Goal: Book appointment/travel/reservation

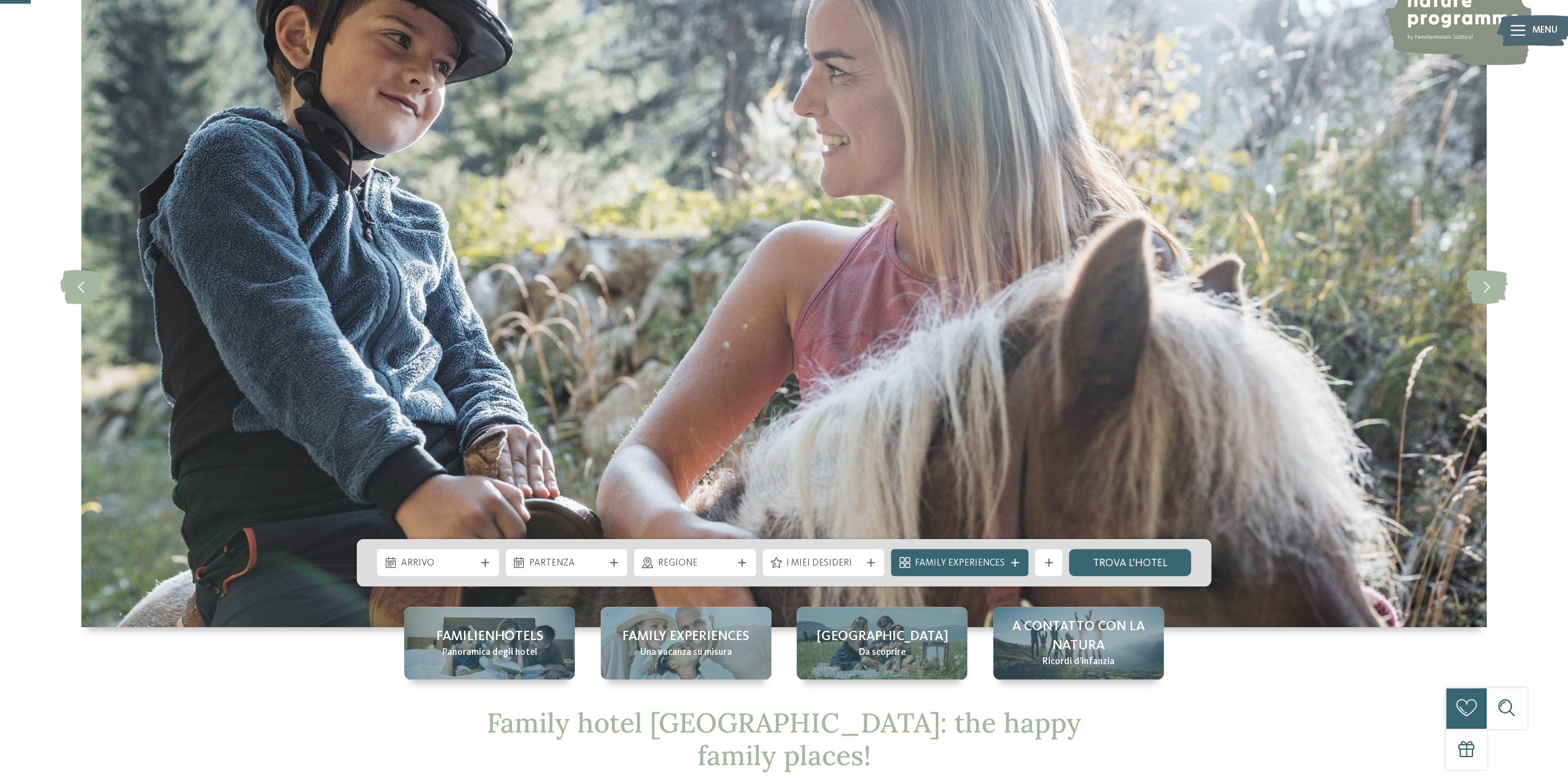
scroll to position [123, 0]
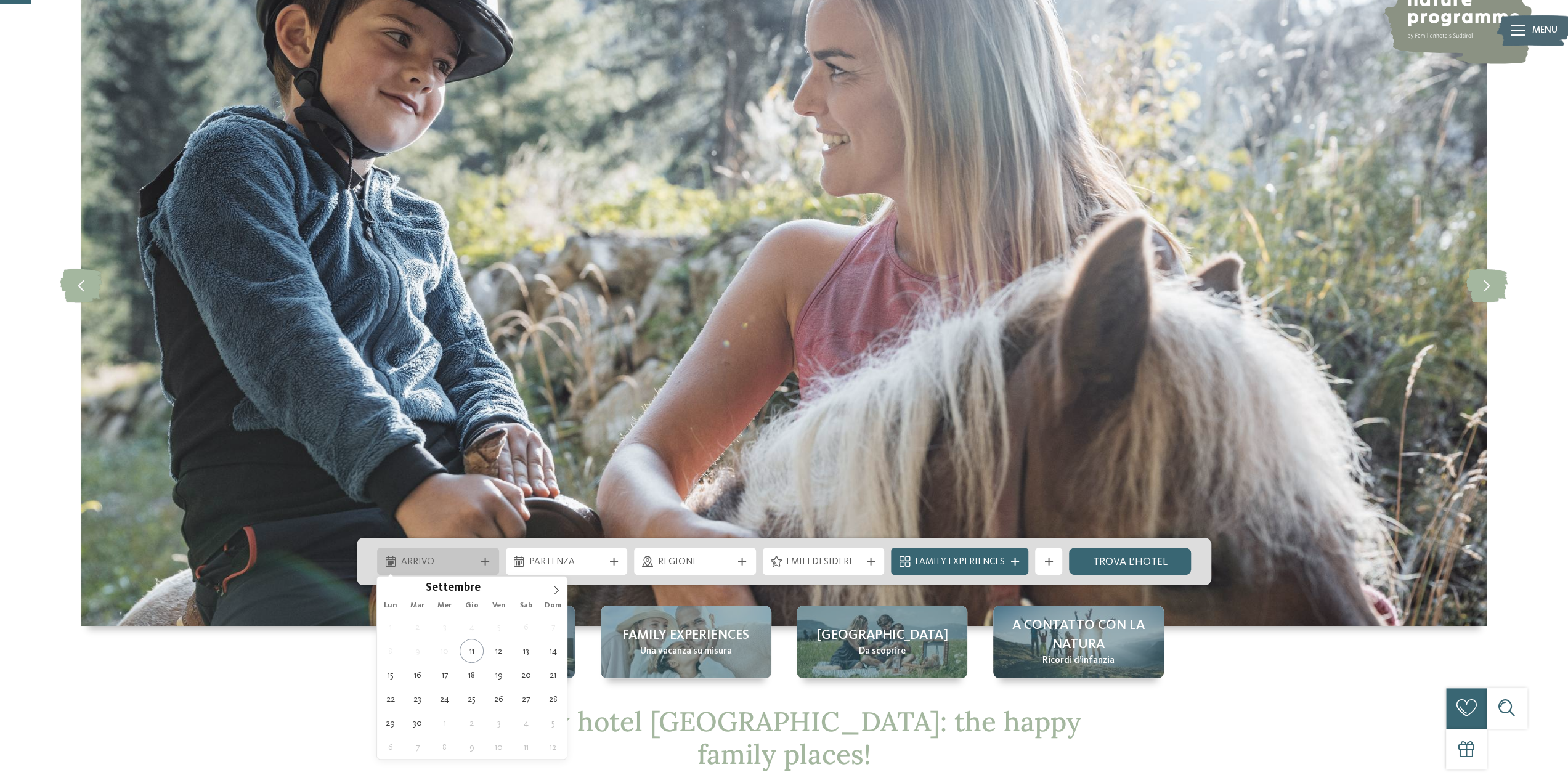
click at [456, 562] on span "Arrivo" at bounding box center [438, 562] width 75 height 13
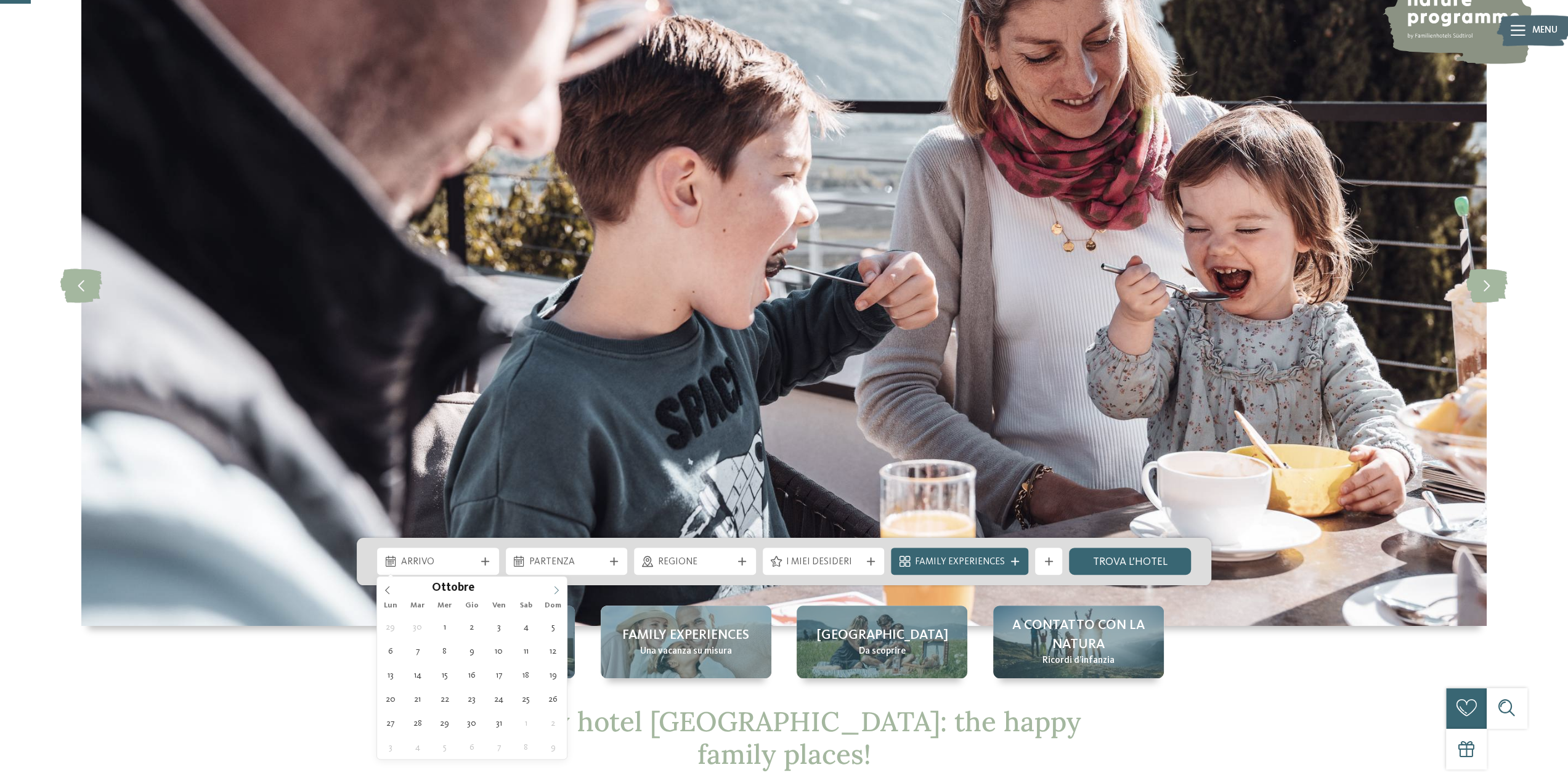
click at [556, 587] on icon at bounding box center [557, 590] width 5 height 8
click at [557, 589] on icon at bounding box center [556, 590] width 9 height 9
type div "27.12.2025"
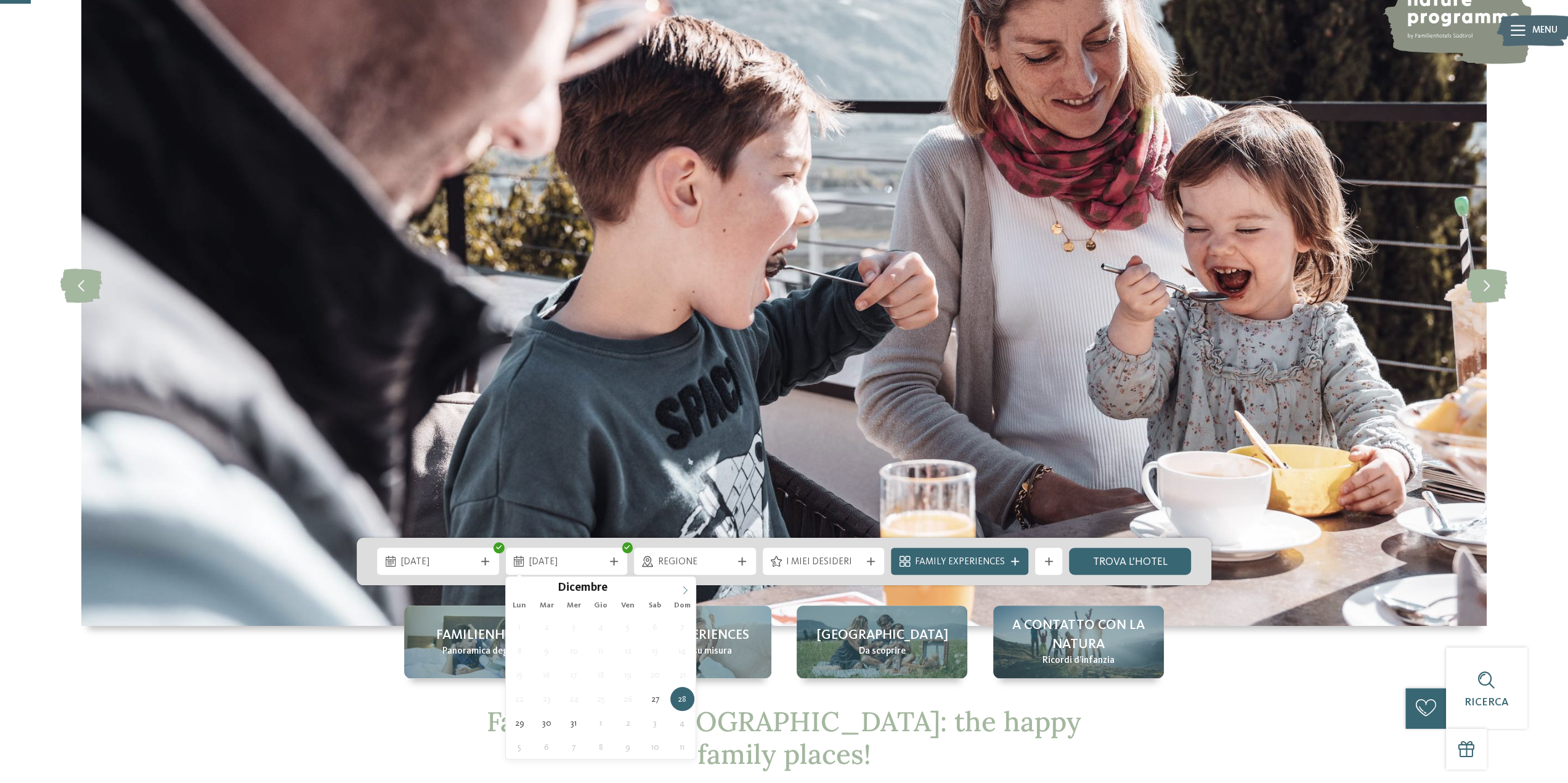
type input "****"
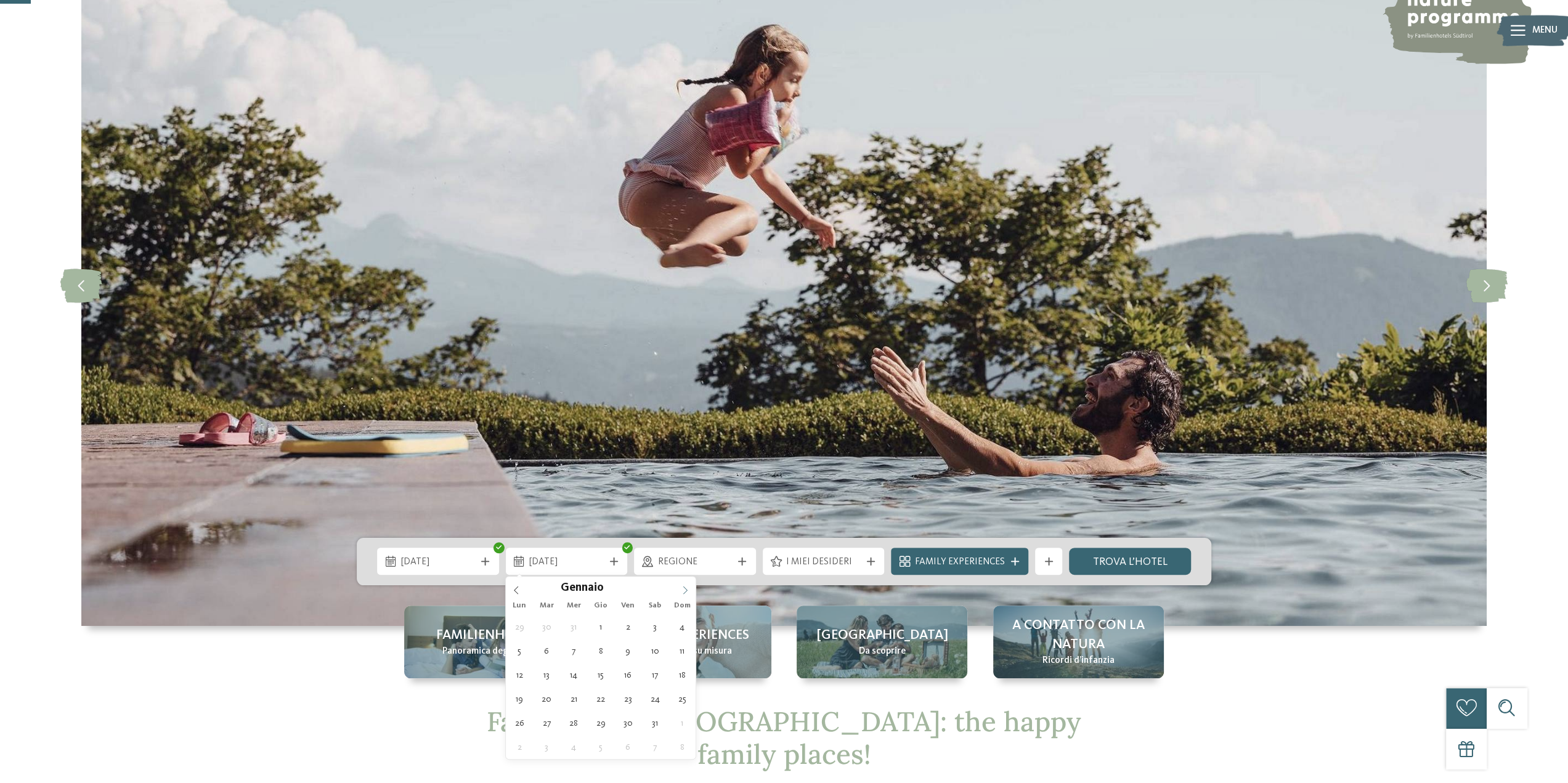
click at [685, 589] on icon at bounding box center [686, 590] width 5 height 8
type div "03.01.2026"
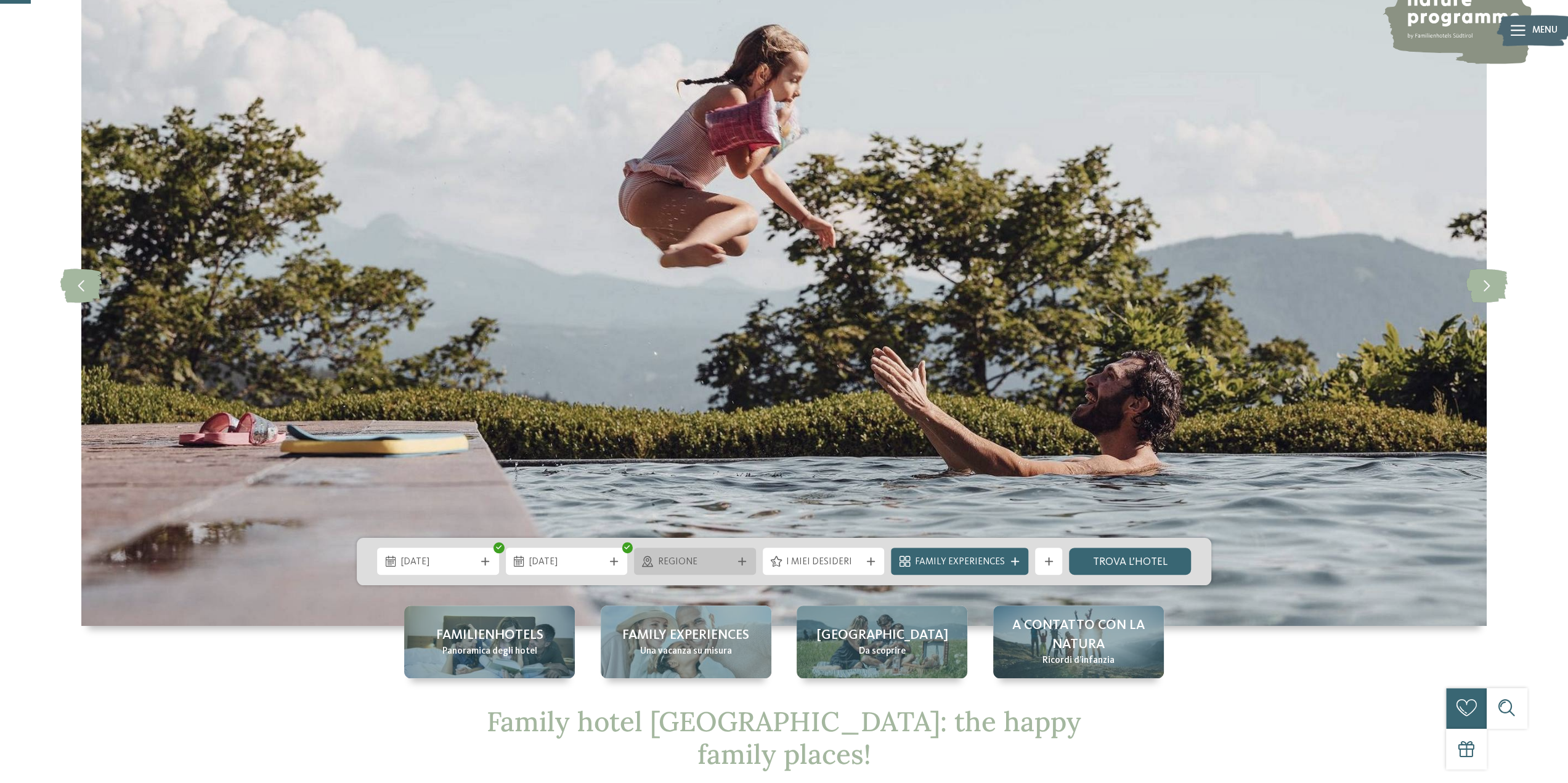
click at [730, 566] on span "Regione" at bounding box center [695, 562] width 75 height 13
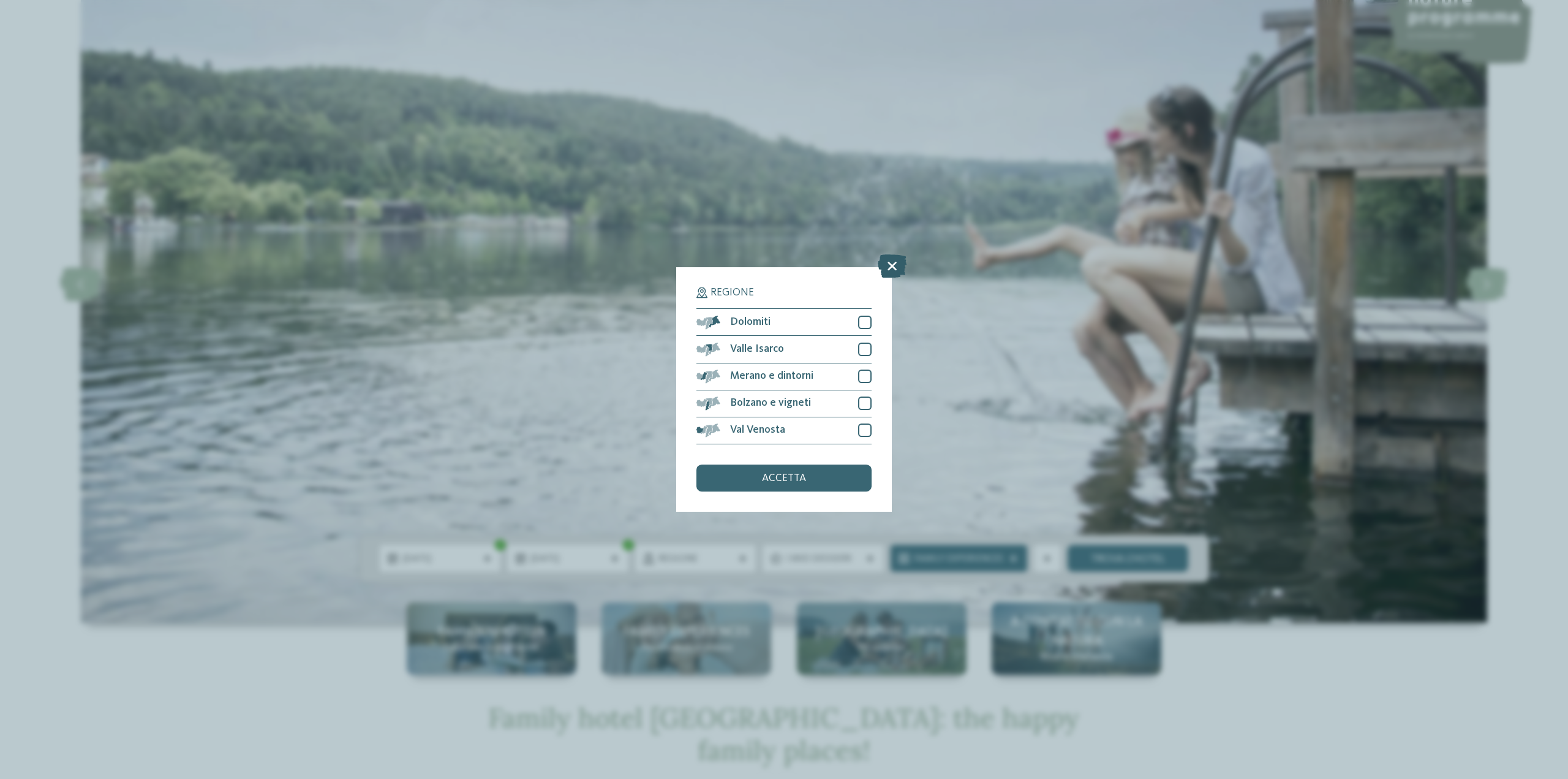
click at [891, 266] on icon at bounding box center [891, 267] width 29 height 23
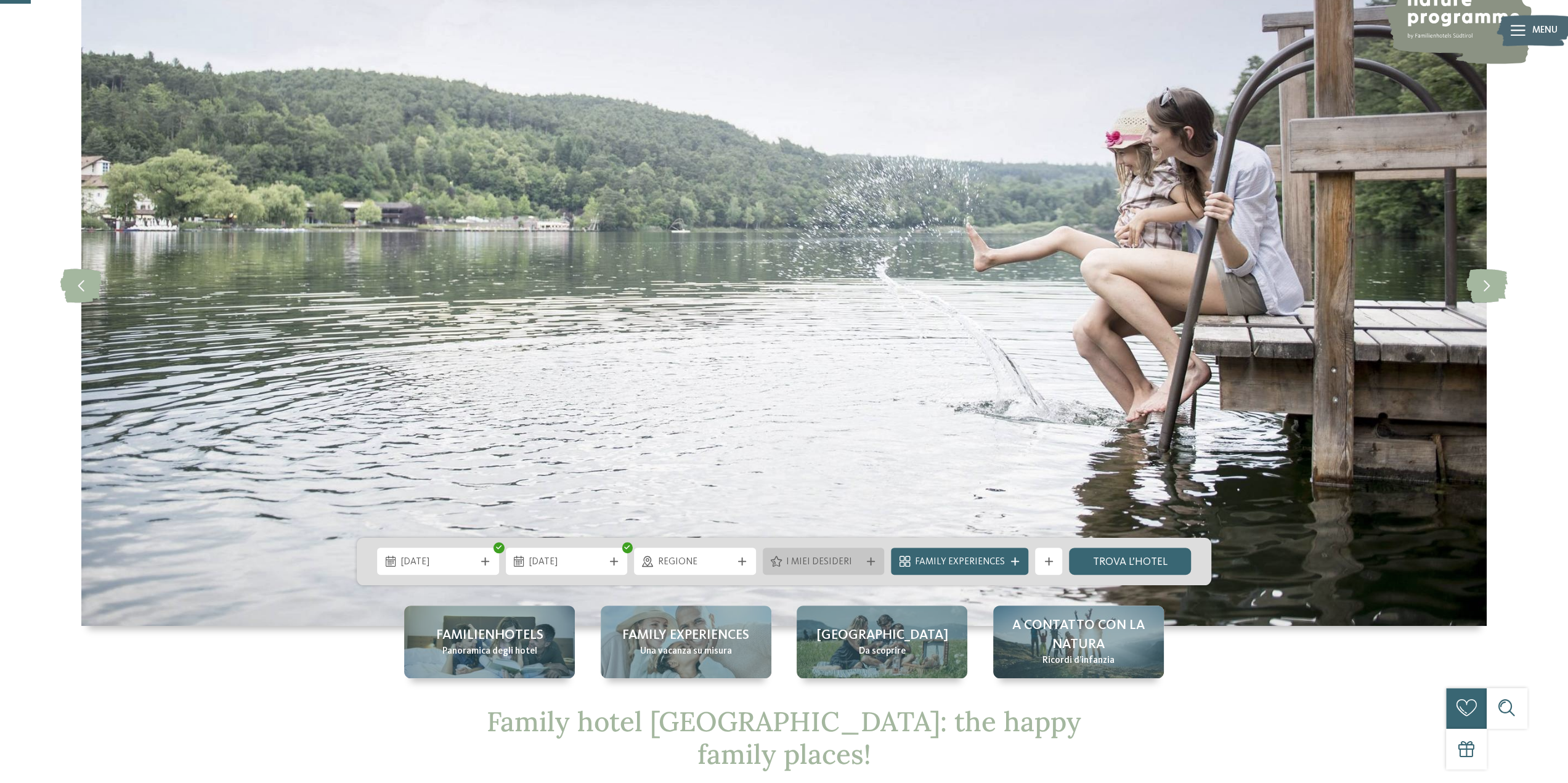
click at [860, 561] on span "I miei desideri" at bounding box center [823, 562] width 75 height 13
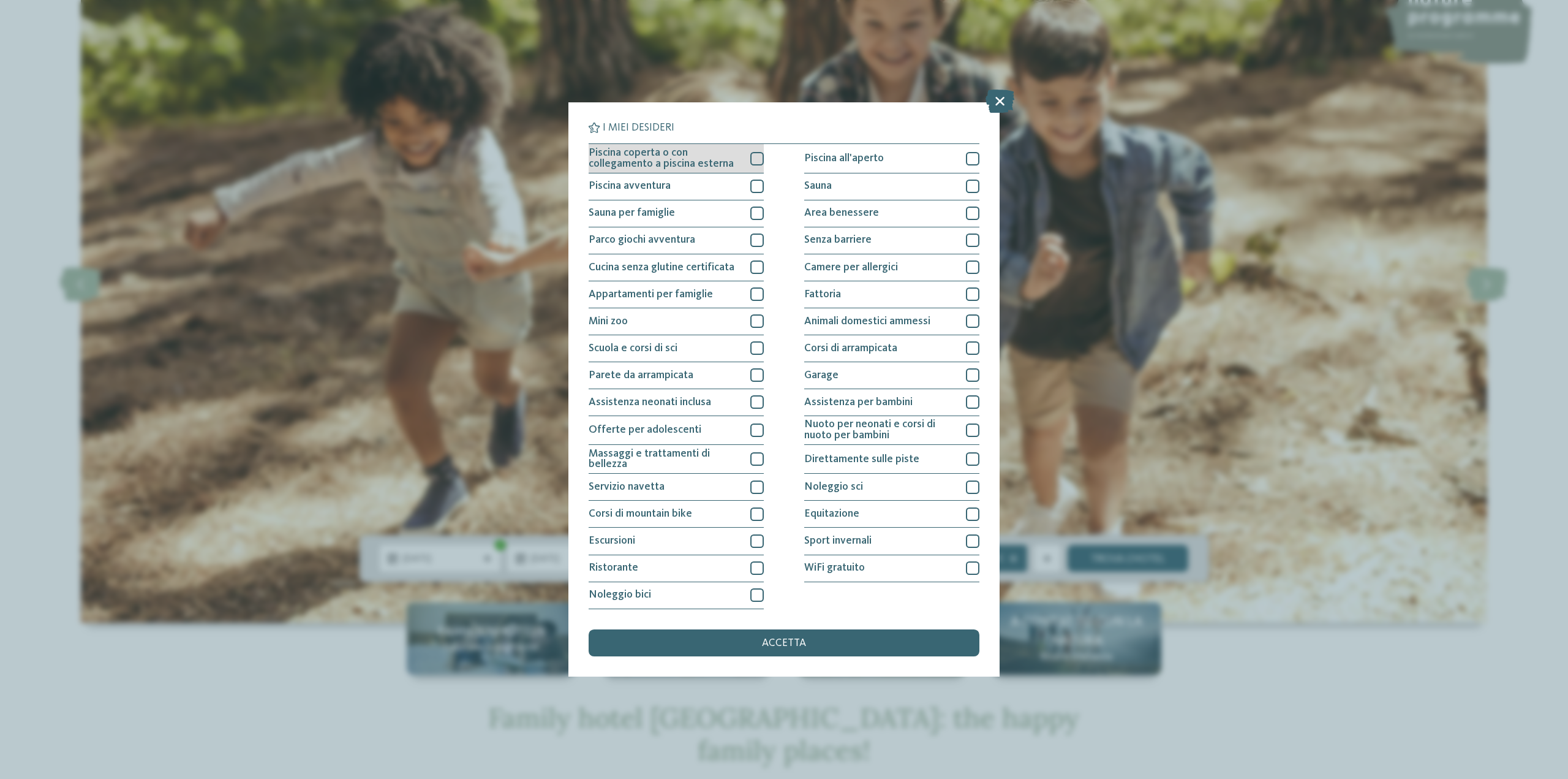
click at [755, 159] on div at bounding box center [757, 159] width 13 height 13
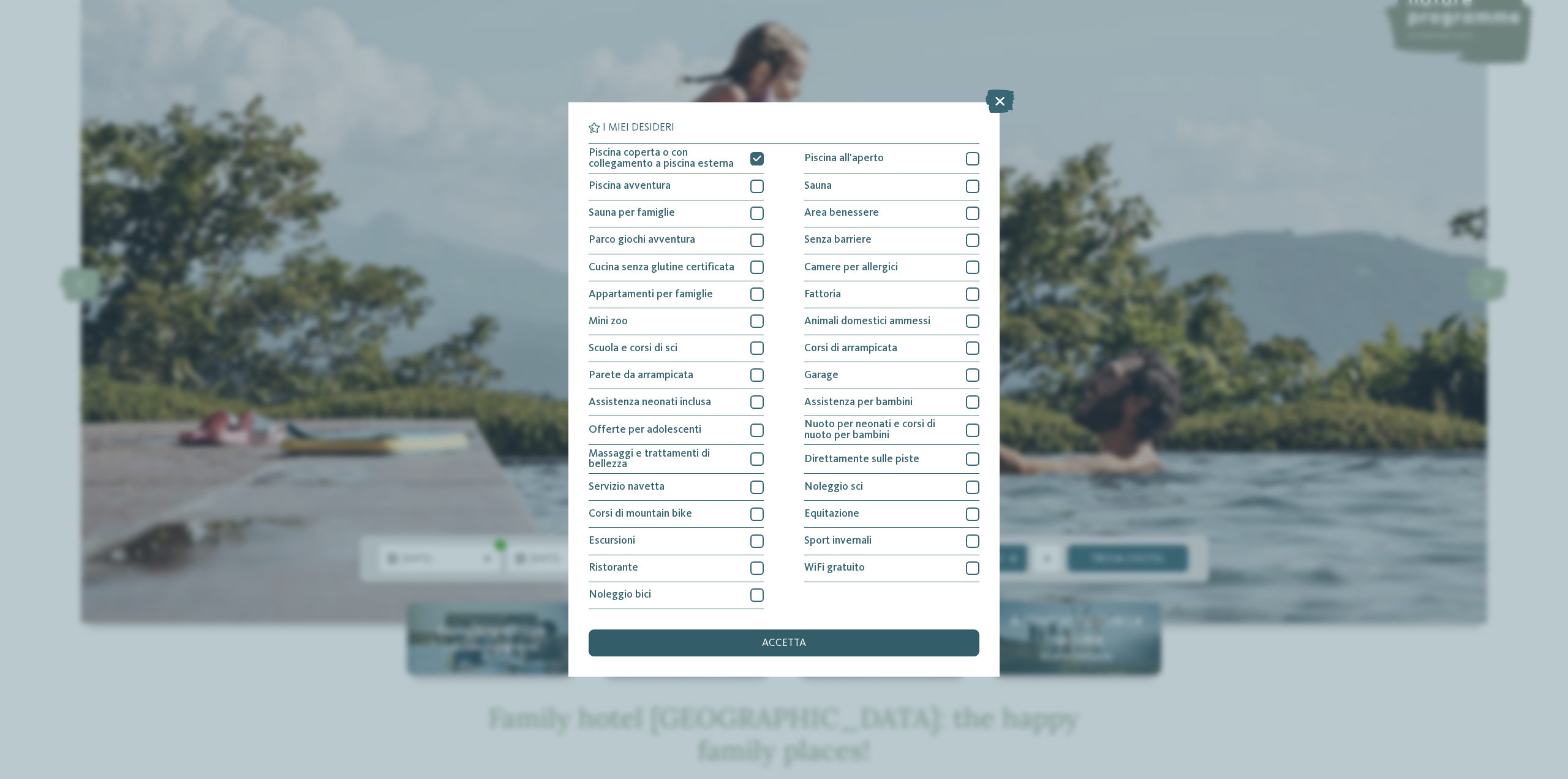
click at [767, 648] on span "accetta" at bounding box center [784, 644] width 44 height 11
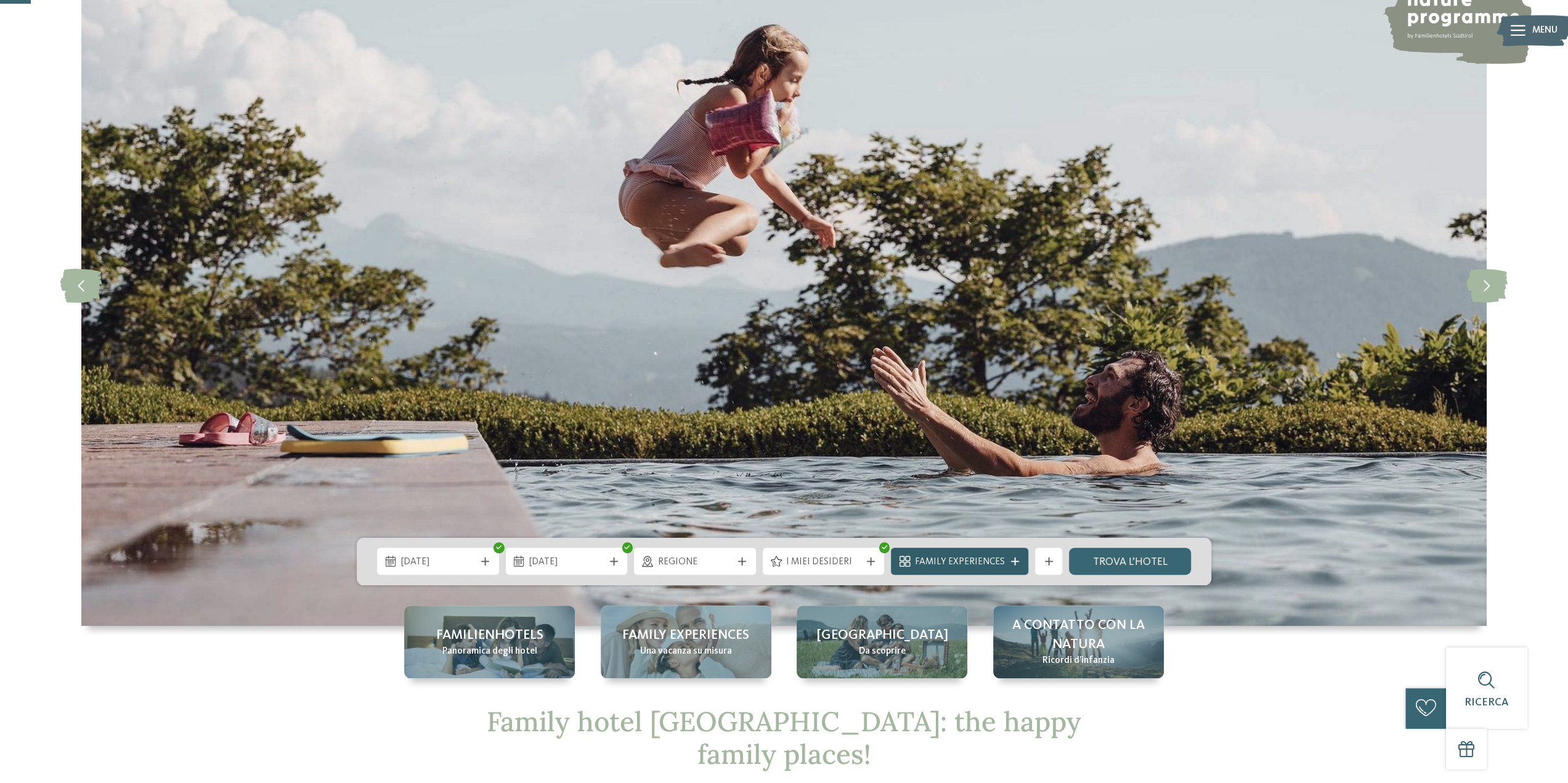
click at [1013, 565] on icon at bounding box center [1014, 561] width 8 height 8
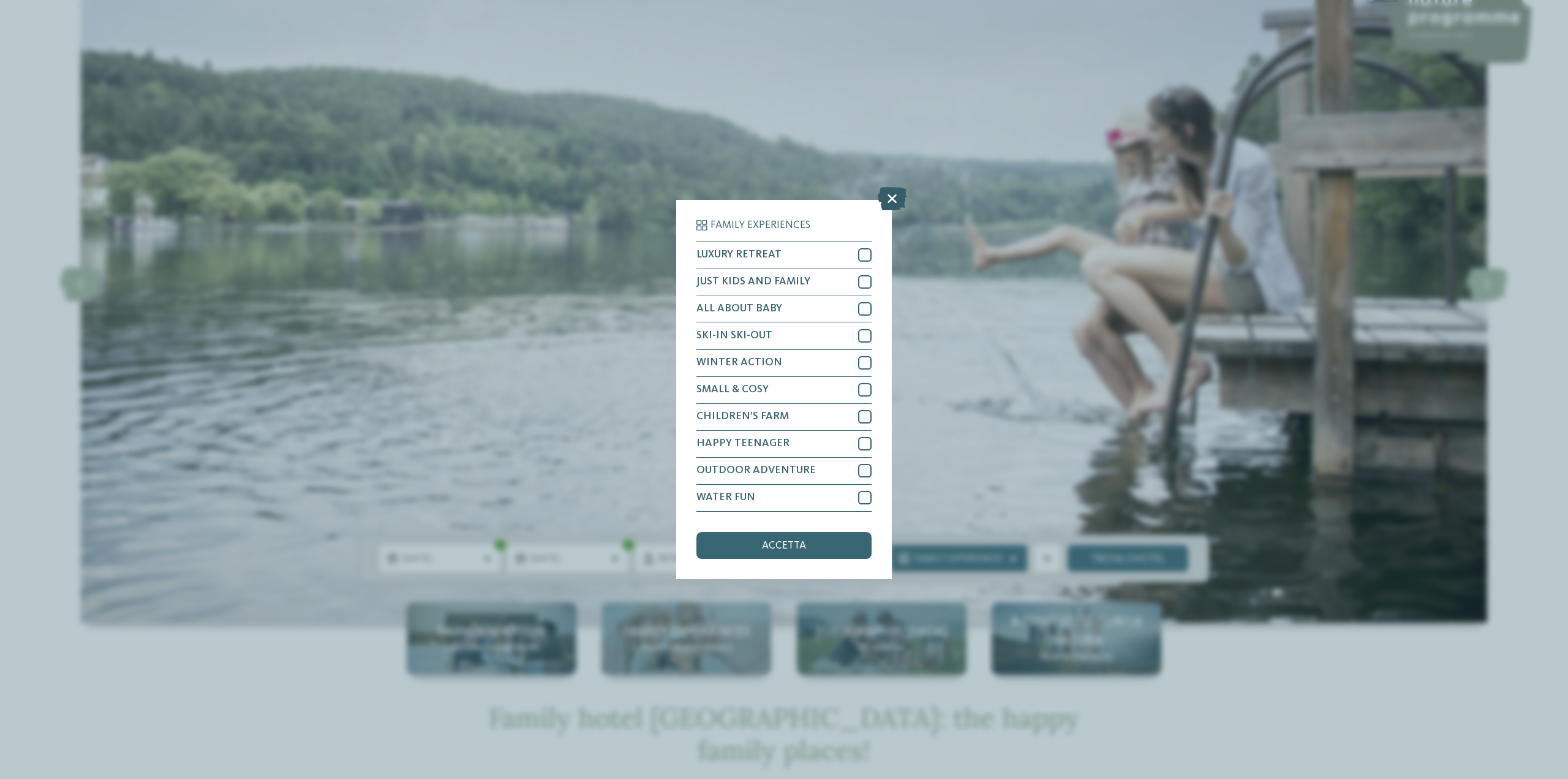
click at [895, 200] on icon at bounding box center [891, 199] width 29 height 23
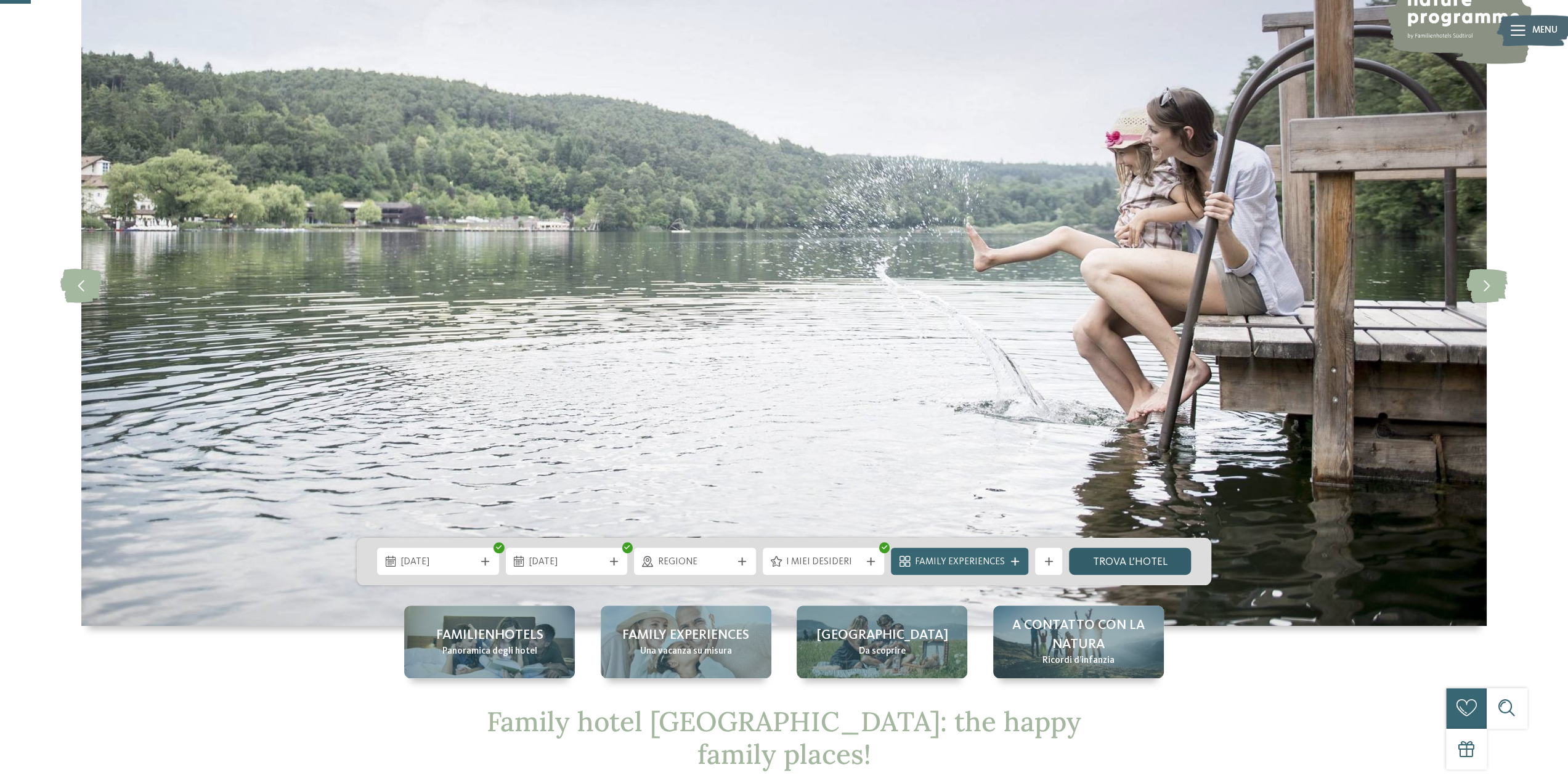
click at [1119, 551] on link "trova l’hotel" at bounding box center [1130, 561] width 122 height 27
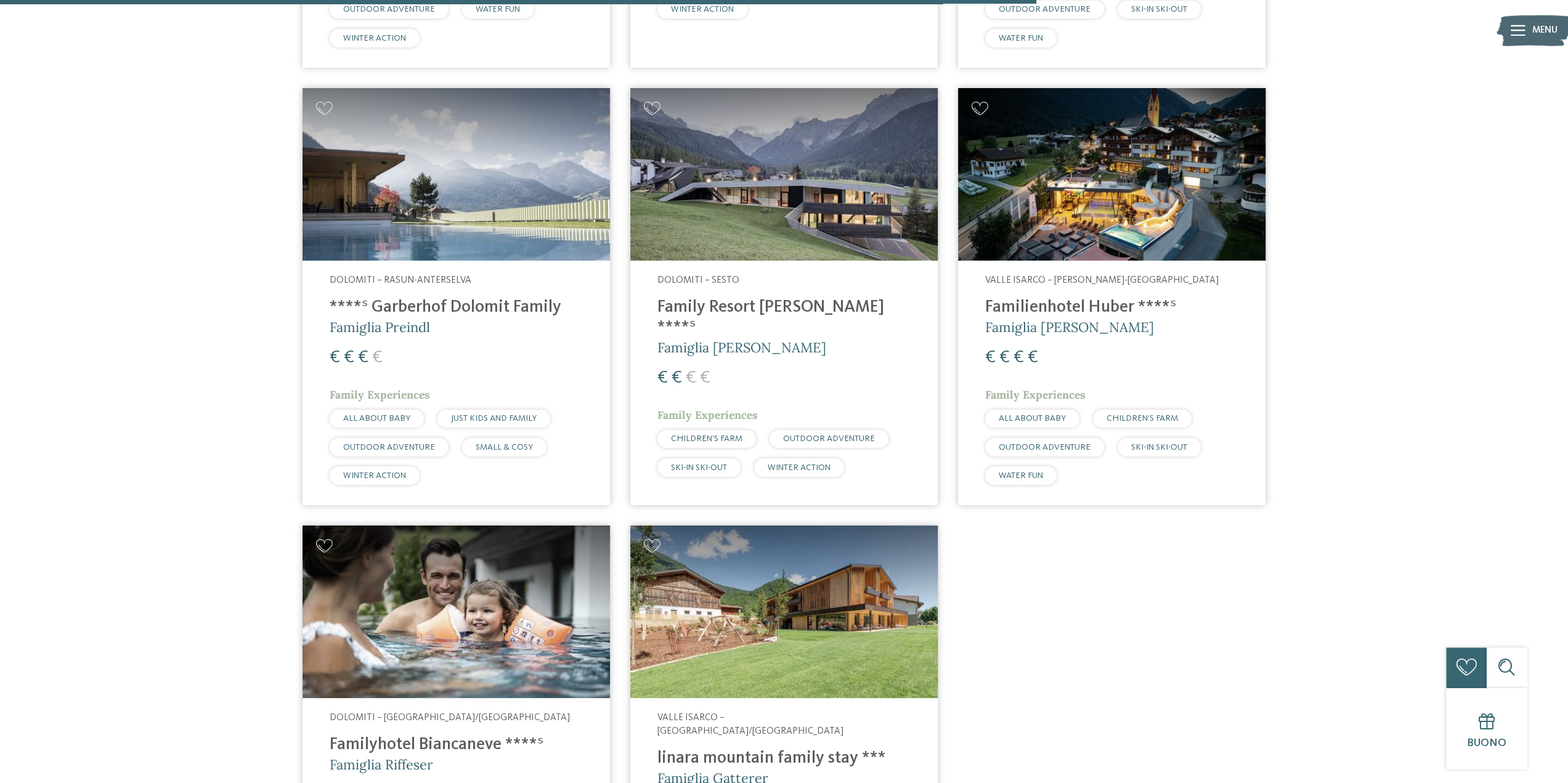
scroll to position [1930, 0]
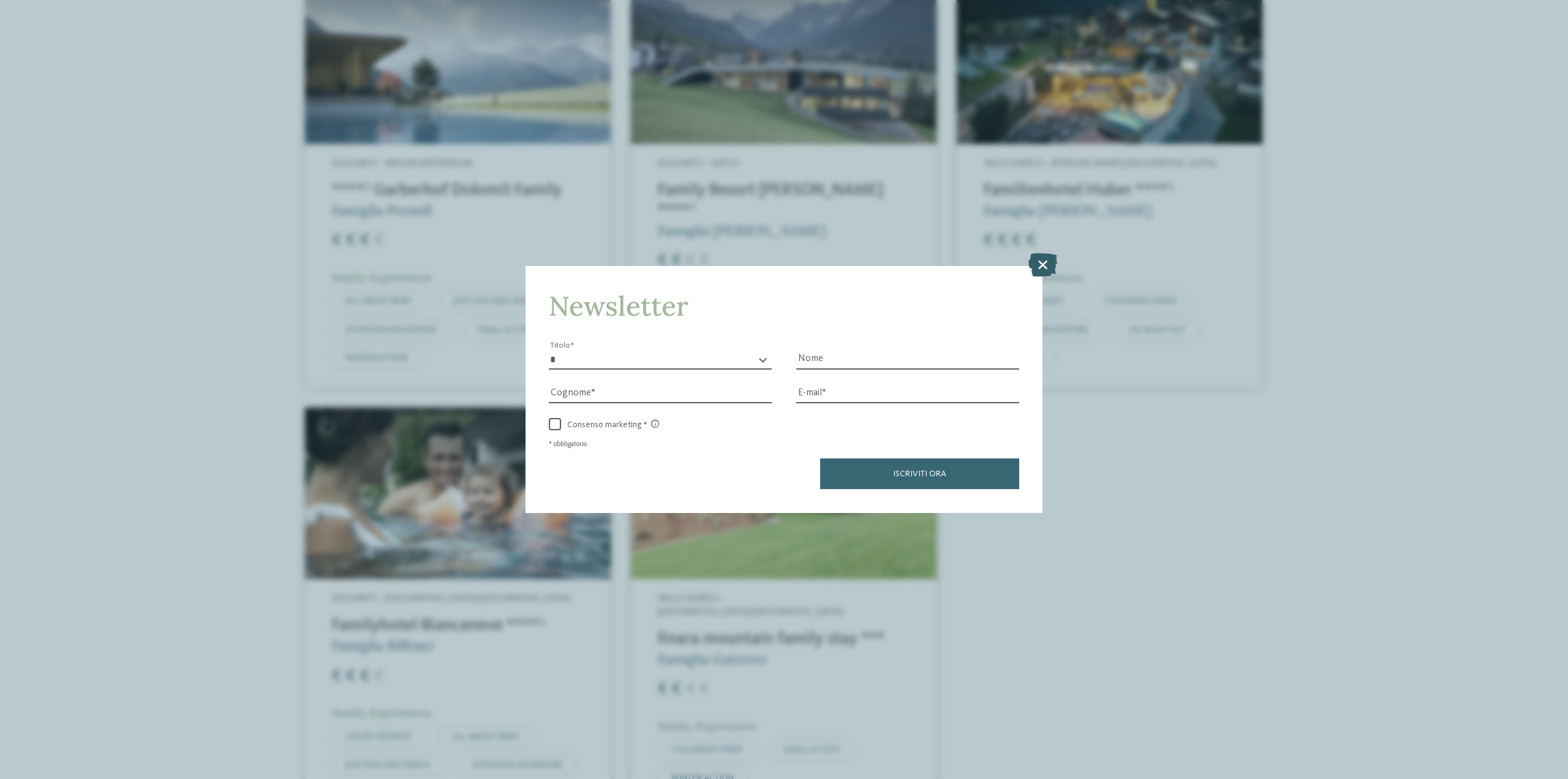
click at [1038, 261] on icon at bounding box center [1042, 265] width 29 height 23
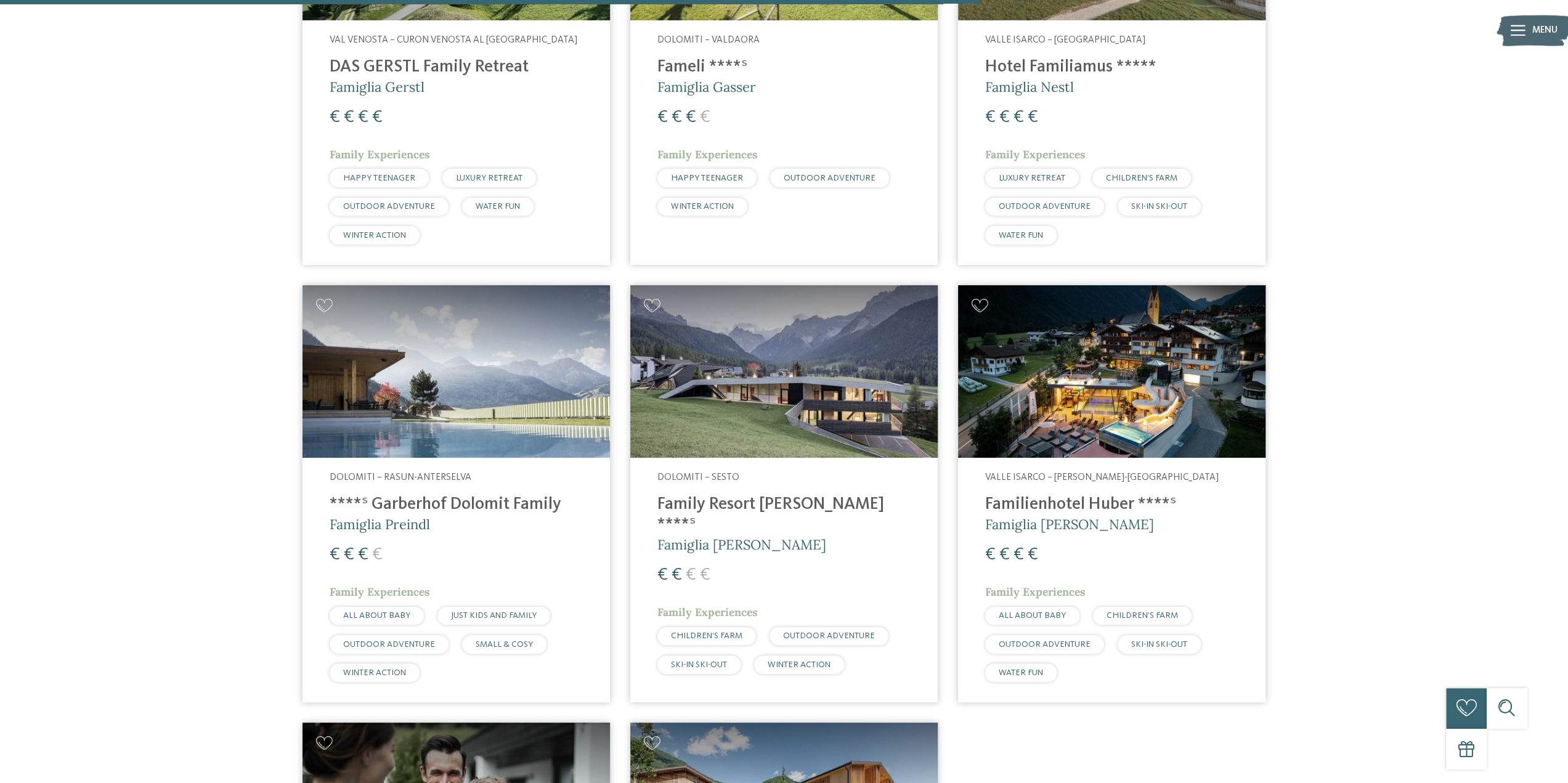
scroll to position [1725, 0]
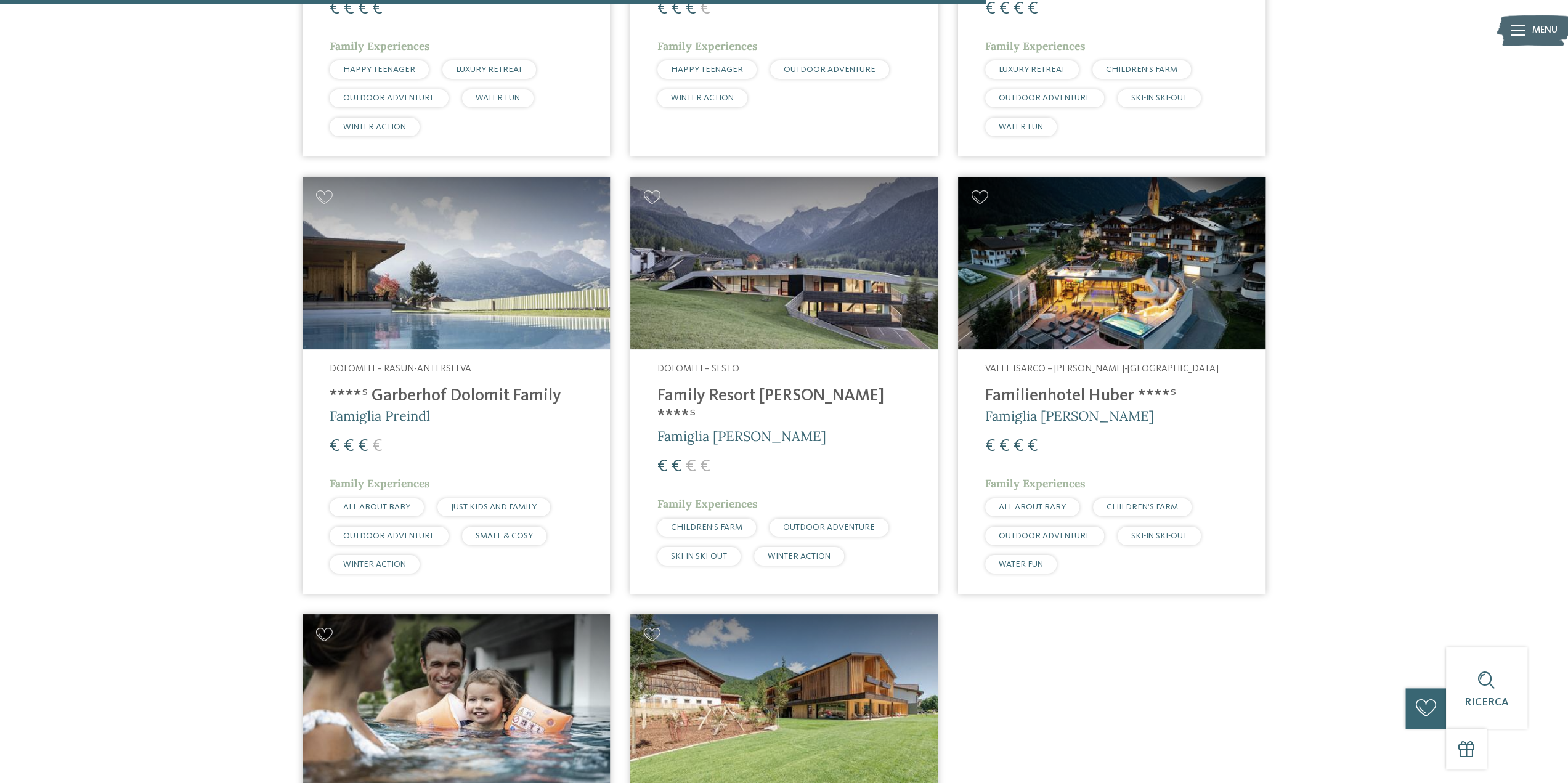
click at [456, 393] on h4 "****ˢ Garberhof Dolomit Family" at bounding box center [456, 397] width 253 height 20
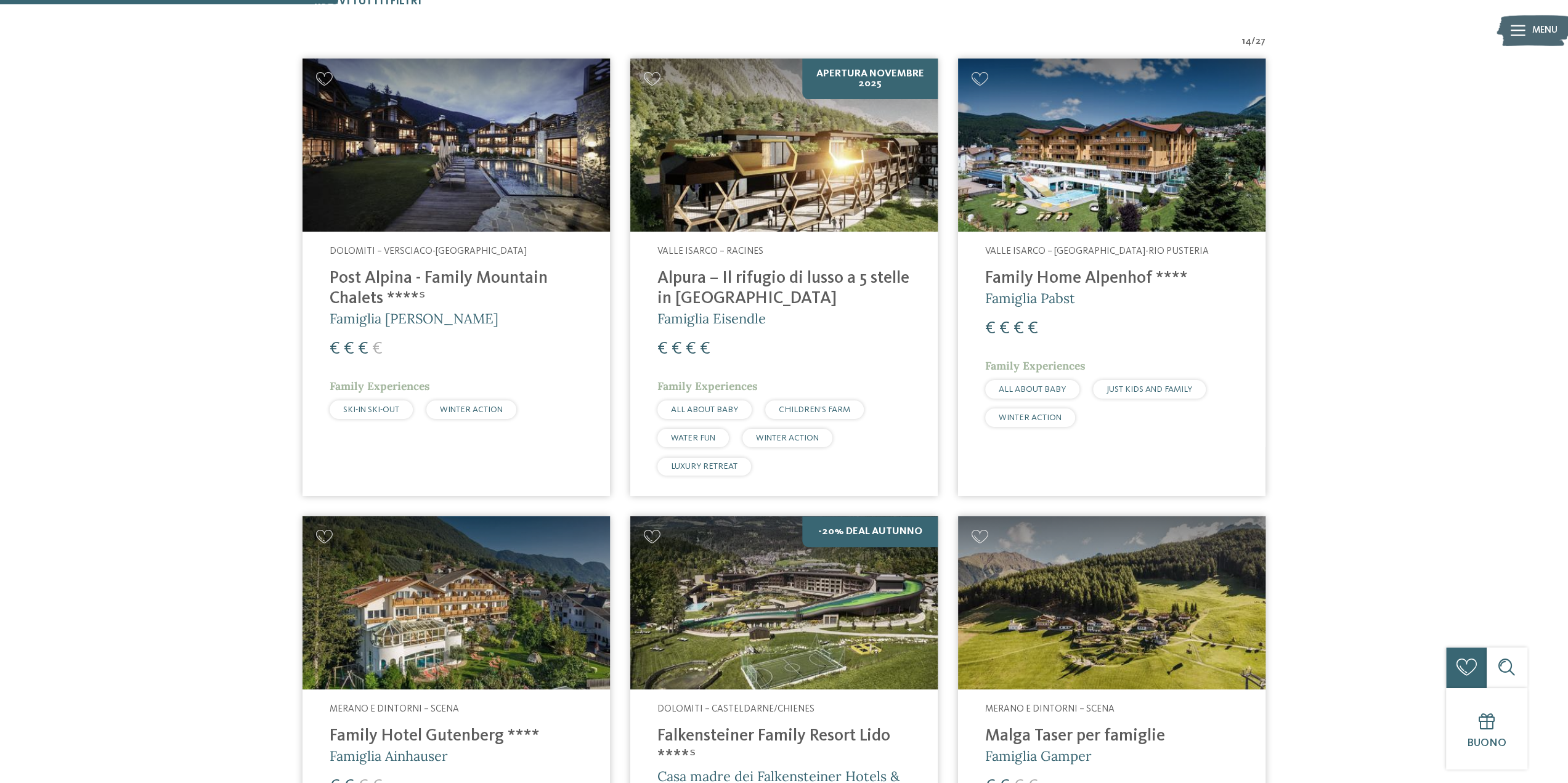
scroll to position [616, 0]
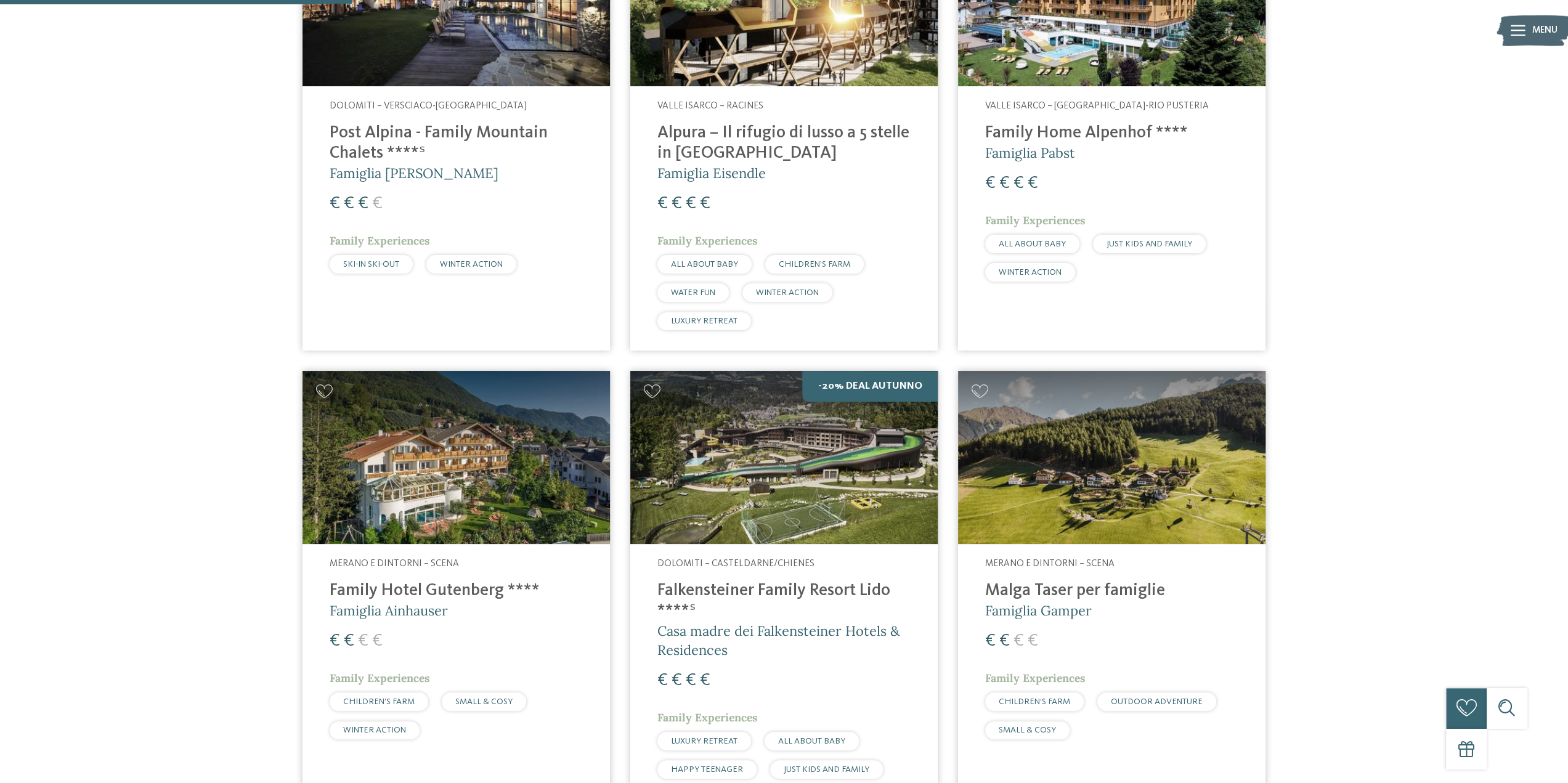
click at [693, 471] on img at bounding box center [784, 457] width 307 height 173
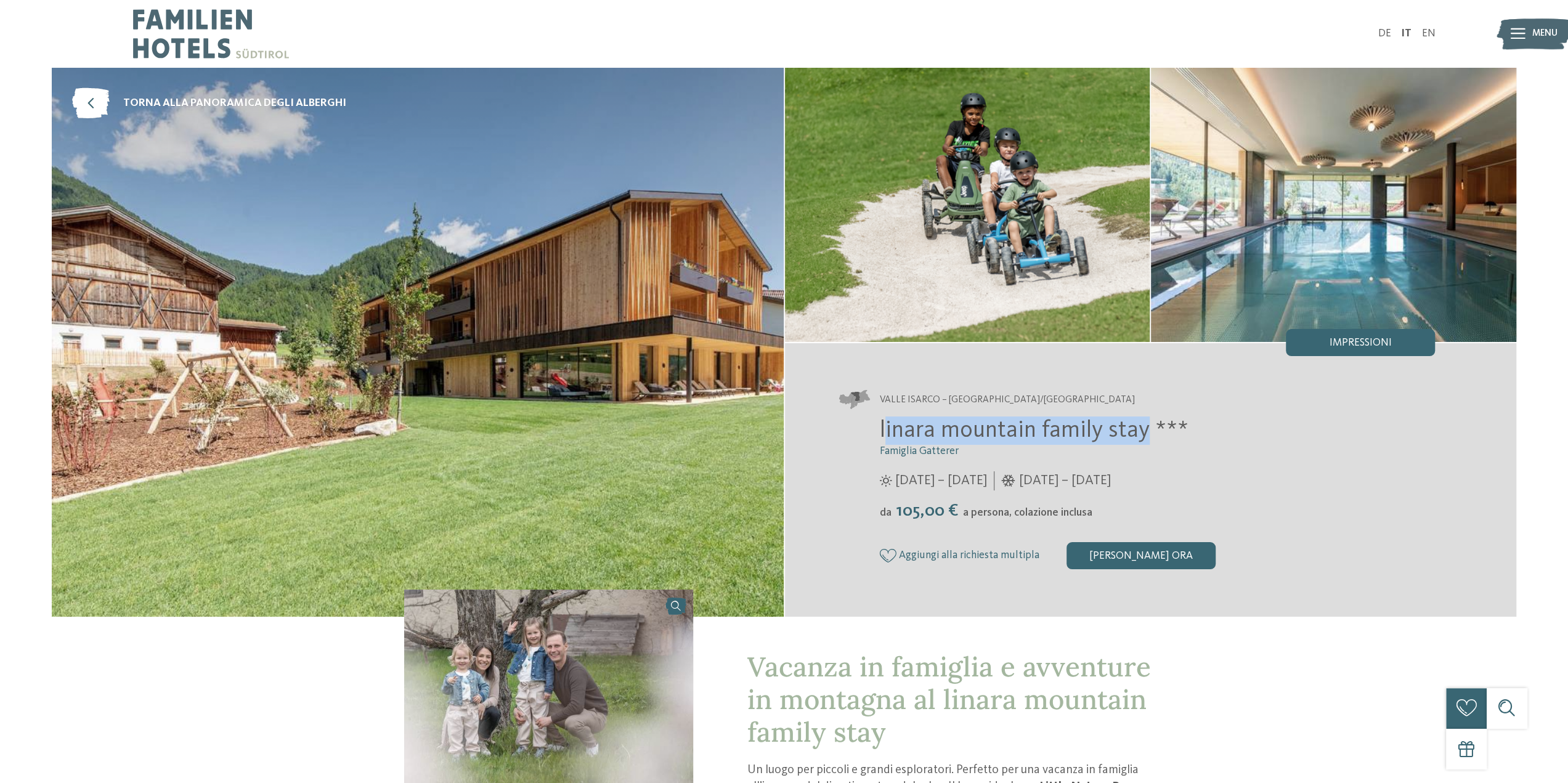
drag, startPoint x: 883, startPoint y: 429, endPoint x: 1144, endPoint y: 436, distance: 261.1
click at [1144, 436] on span "linara mountain family stay ***" at bounding box center [1034, 431] width 309 height 23
copy span "inara mountain family stay"
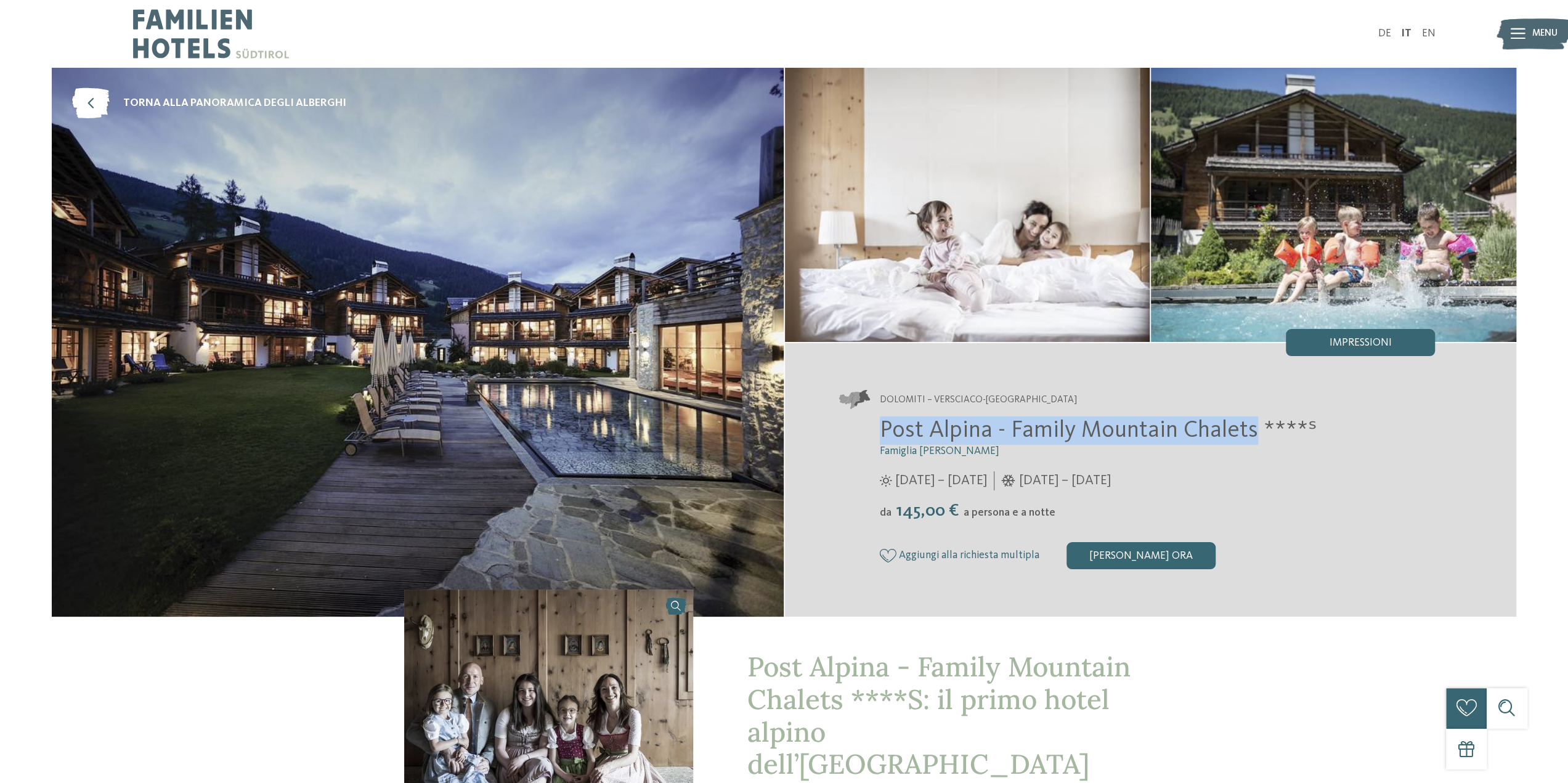
drag, startPoint x: 882, startPoint y: 429, endPoint x: 1249, endPoint y: 432, distance: 367.0
click at [1249, 432] on span "Post Alpina - Family Mountain Chalets ****ˢ" at bounding box center [1098, 431] width 438 height 23
copy span "Post Alpina - Family Mountain Chalets"
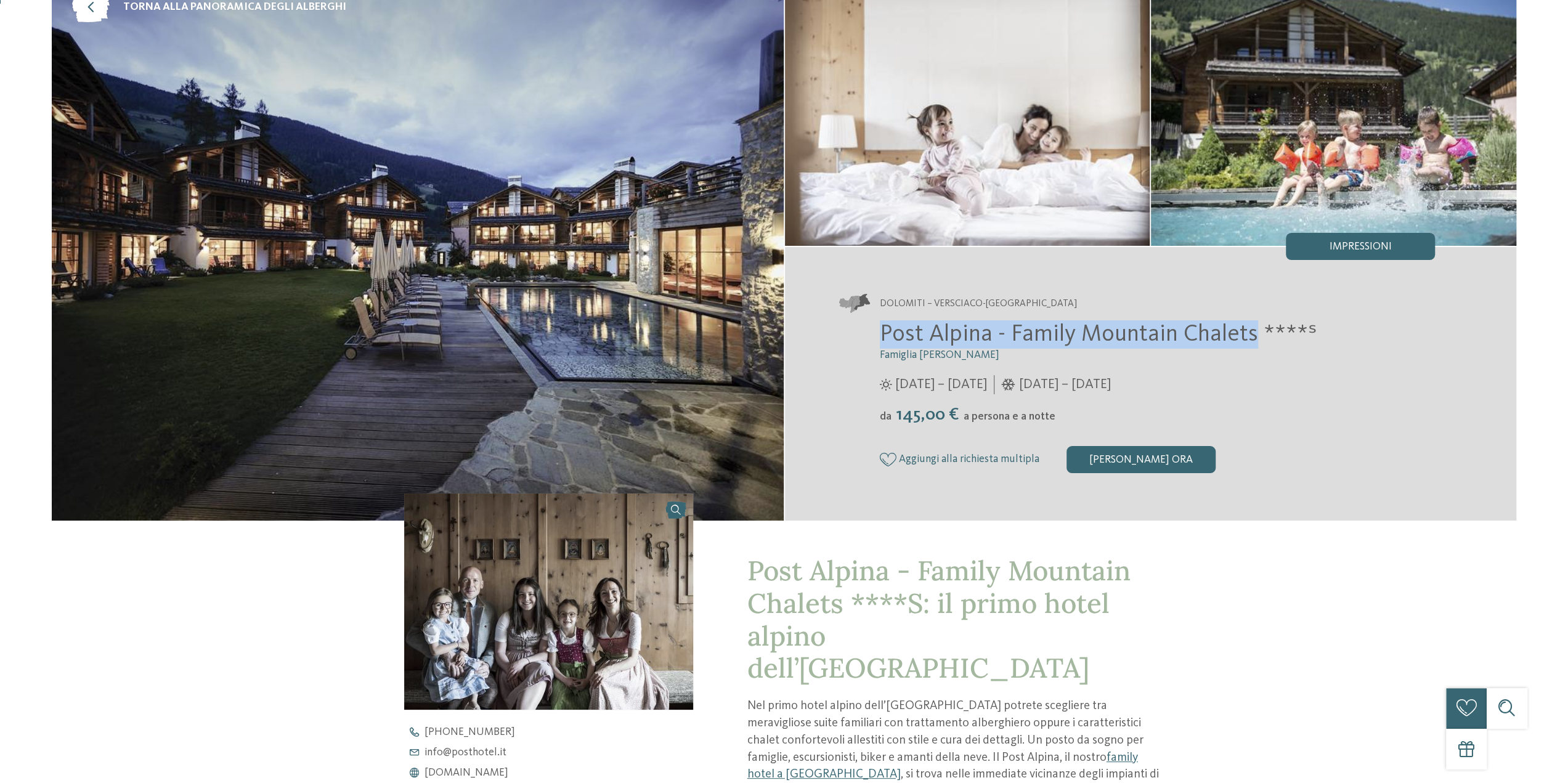
scroll to position [308, 0]
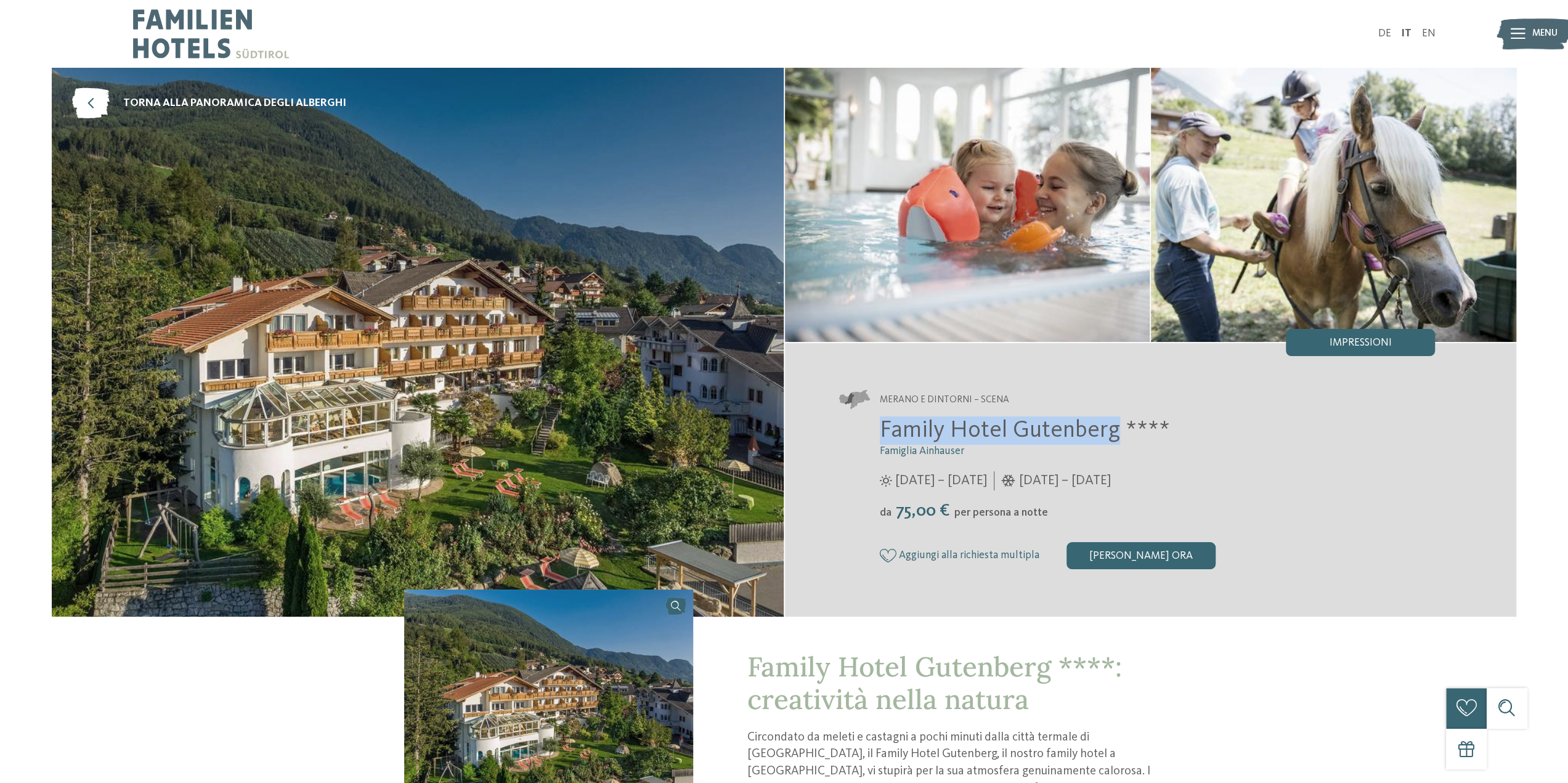
drag, startPoint x: 881, startPoint y: 428, endPoint x: 1114, endPoint y: 435, distance: 233.1
click at [1114, 435] on span "Family Hotel Gutenberg ****" at bounding box center [1025, 431] width 290 height 23
click at [956, 439] on span "Family Hotel Gutenberg ****" at bounding box center [1025, 431] width 290 height 23
drag, startPoint x: 885, startPoint y: 429, endPoint x: 950, endPoint y: 428, distance: 65.0
click at [950, 428] on span "Family Hotel Gutenberg ****" at bounding box center [1025, 431] width 290 height 23
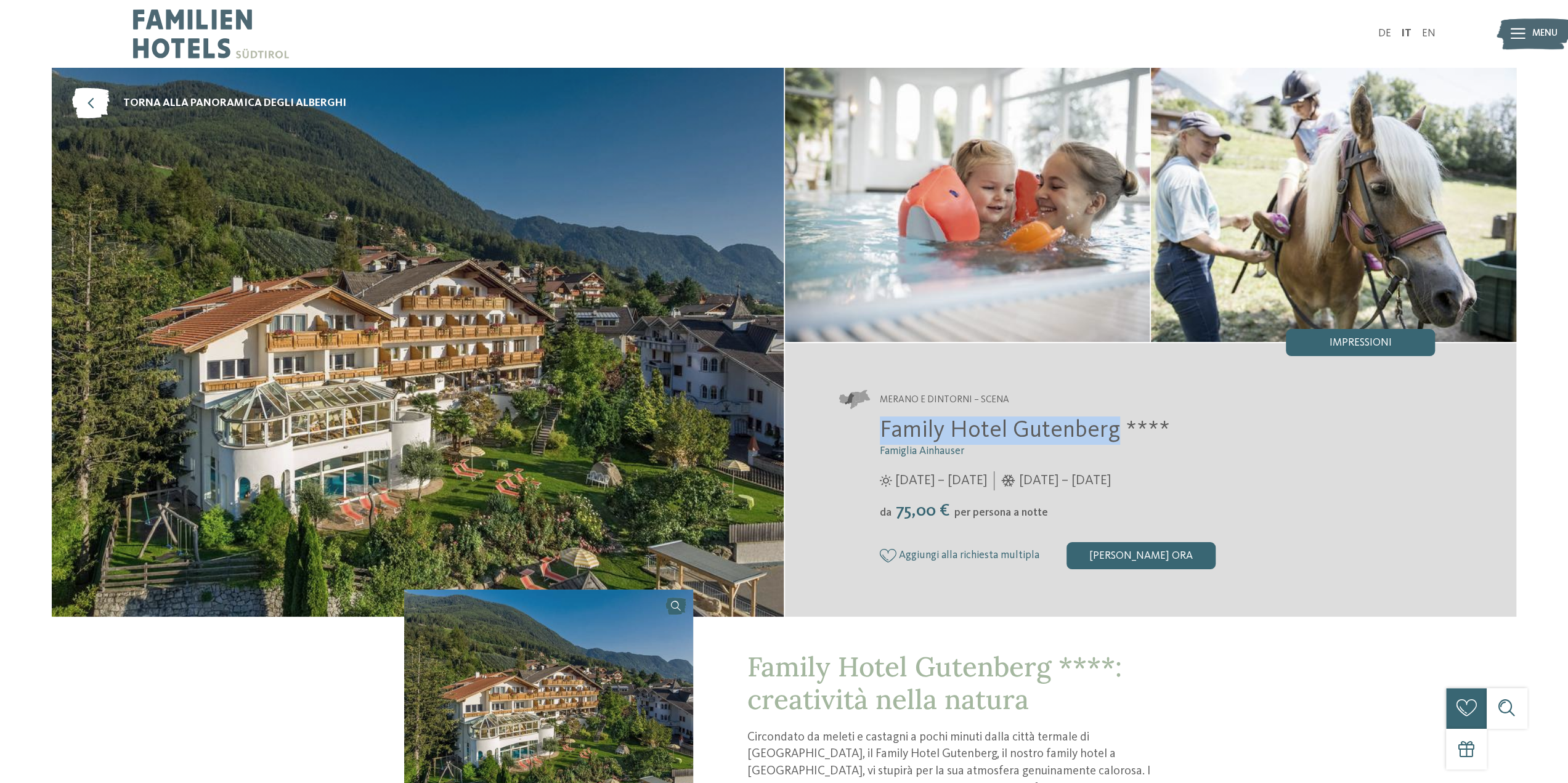
drag, startPoint x: 880, startPoint y: 428, endPoint x: 1116, endPoint y: 435, distance: 236.1
click at [1116, 435] on span "Family Hotel Gutenberg ****" at bounding box center [1025, 431] width 290 height 23
copy span "Family Hotel Gutenberg"
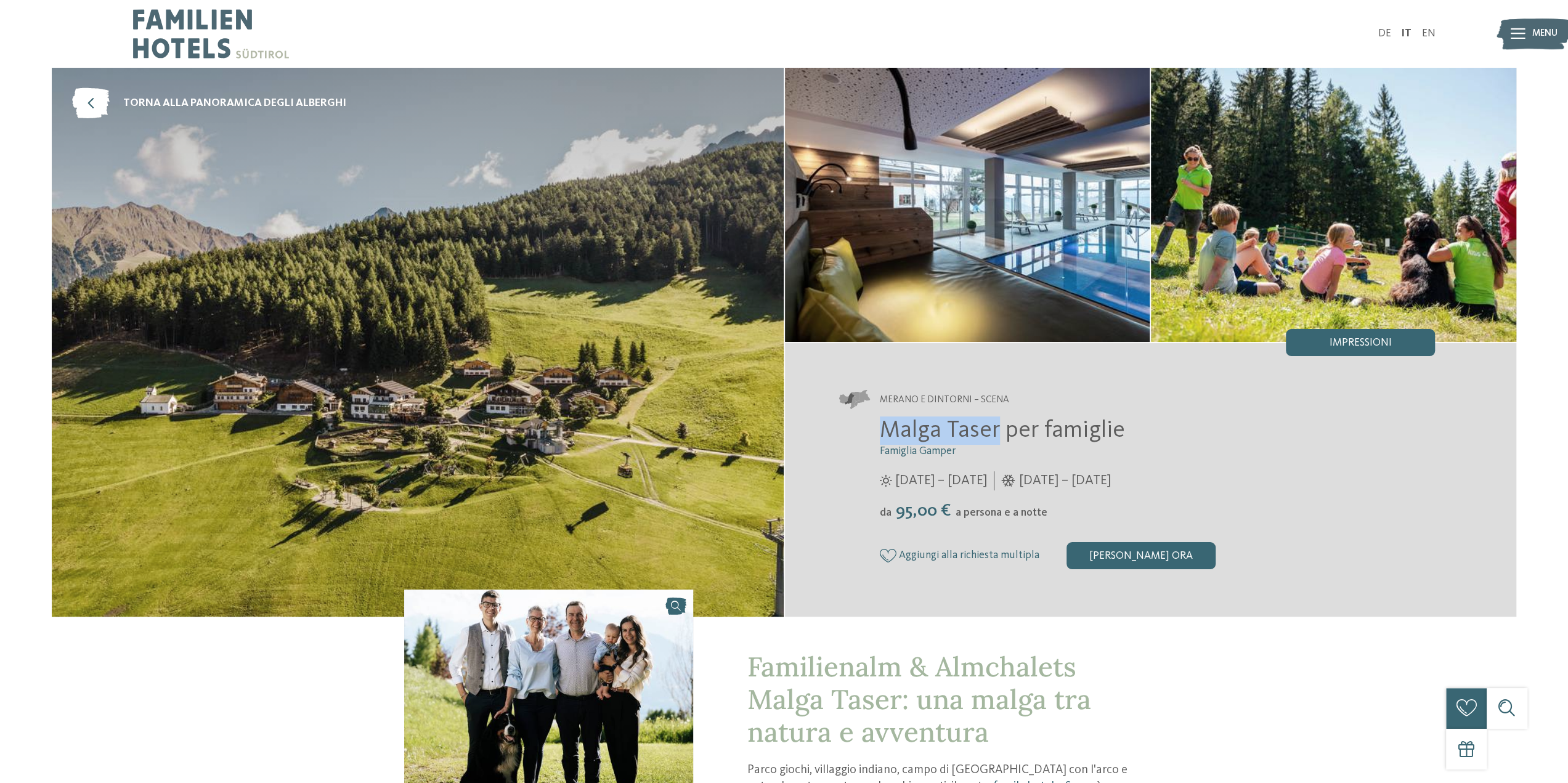
drag, startPoint x: 885, startPoint y: 435, endPoint x: 994, endPoint y: 427, distance: 109.3
click at [994, 427] on span "Malga Taser per famiglie" at bounding box center [1002, 431] width 245 height 23
copy span "Malga Taser"
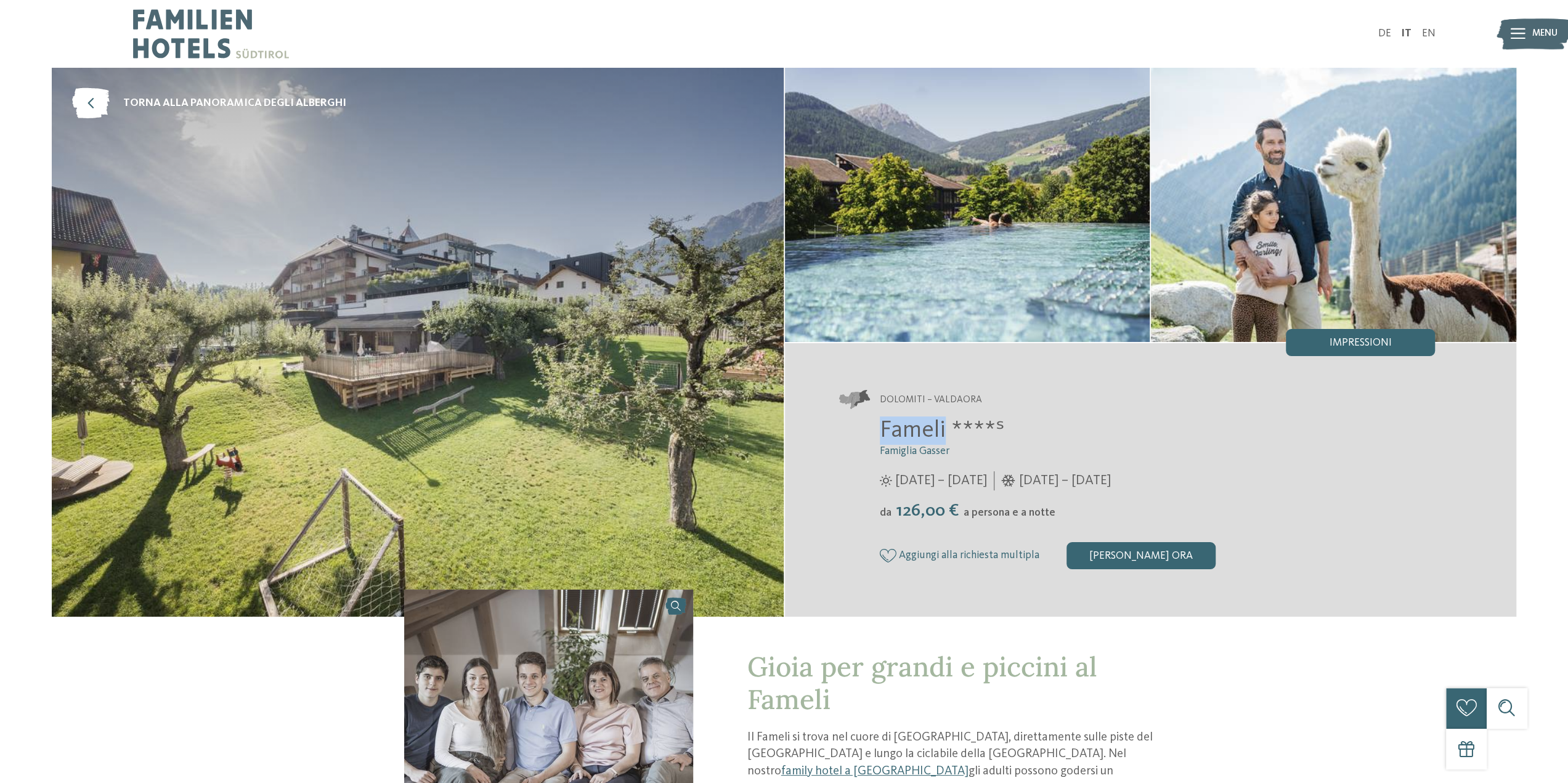
drag, startPoint x: 944, startPoint y: 432, endPoint x: 882, endPoint y: 431, distance: 62.0
click at [882, 431] on span "Fameli ****ˢ" at bounding box center [942, 431] width 125 height 23
copy span "Fameli"
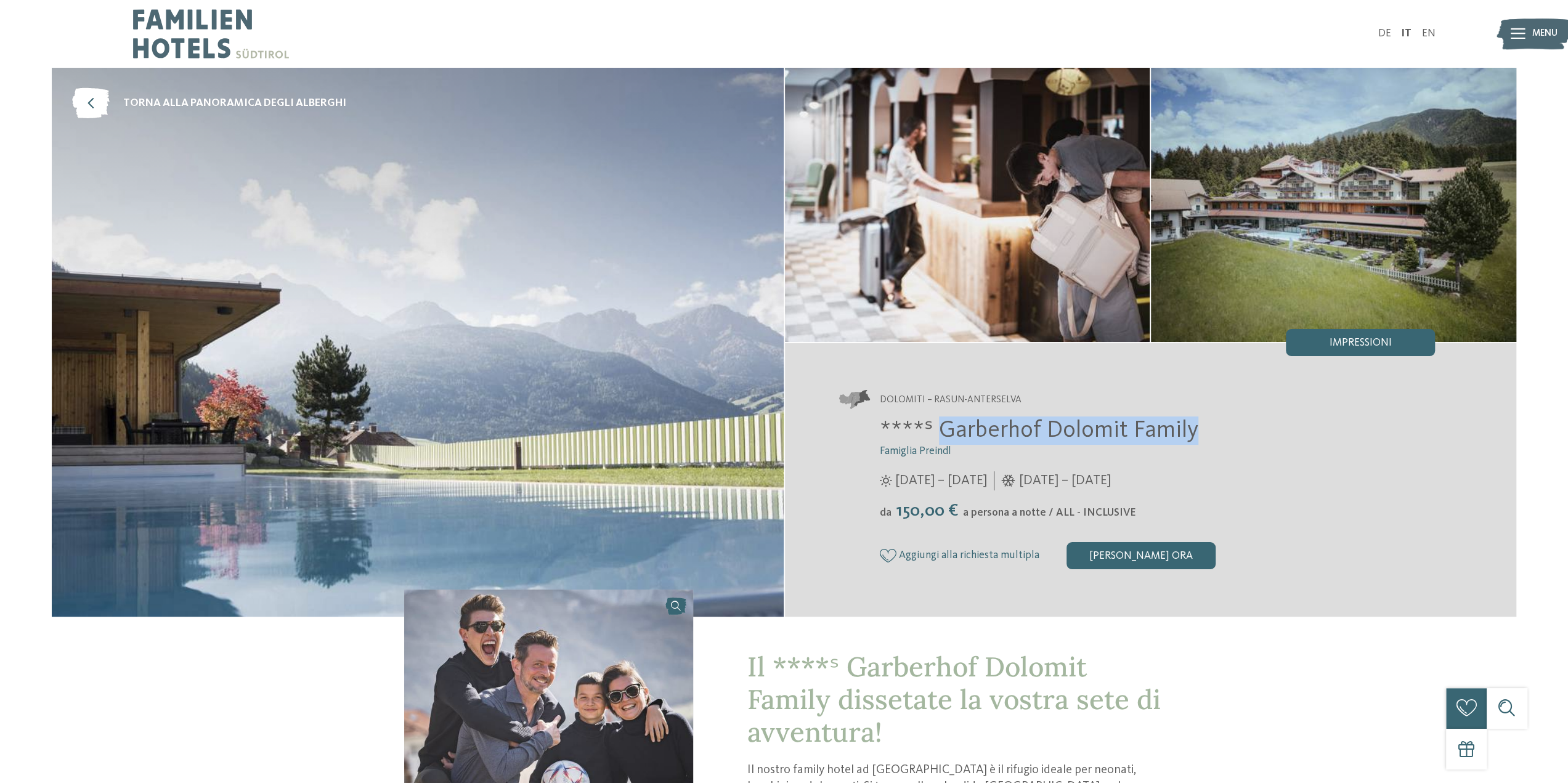
drag, startPoint x: 940, startPoint y: 431, endPoint x: 1193, endPoint y: 433, distance: 253.0
click at [1193, 433] on h2 "****ˢ Garberhof Dolomit Family" at bounding box center [1158, 431] width 556 height 28
copy span "Garberhof Dolomit Family"
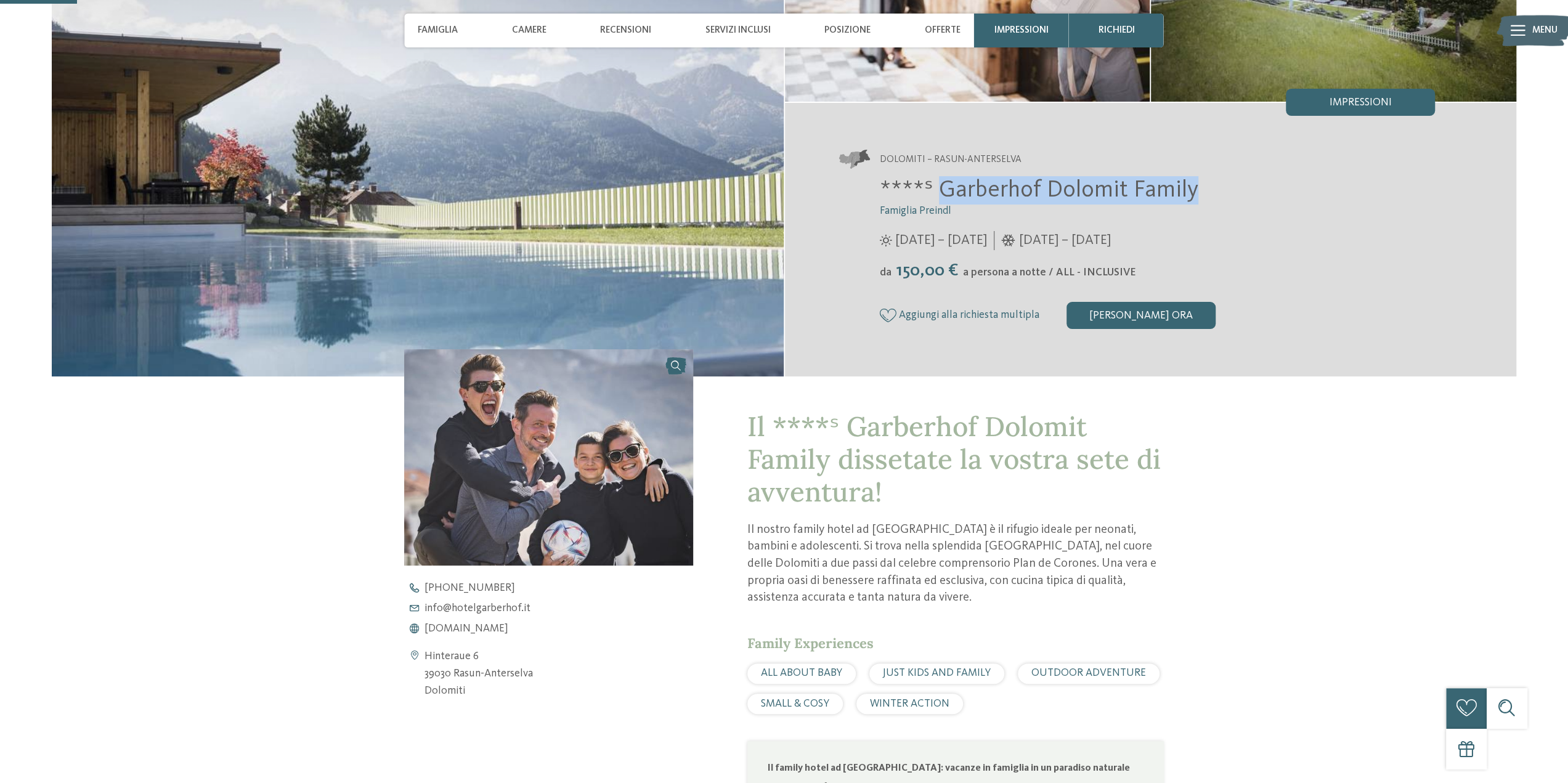
scroll to position [246, 0]
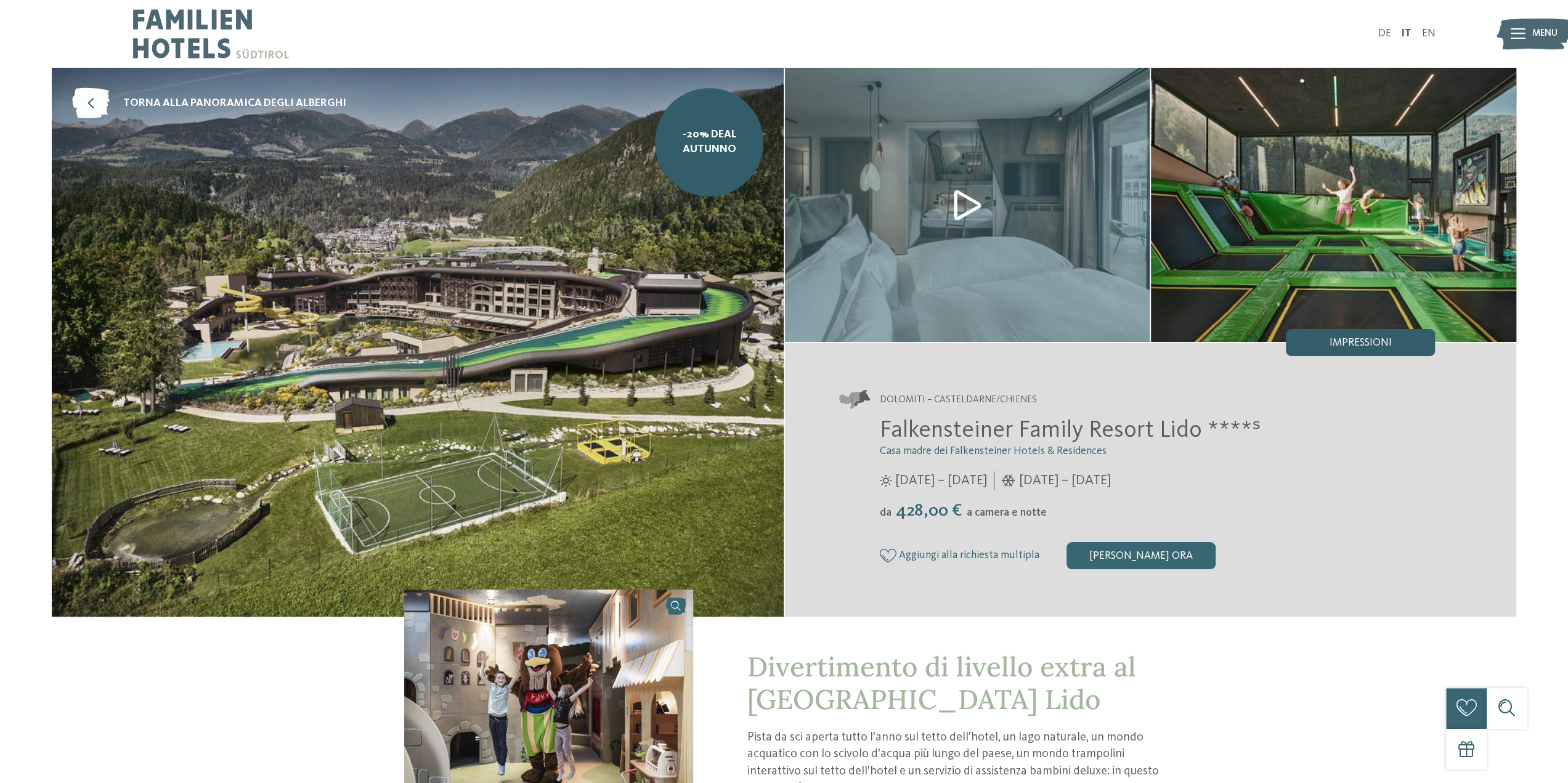
click at [1348, 342] on span "Impressioni" at bounding box center [1360, 343] width 62 height 11
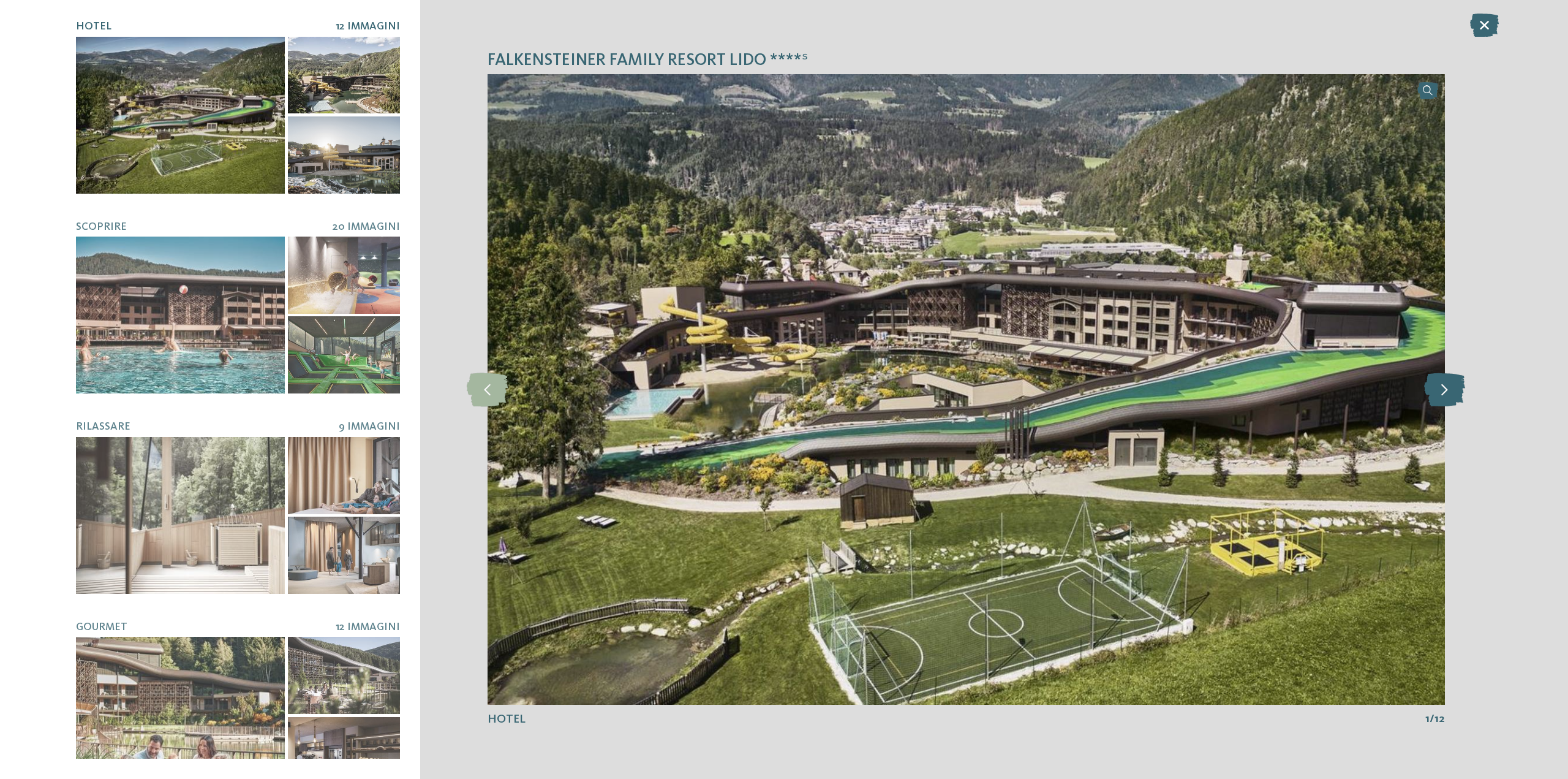
click at [1444, 393] on icon at bounding box center [1444, 390] width 41 height 34
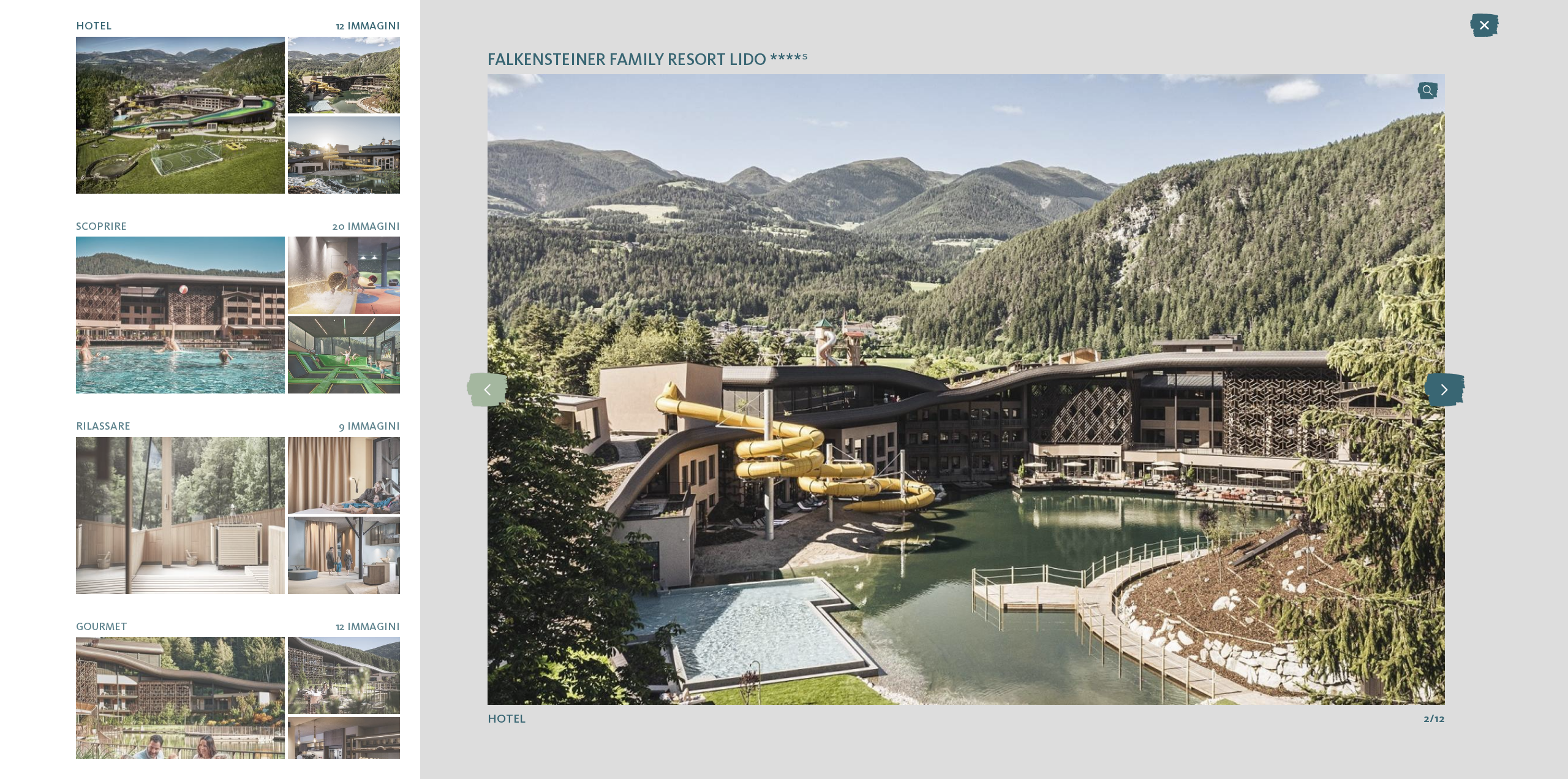
click at [1444, 393] on icon at bounding box center [1444, 390] width 41 height 34
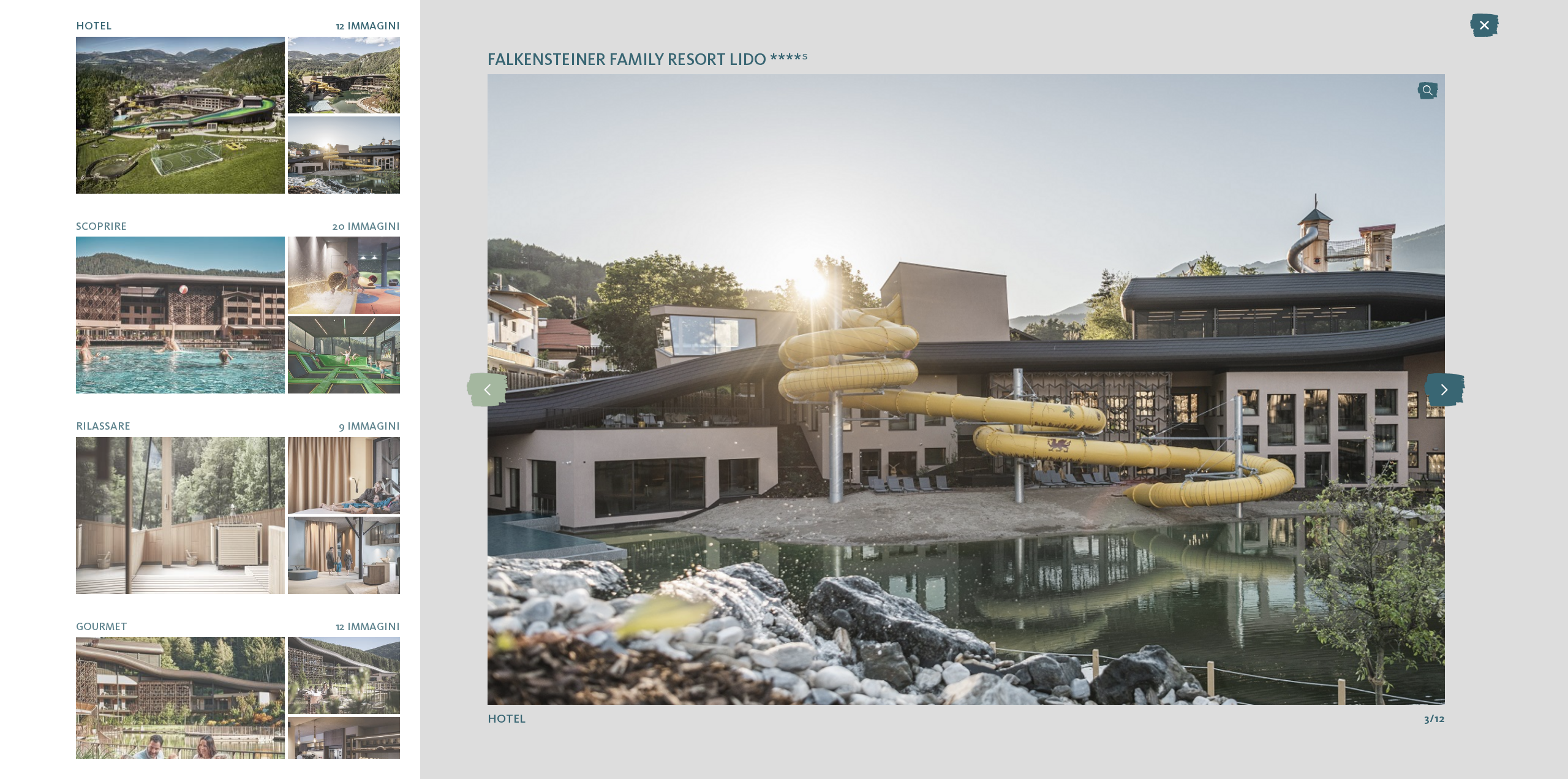
click at [1444, 393] on icon at bounding box center [1444, 390] width 41 height 34
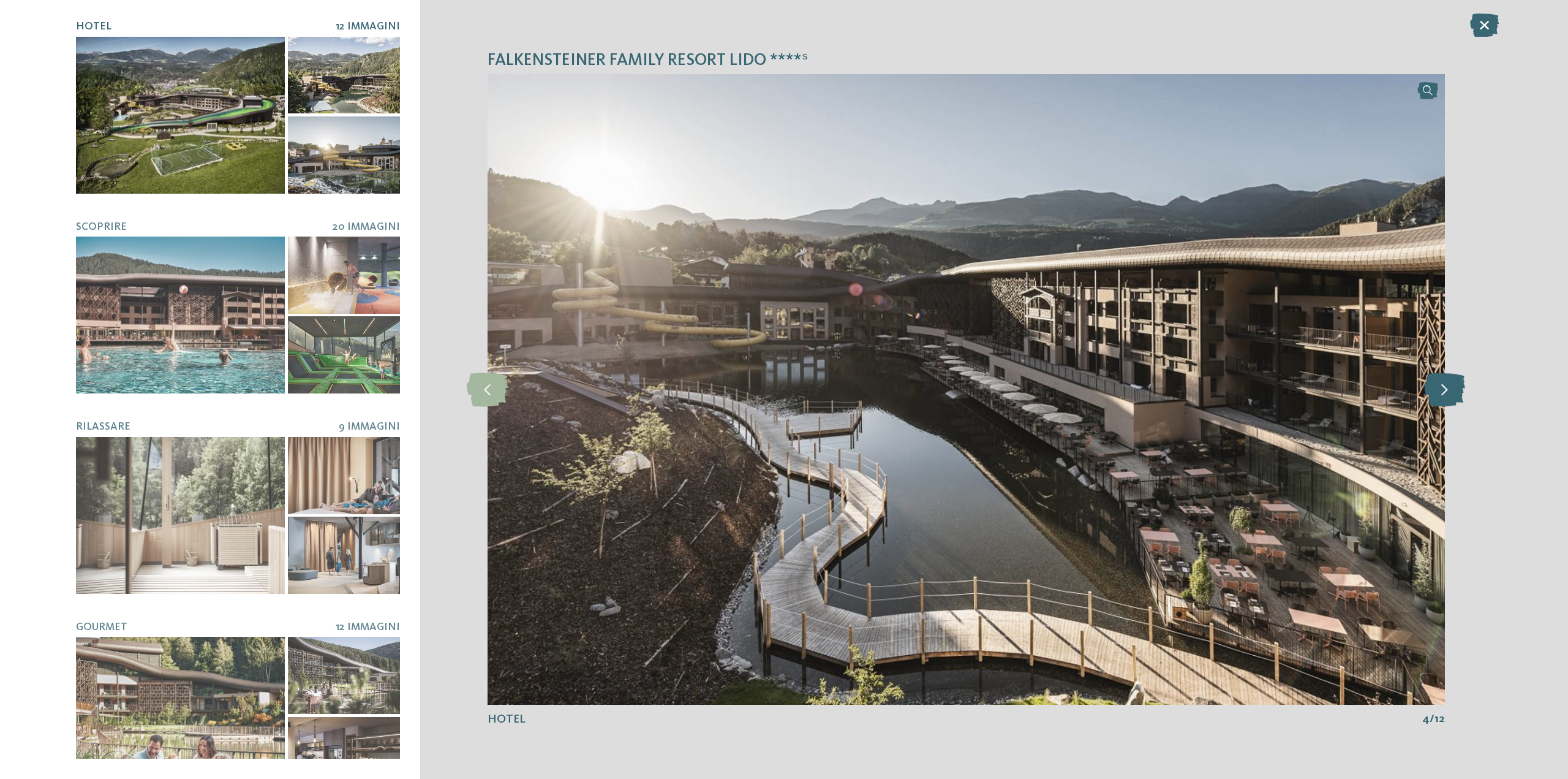
click at [1444, 393] on icon at bounding box center [1444, 390] width 41 height 34
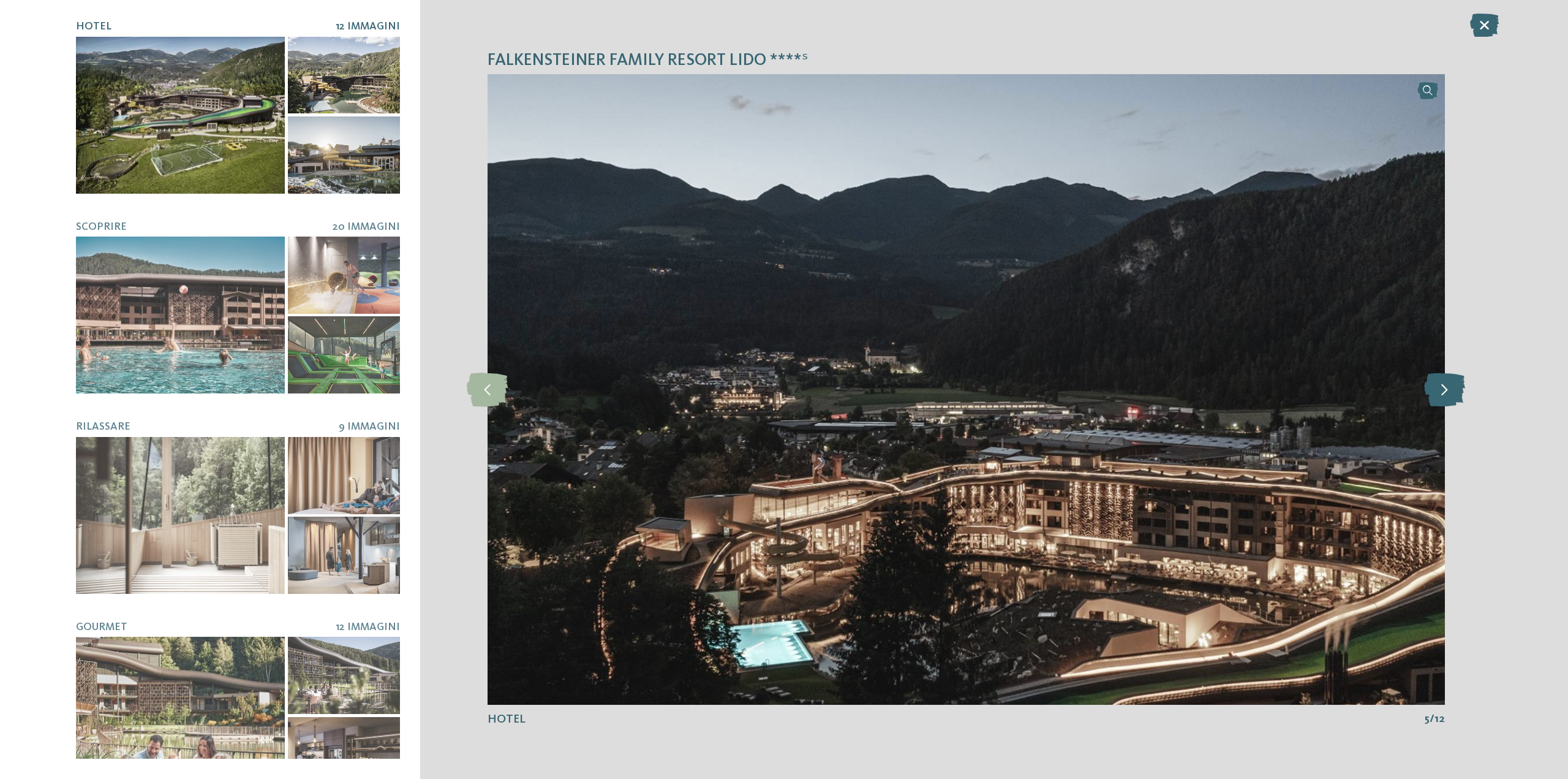
click at [1444, 393] on icon at bounding box center [1444, 390] width 41 height 34
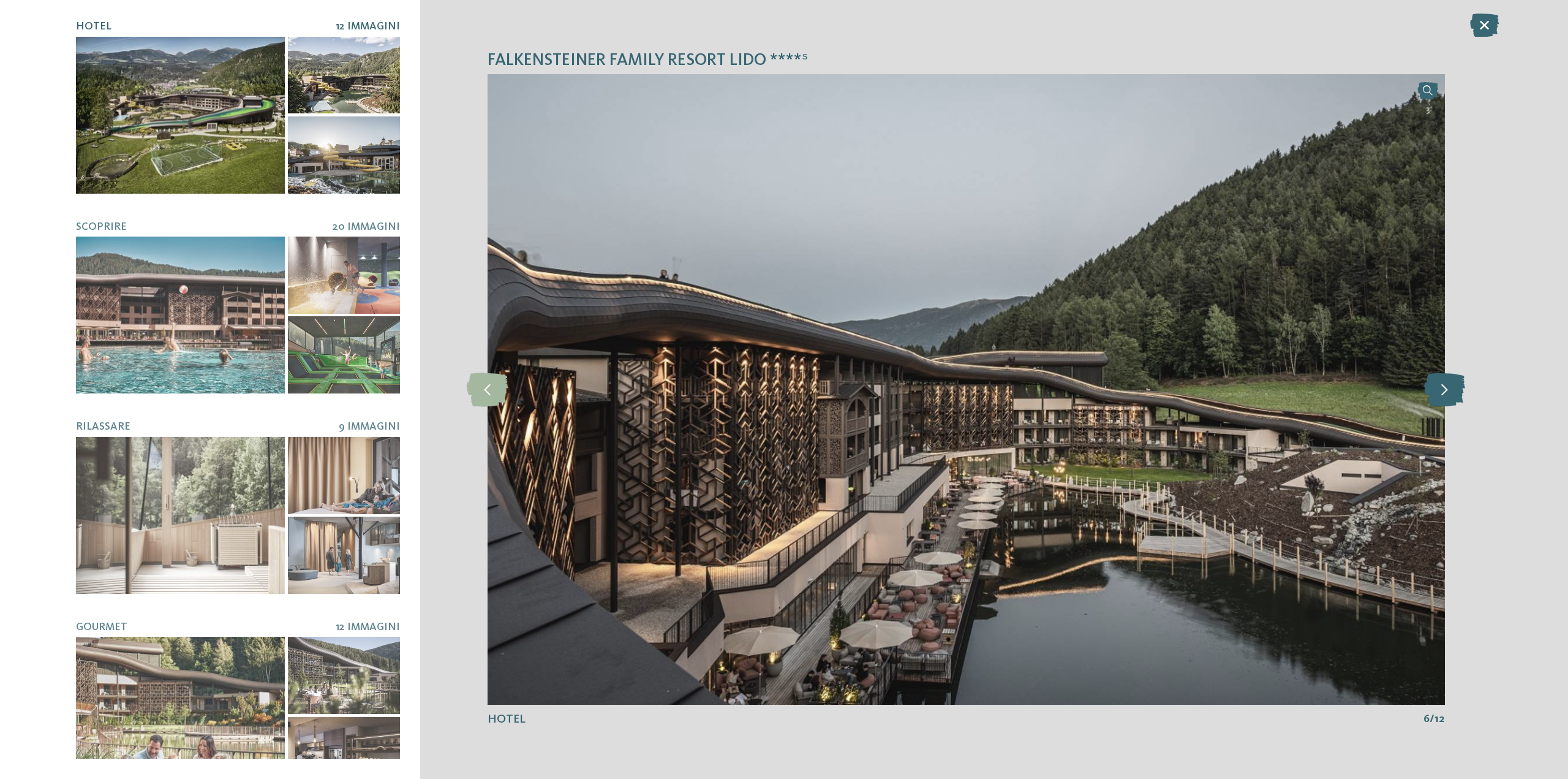
click at [1443, 393] on icon at bounding box center [1444, 390] width 41 height 34
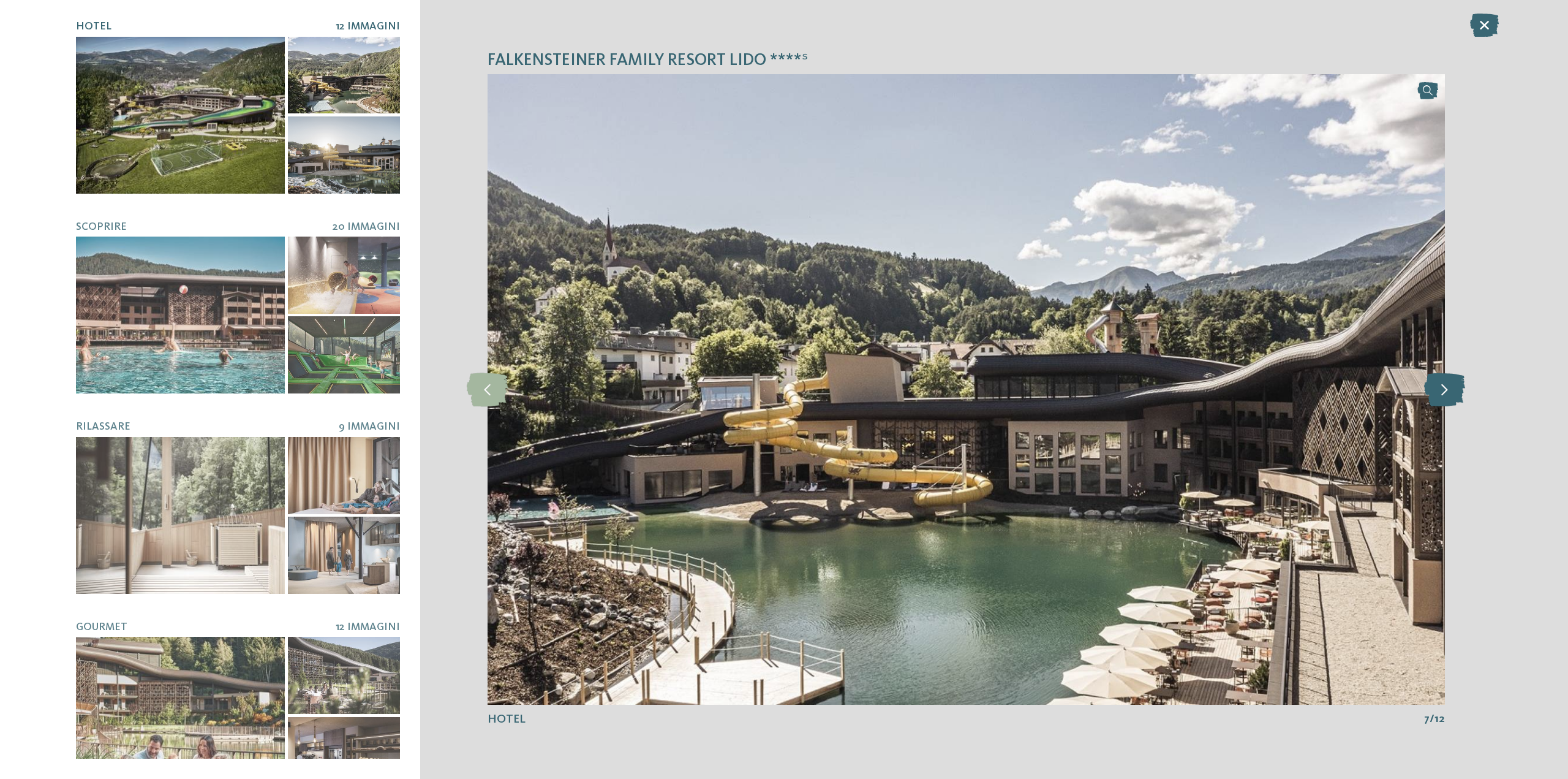
click at [1443, 393] on icon at bounding box center [1444, 390] width 41 height 34
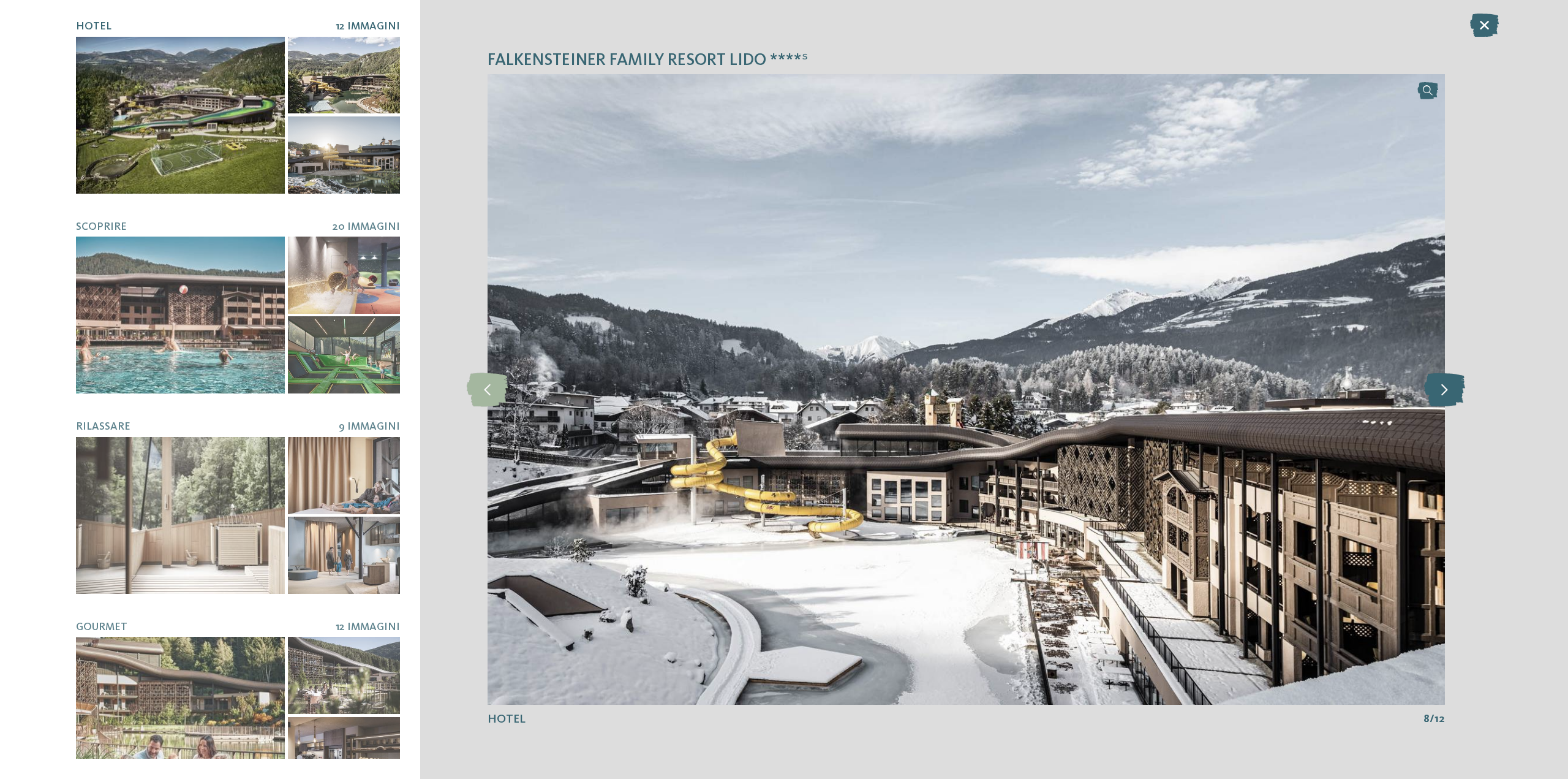
click at [1444, 388] on icon at bounding box center [1444, 390] width 41 height 34
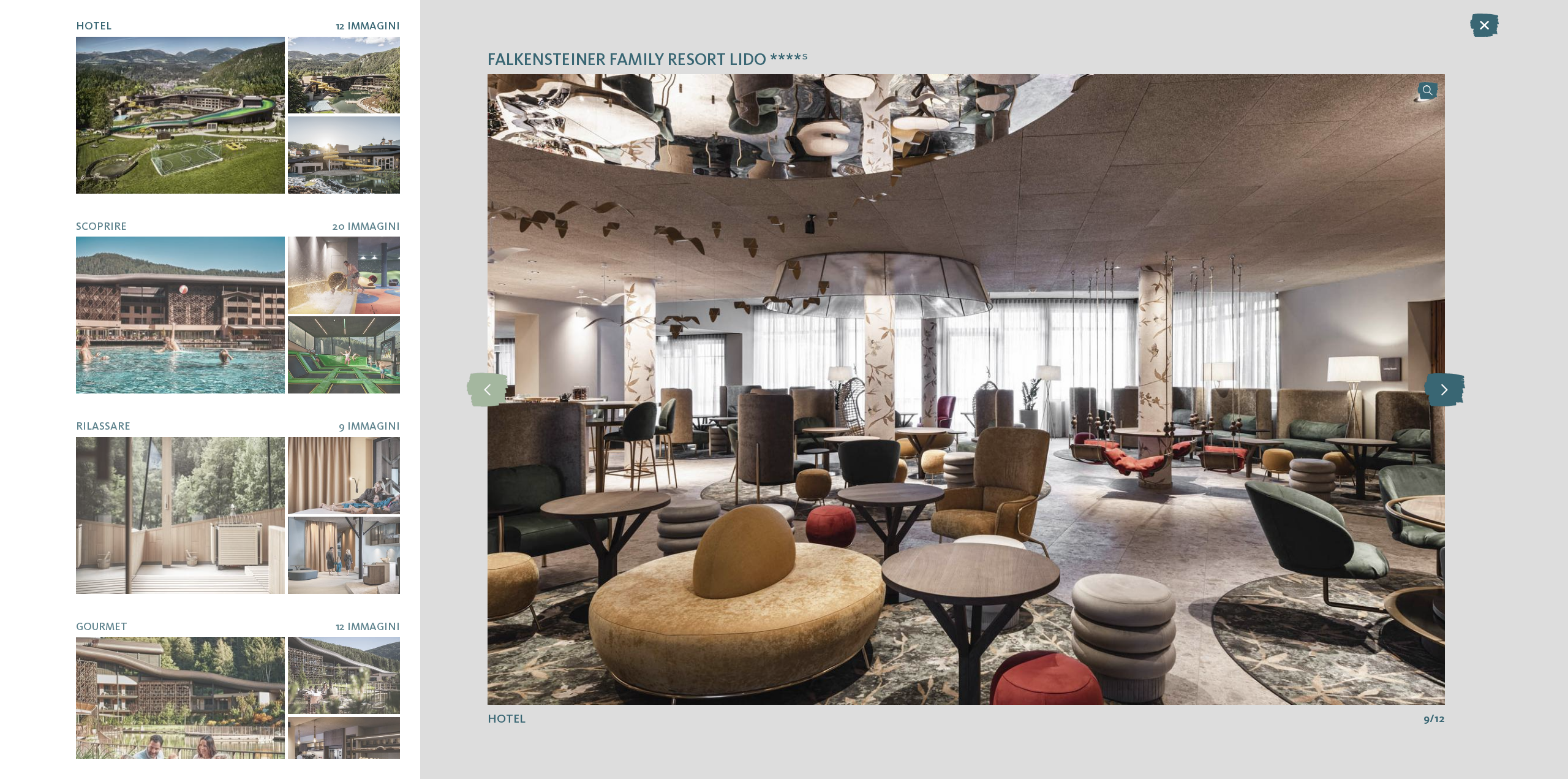
click at [1442, 388] on icon at bounding box center [1444, 390] width 41 height 34
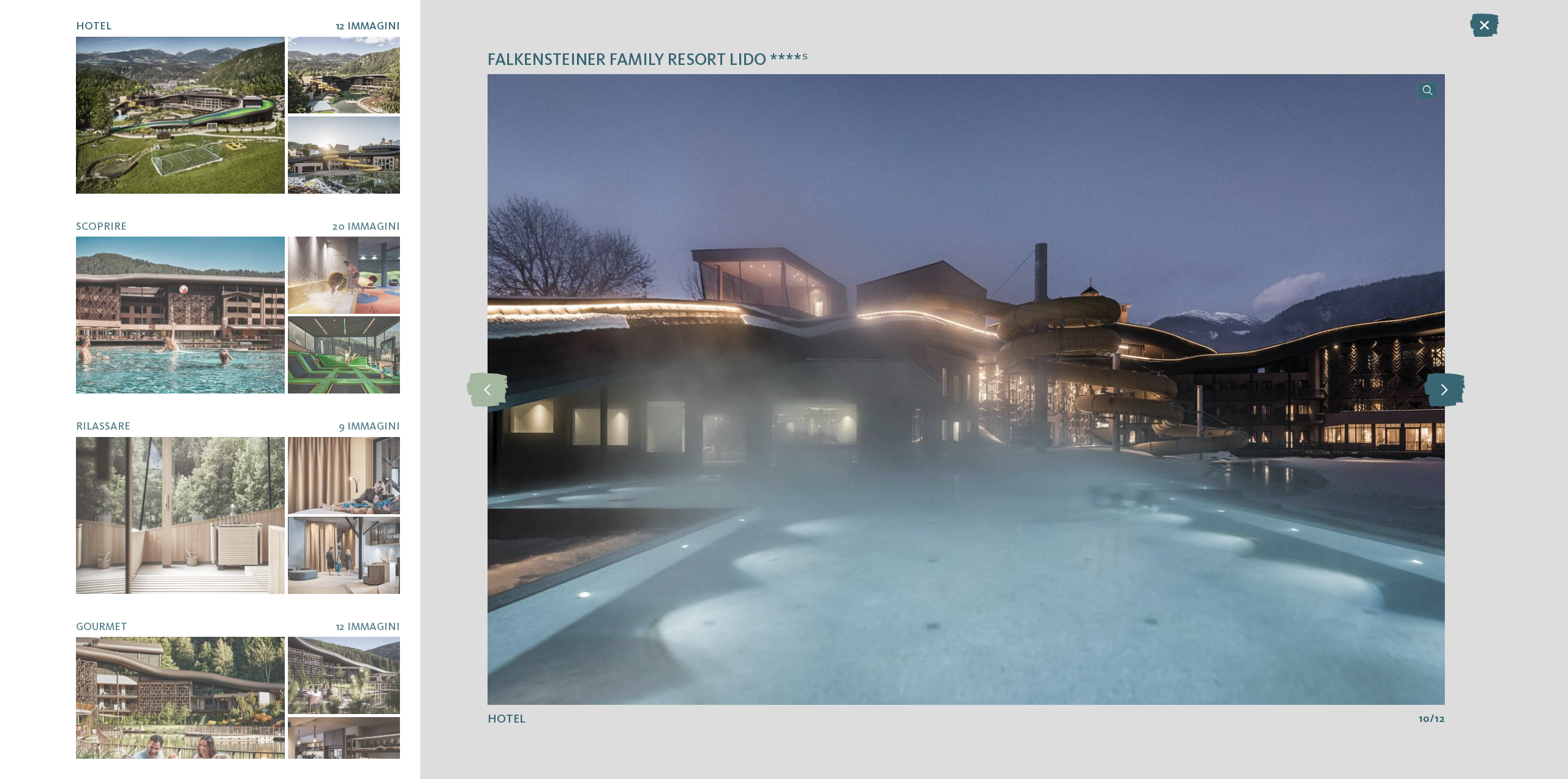
click at [1442, 388] on icon at bounding box center [1444, 390] width 41 height 34
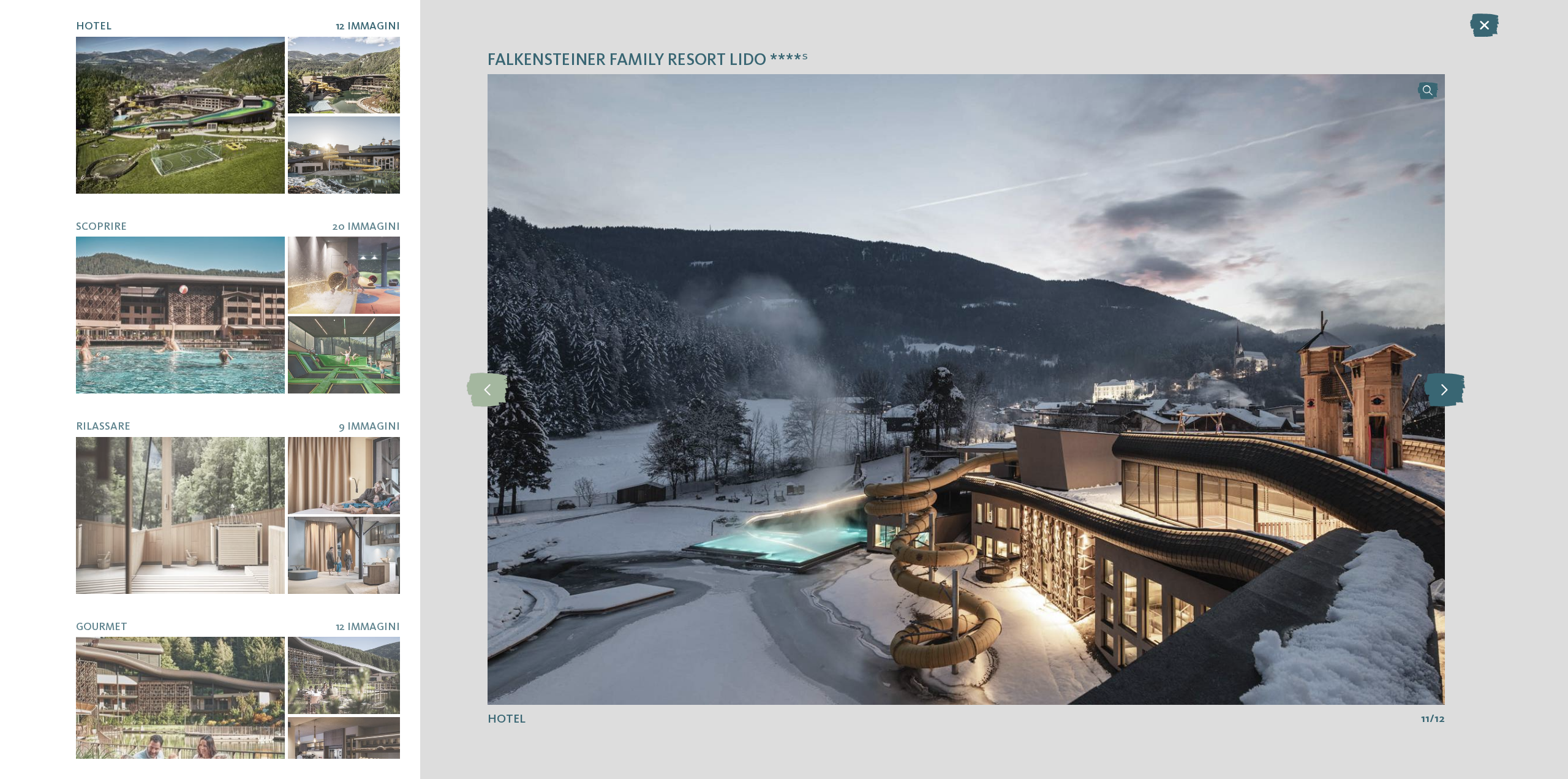
click at [1442, 388] on icon at bounding box center [1444, 390] width 41 height 34
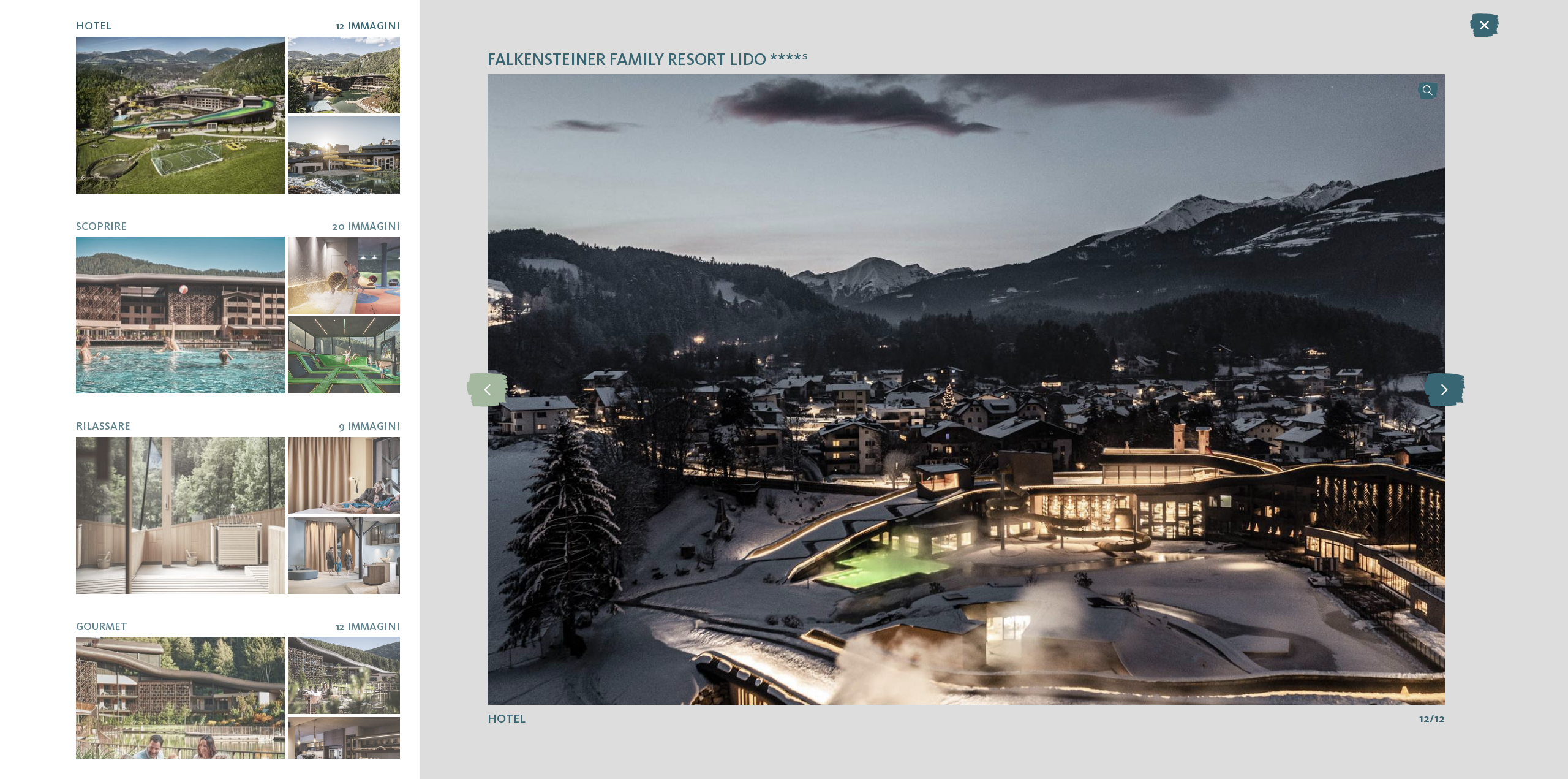
click at [1442, 388] on icon at bounding box center [1444, 390] width 41 height 34
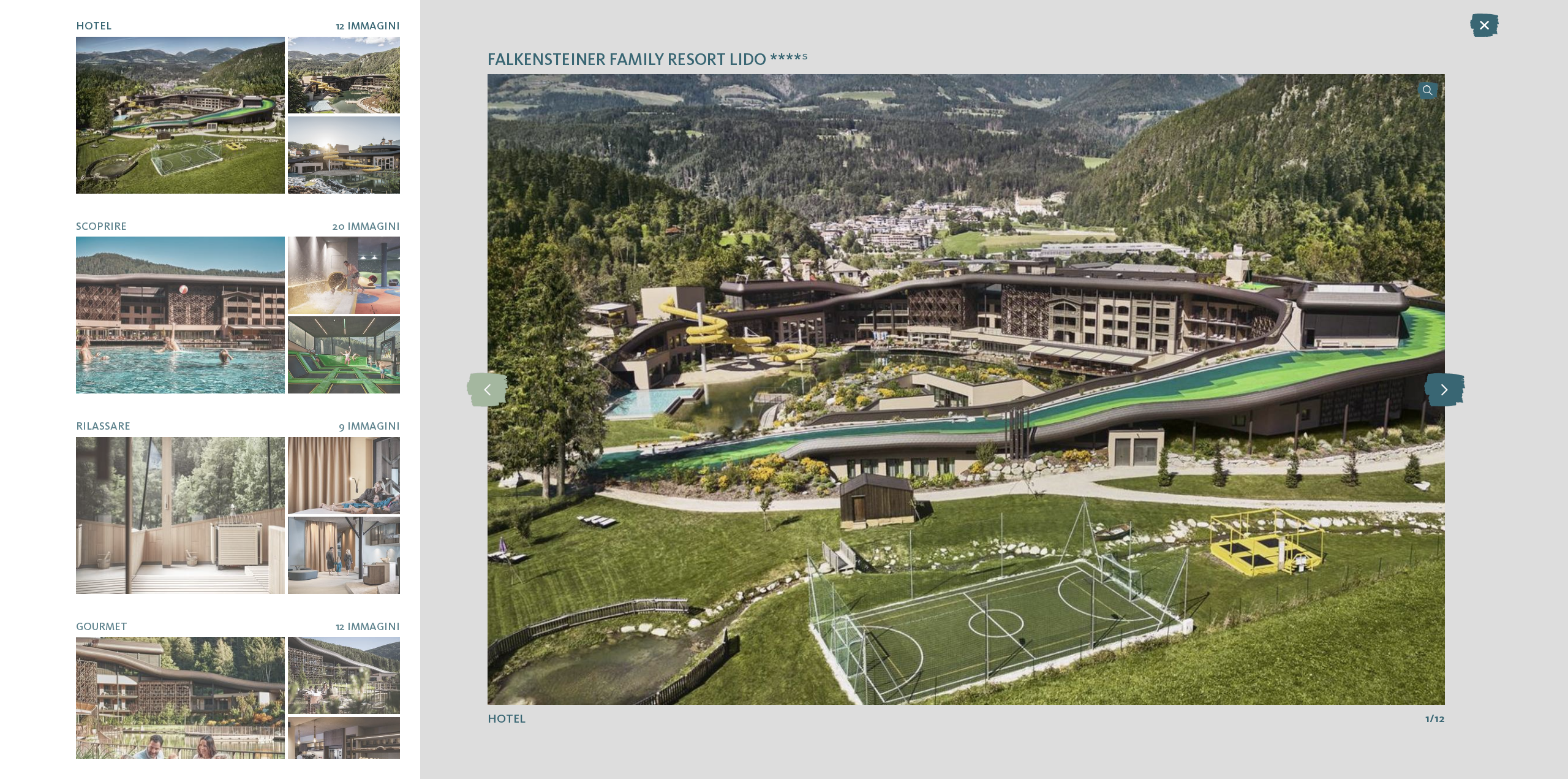
click at [1442, 388] on icon at bounding box center [1444, 390] width 41 height 34
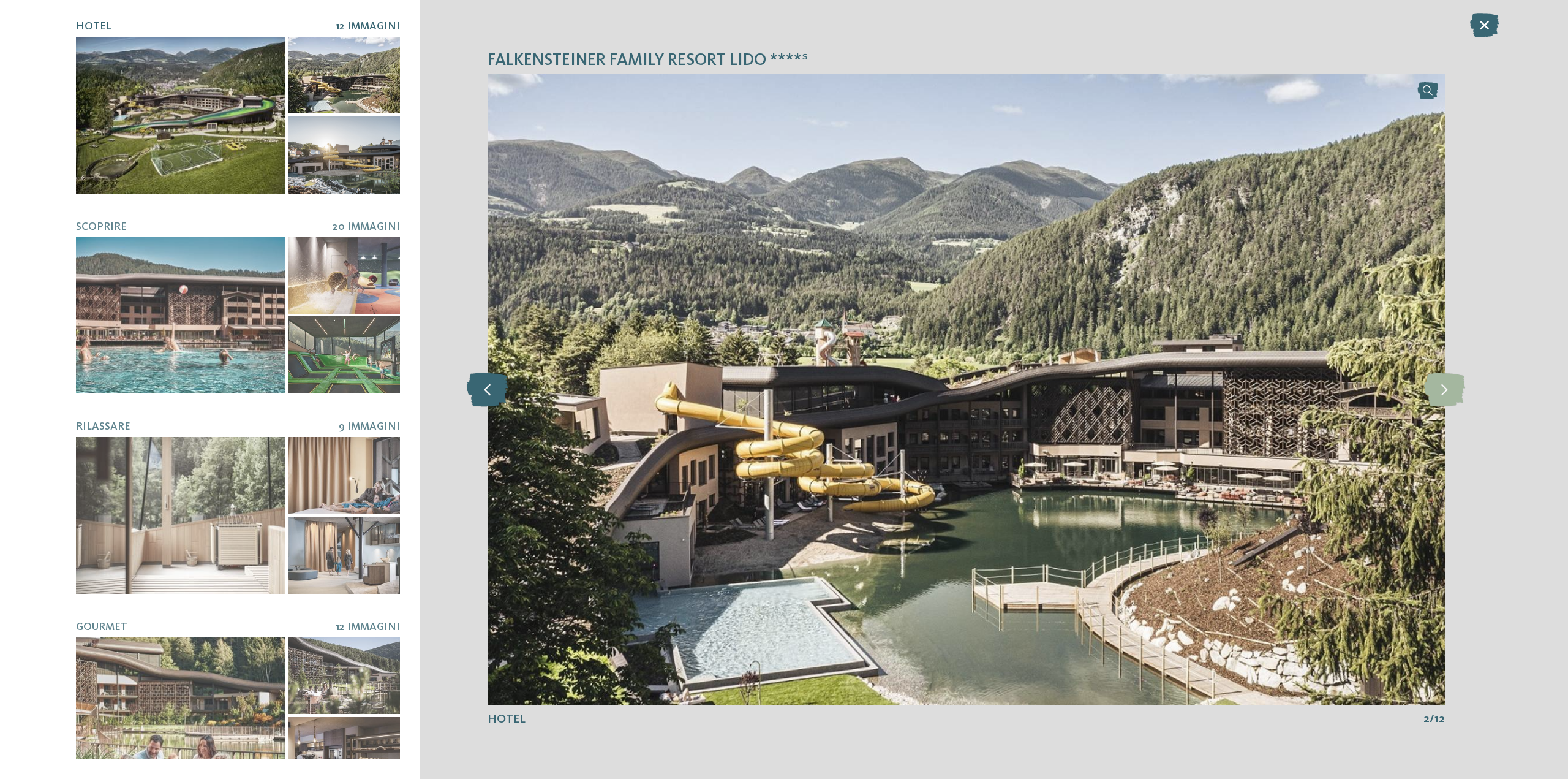
click at [503, 401] on icon at bounding box center [488, 390] width 42 height 34
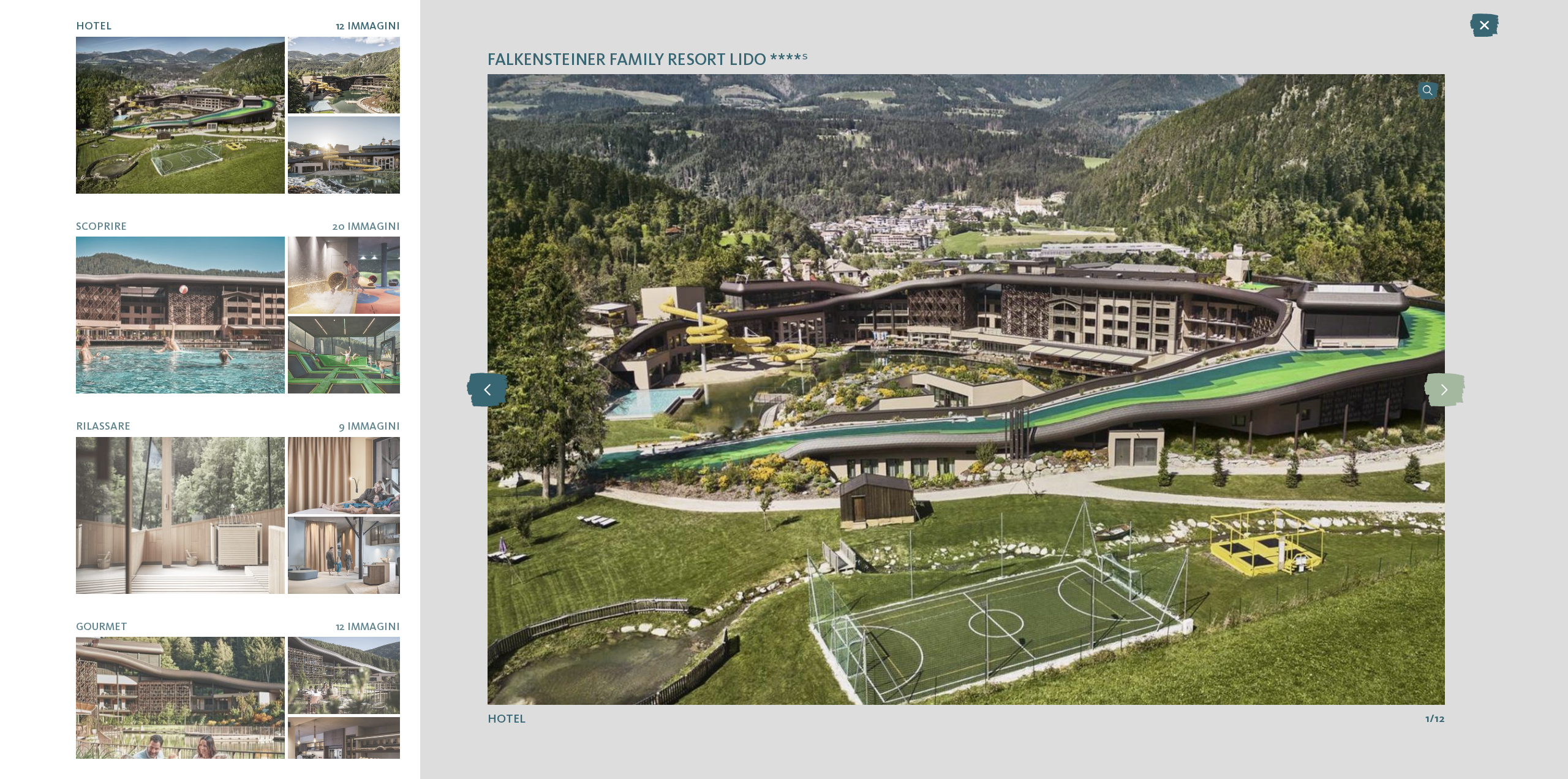
click at [491, 402] on icon at bounding box center [488, 390] width 42 height 34
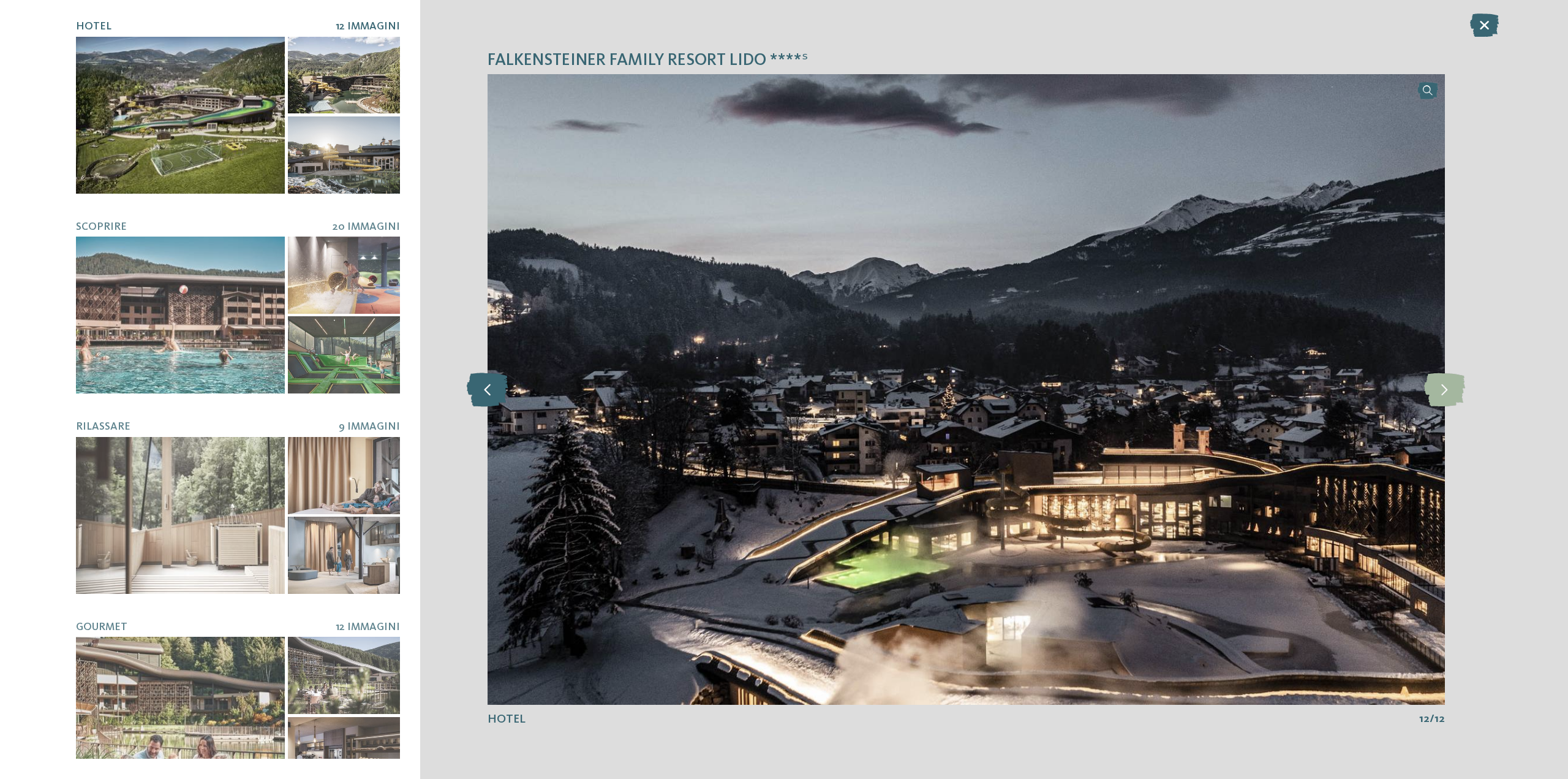
click at [491, 402] on icon at bounding box center [488, 390] width 42 height 34
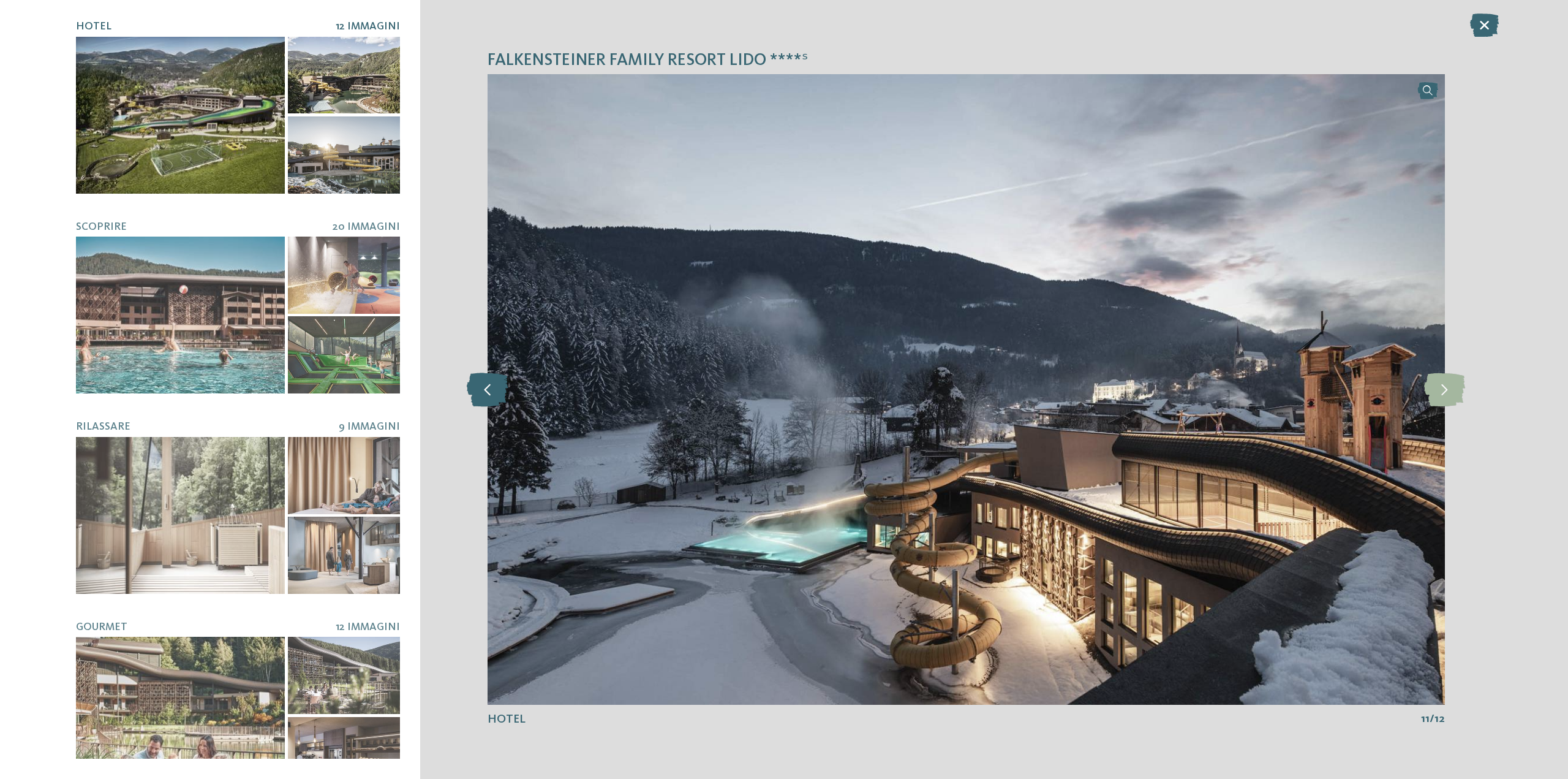
click at [491, 402] on icon at bounding box center [488, 390] width 42 height 34
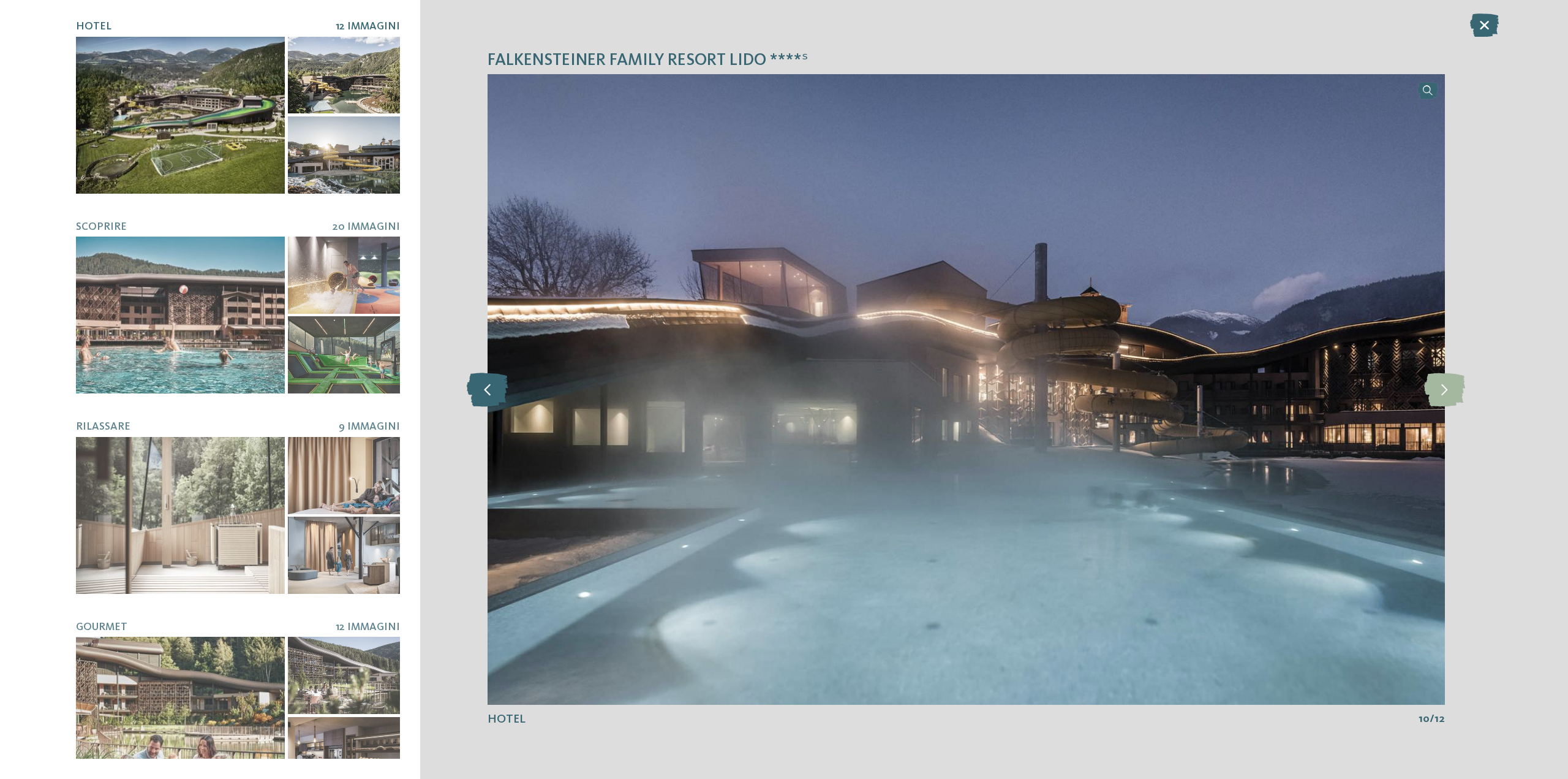
click at [491, 402] on icon at bounding box center [488, 390] width 42 height 34
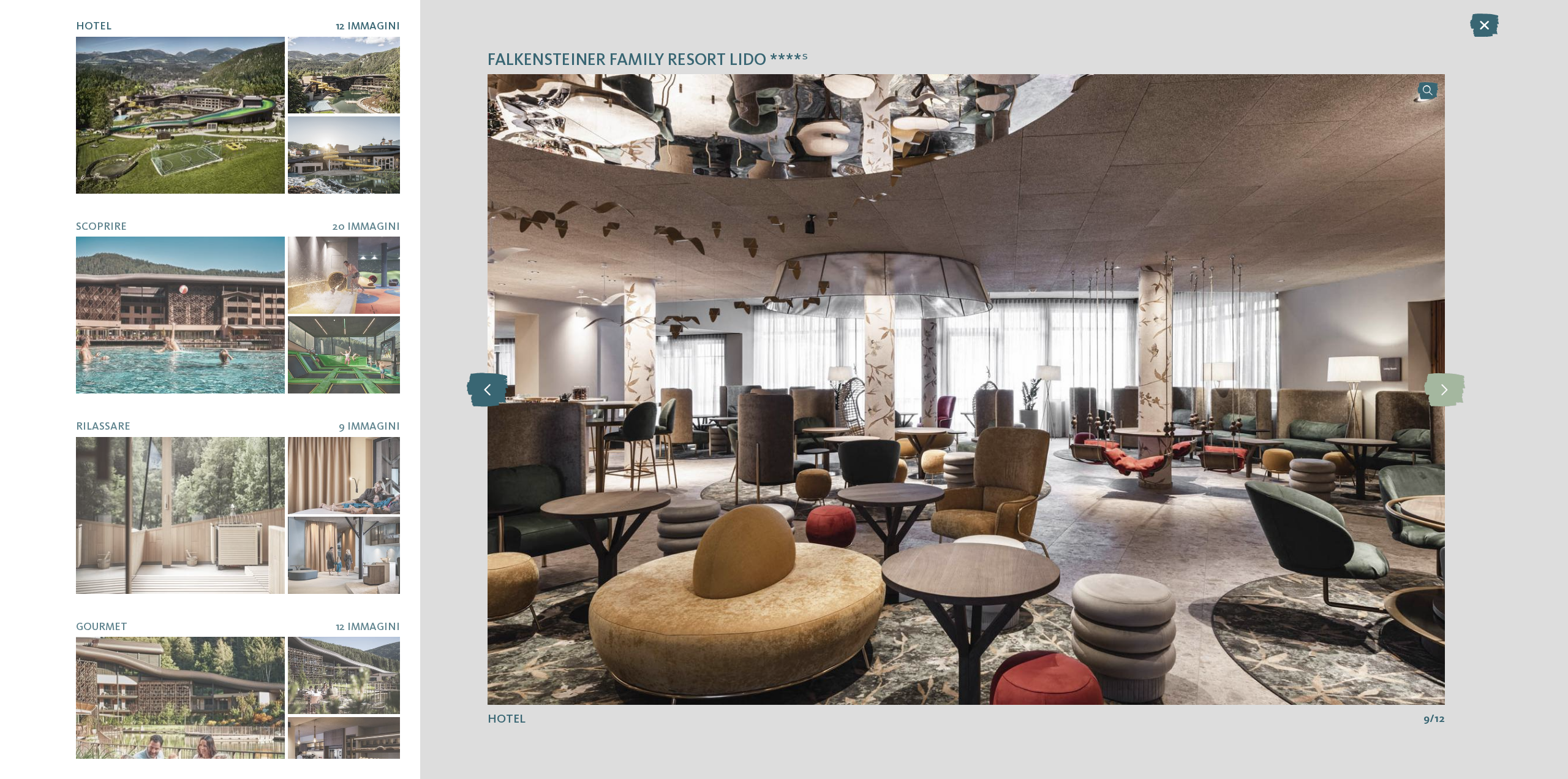
click at [491, 402] on icon at bounding box center [488, 390] width 42 height 34
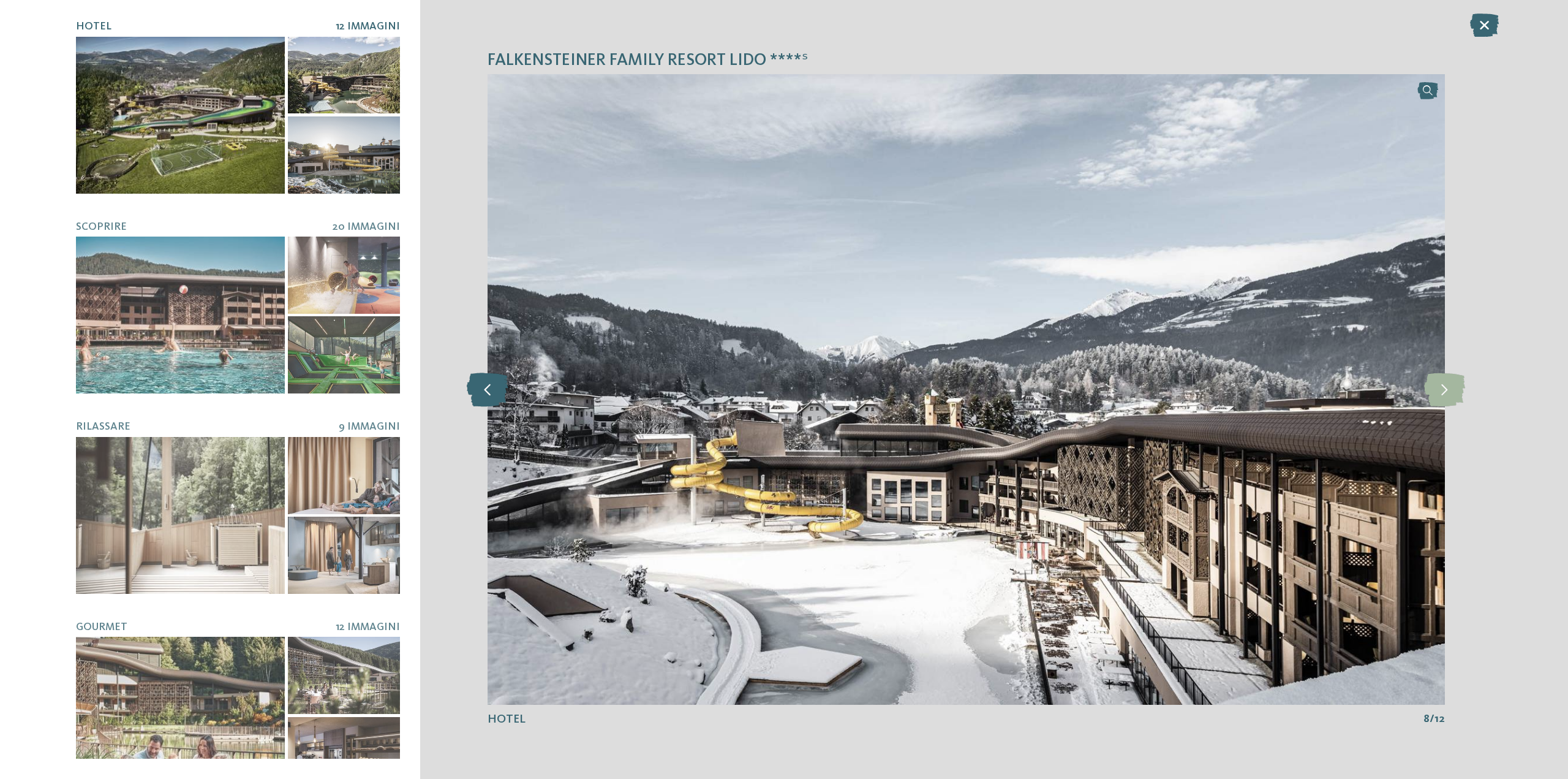
click at [491, 402] on icon at bounding box center [488, 390] width 42 height 34
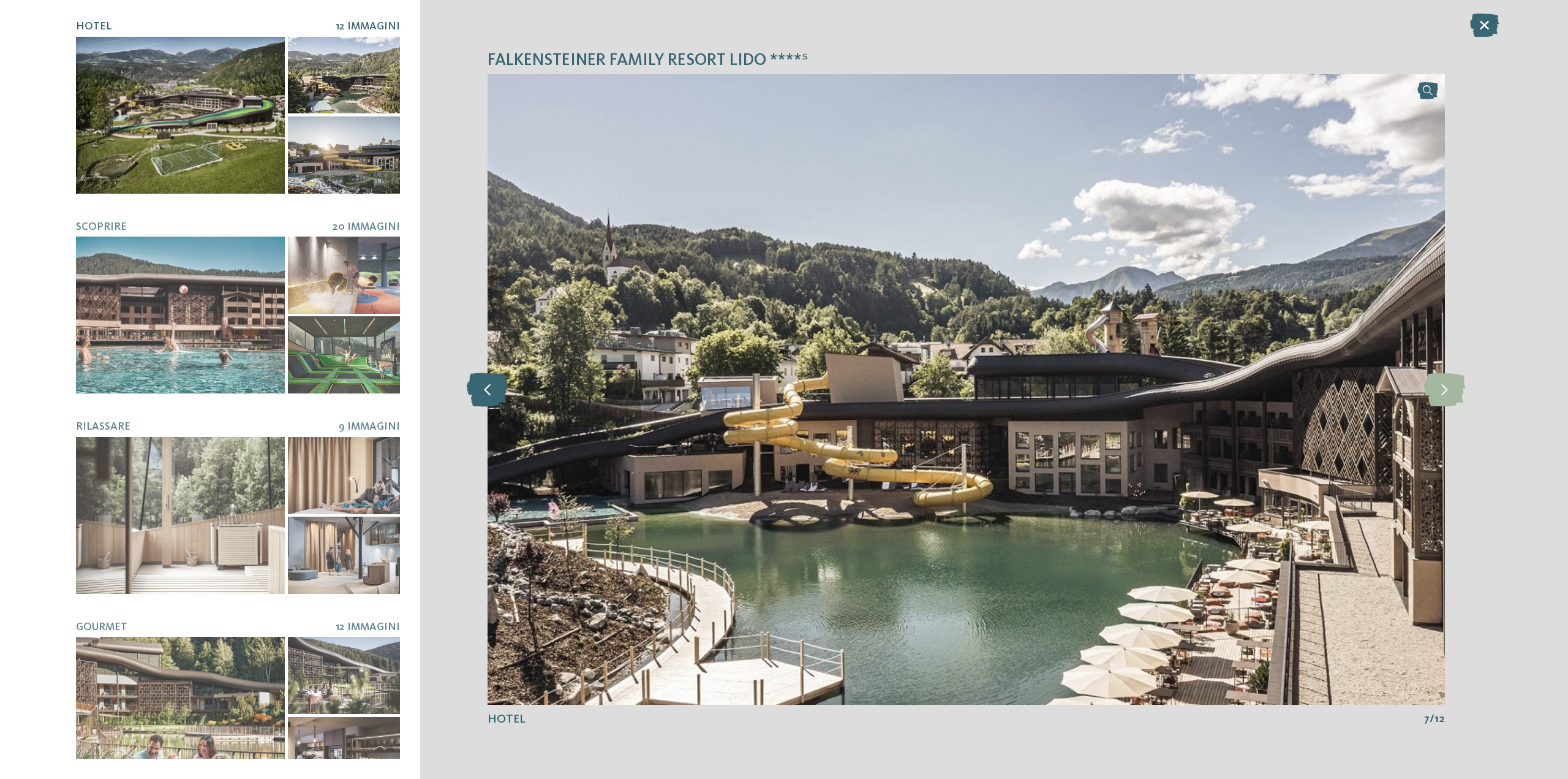
click at [491, 402] on icon at bounding box center [488, 390] width 42 height 34
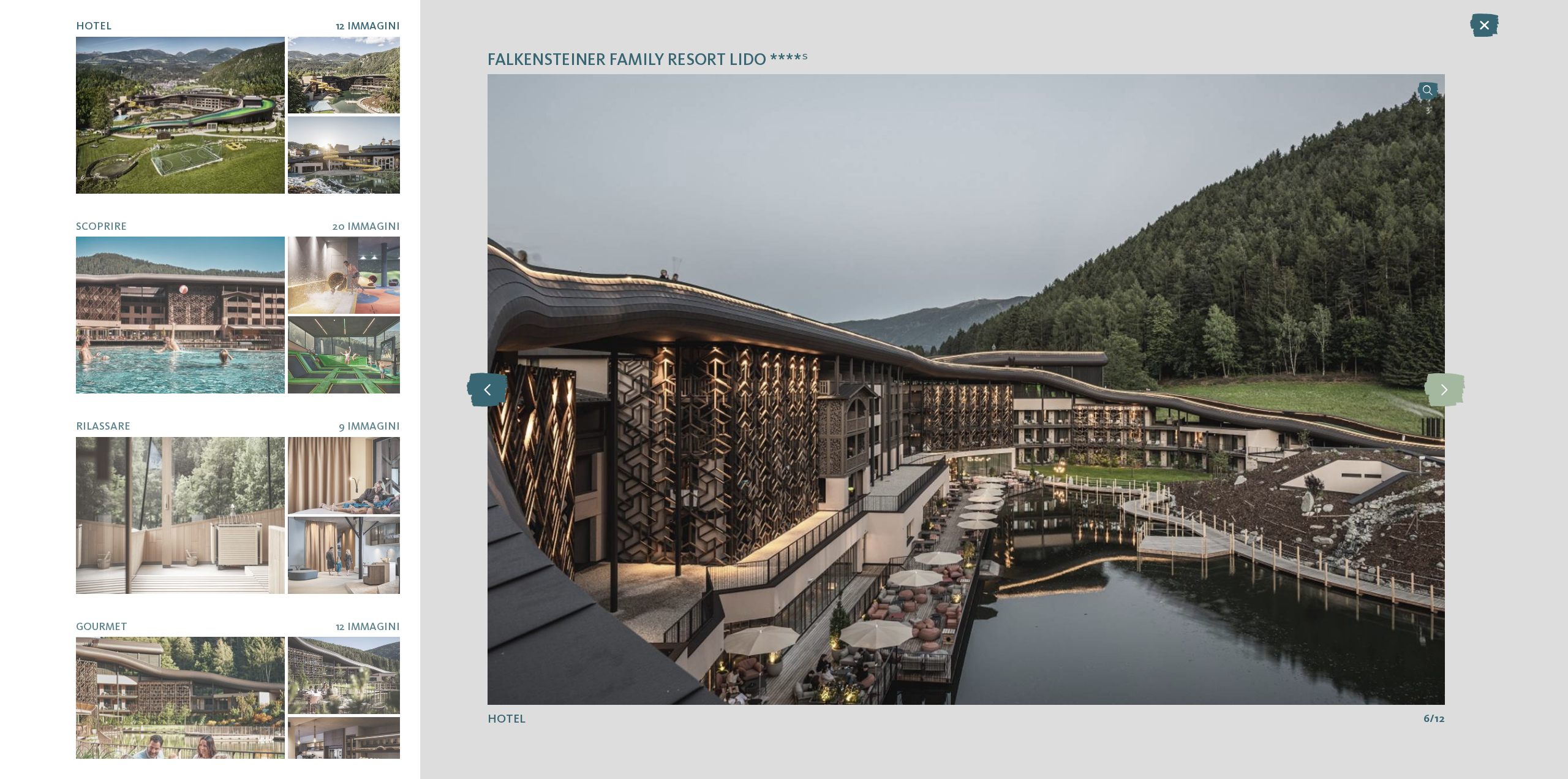
click at [491, 402] on icon at bounding box center [488, 390] width 42 height 34
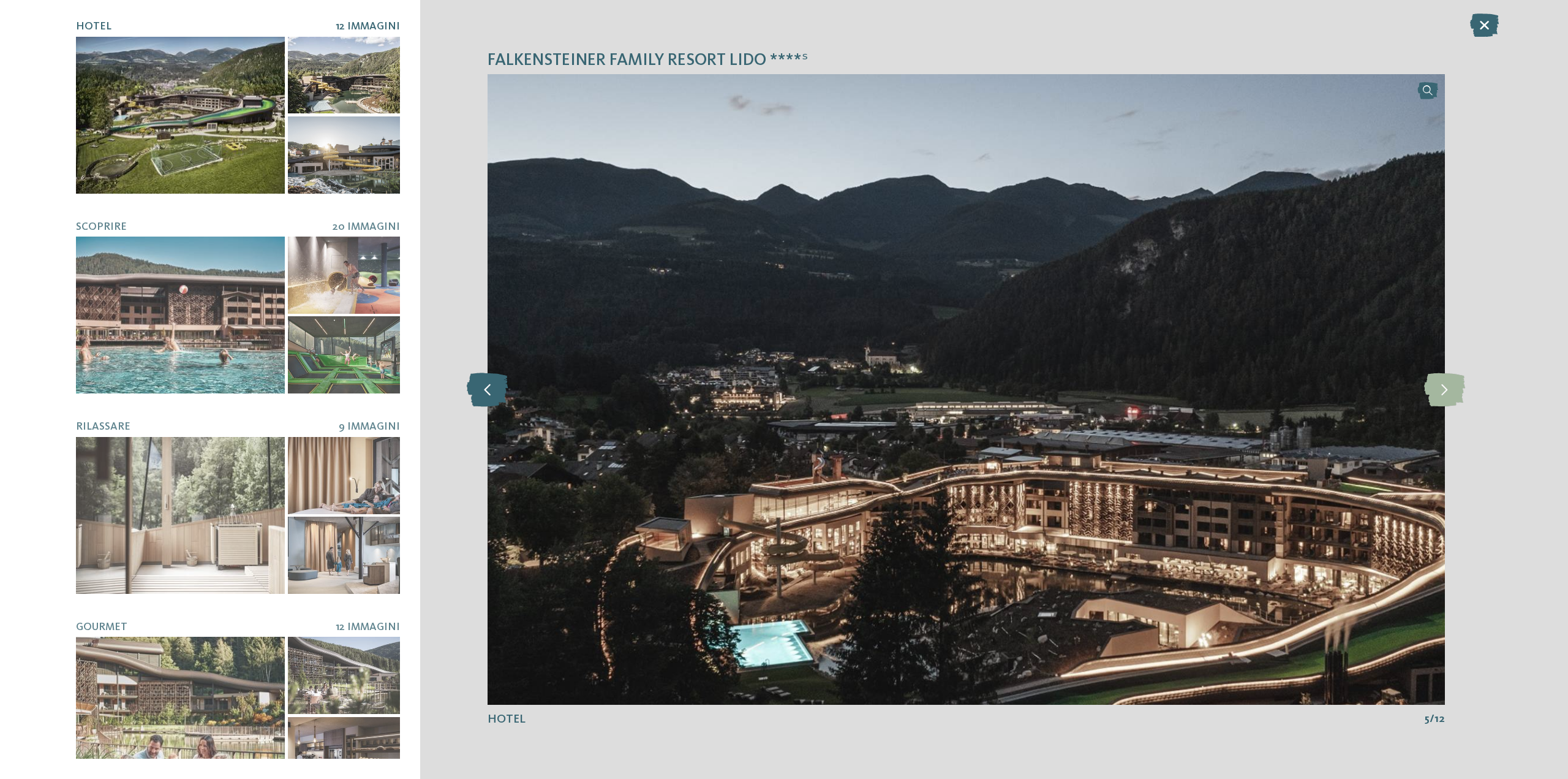
click at [491, 402] on icon at bounding box center [488, 390] width 42 height 34
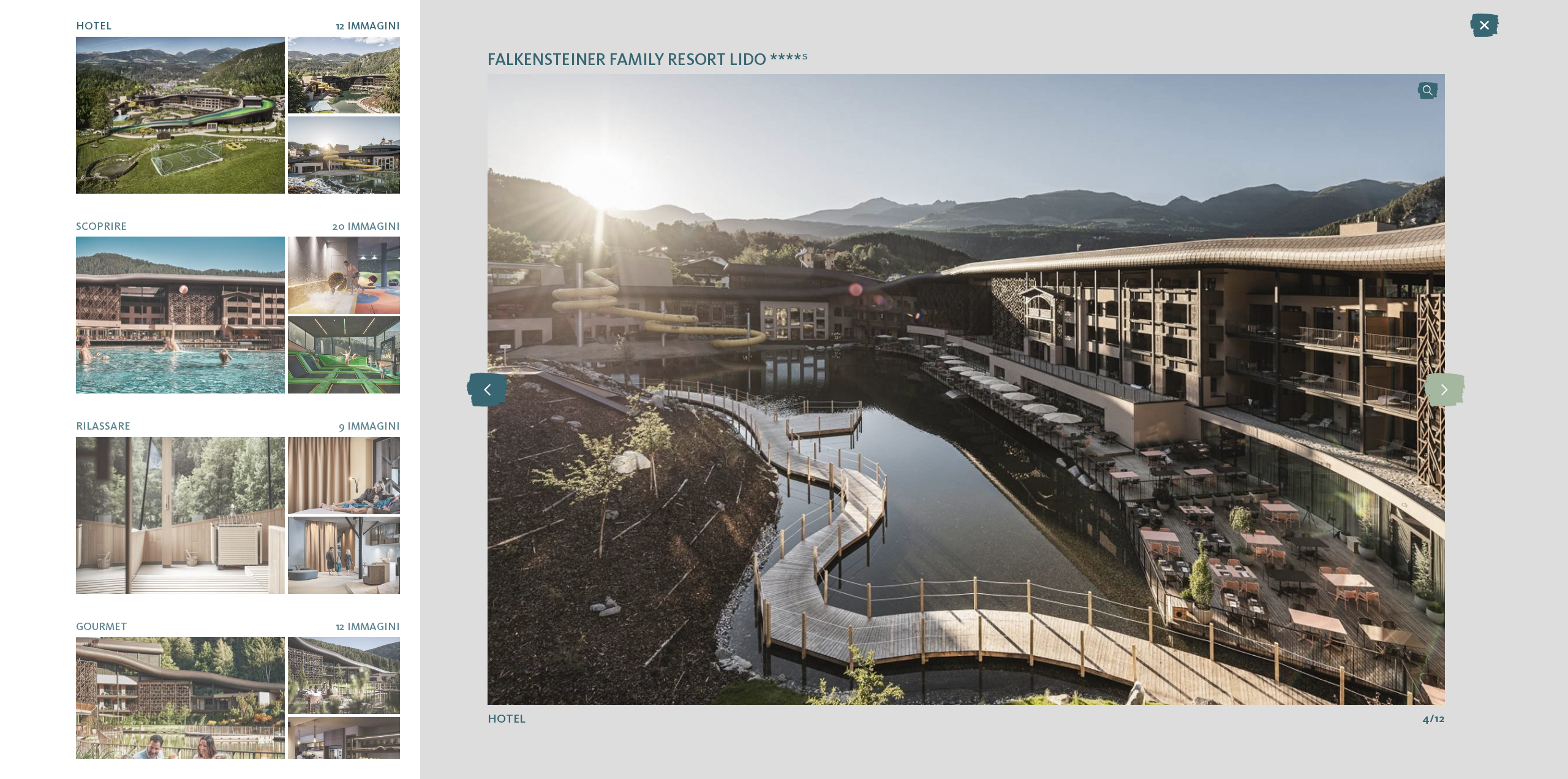
click at [491, 402] on icon at bounding box center [488, 390] width 42 height 34
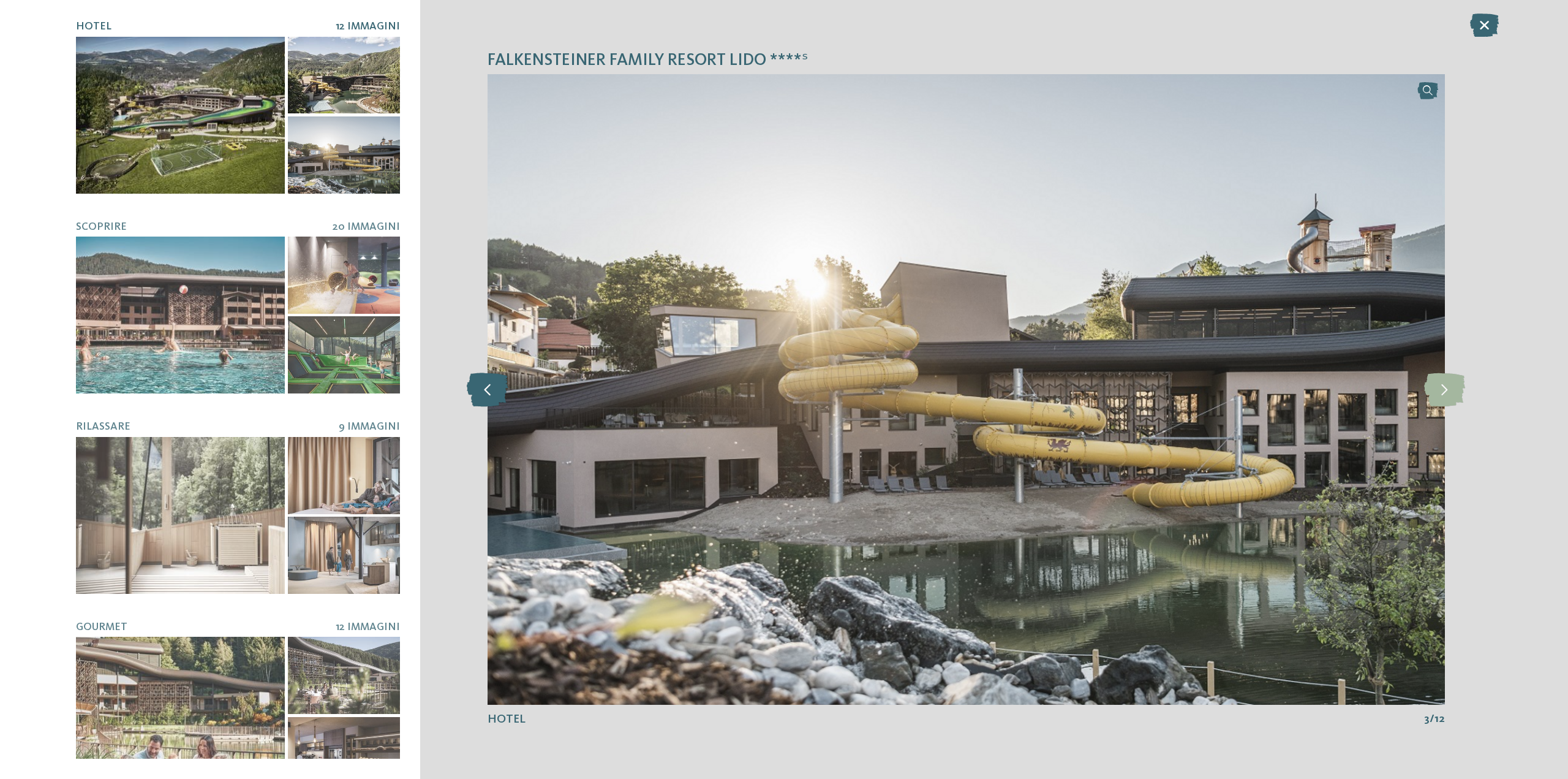
click at [491, 402] on icon at bounding box center [488, 390] width 42 height 34
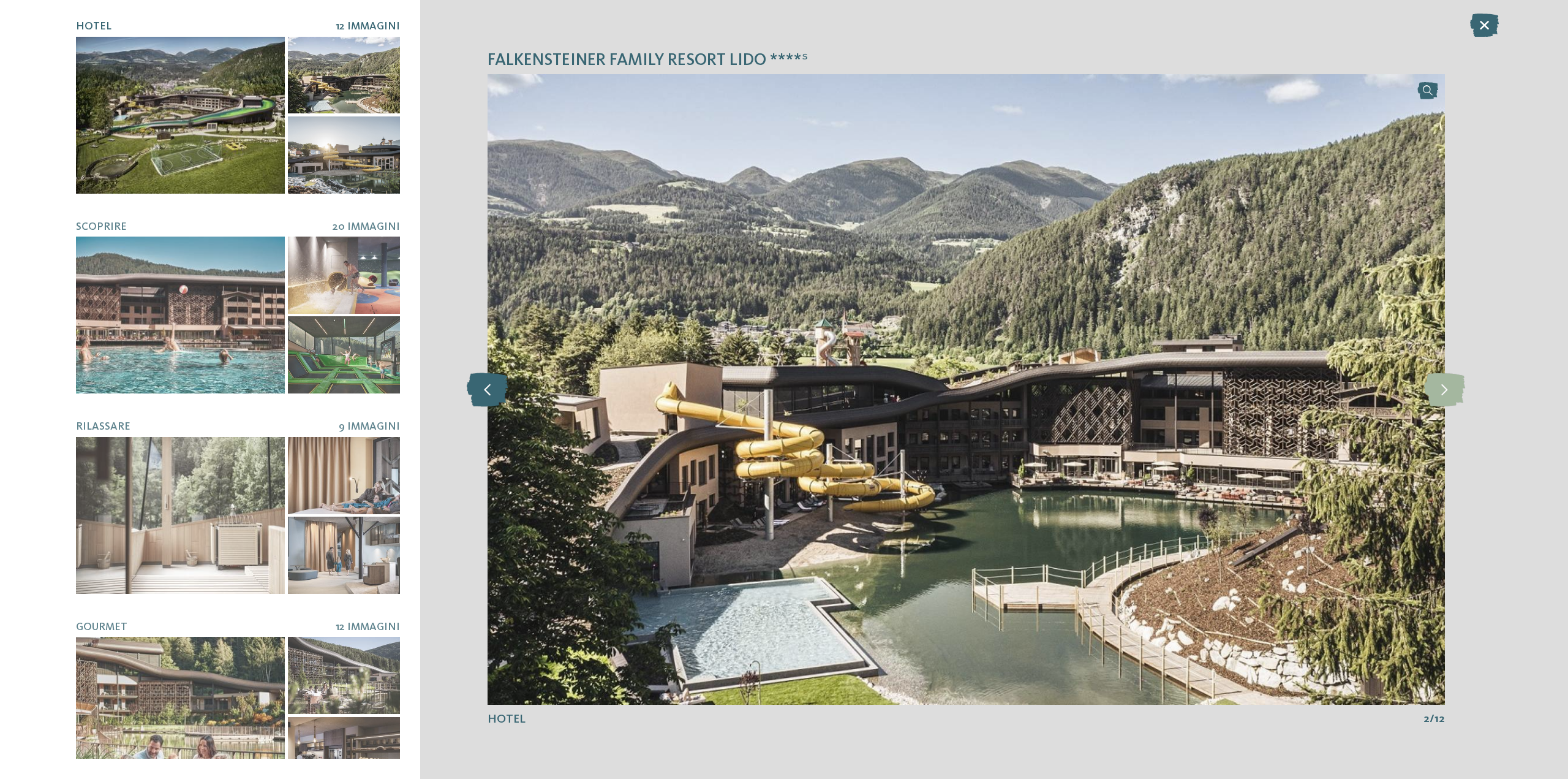
click at [491, 402] on icon at bounding box center [488, 390] width 42 height 34
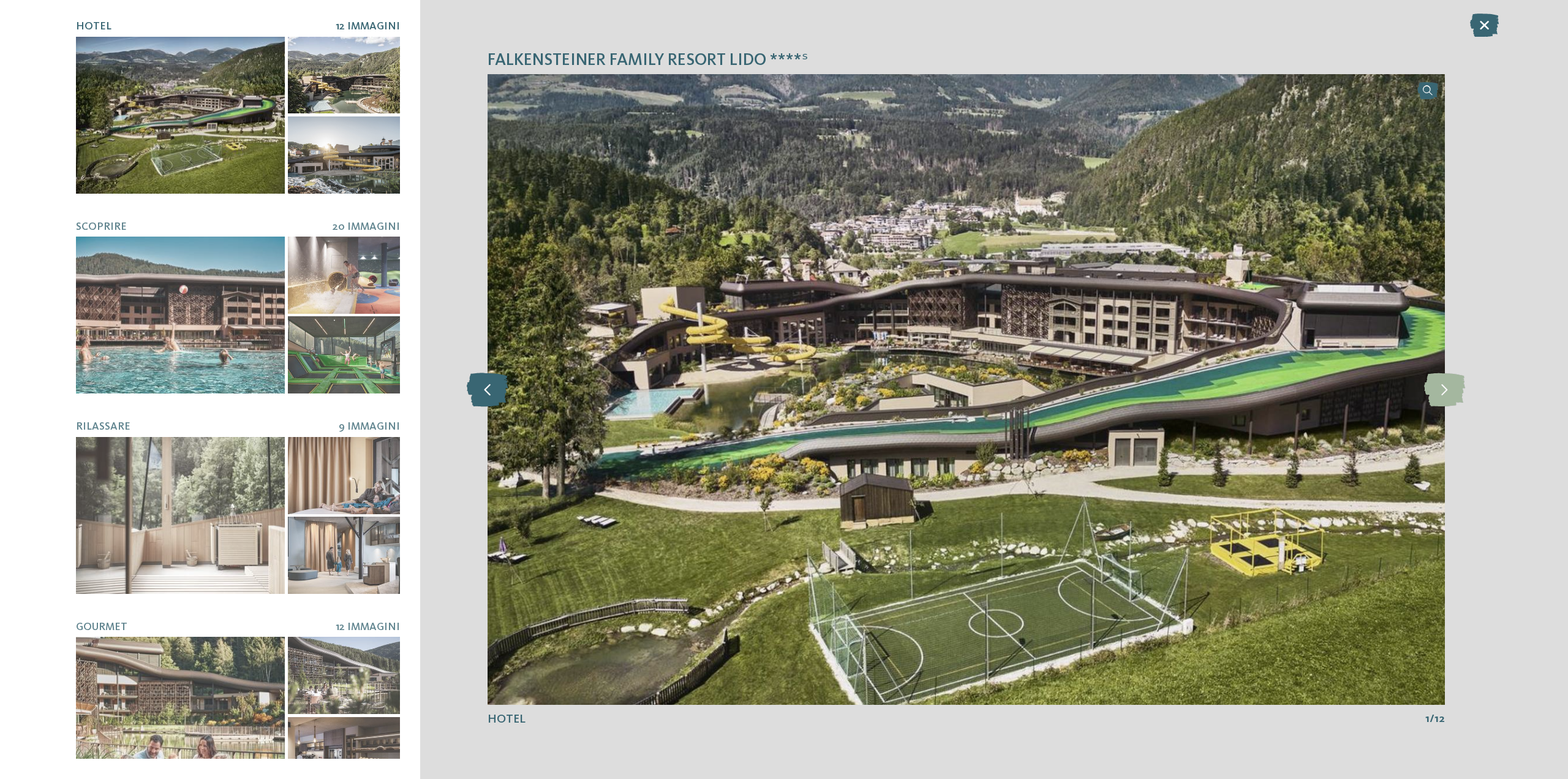
click at [491, 402] on icon at bounding box center [488, 390] width 42 height 34
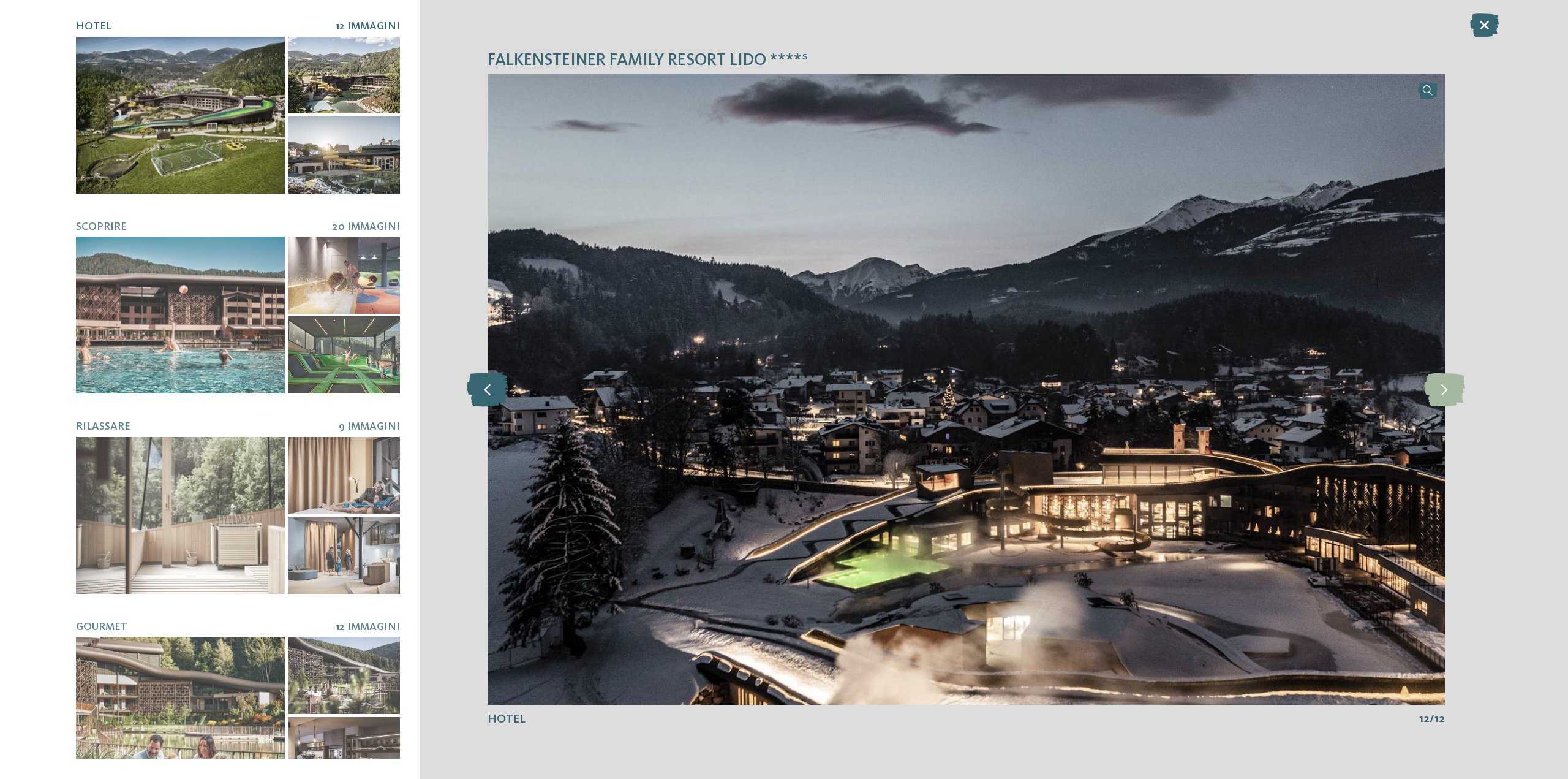
click at [491, 402] on icon at bounding box center [488, 390] width 42 height 34
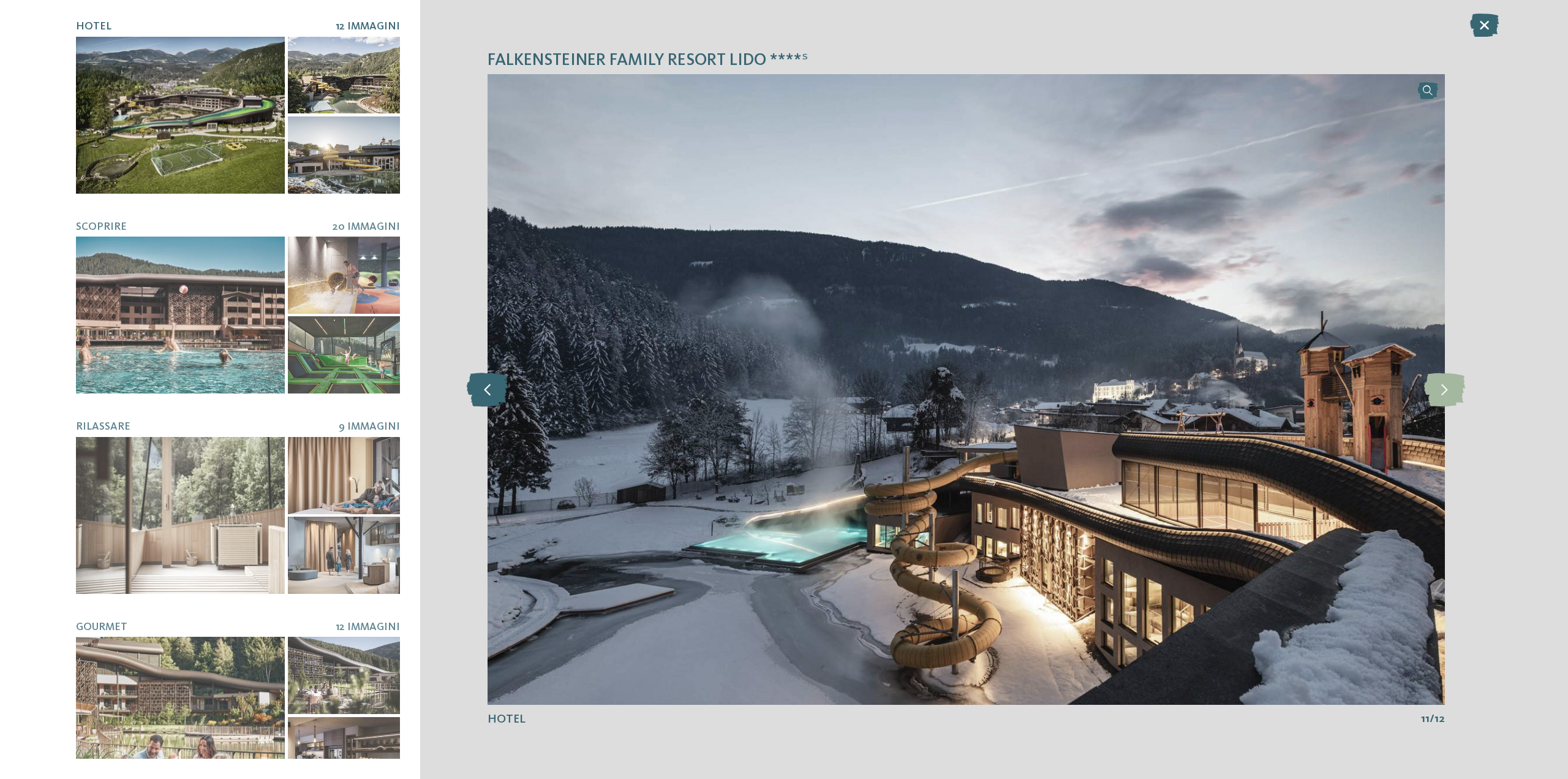
click at [491, 402] on icon at bounding box center [488, 390] width 42 height 34
